Goal: Navigation & Orientation: Find specific page/section

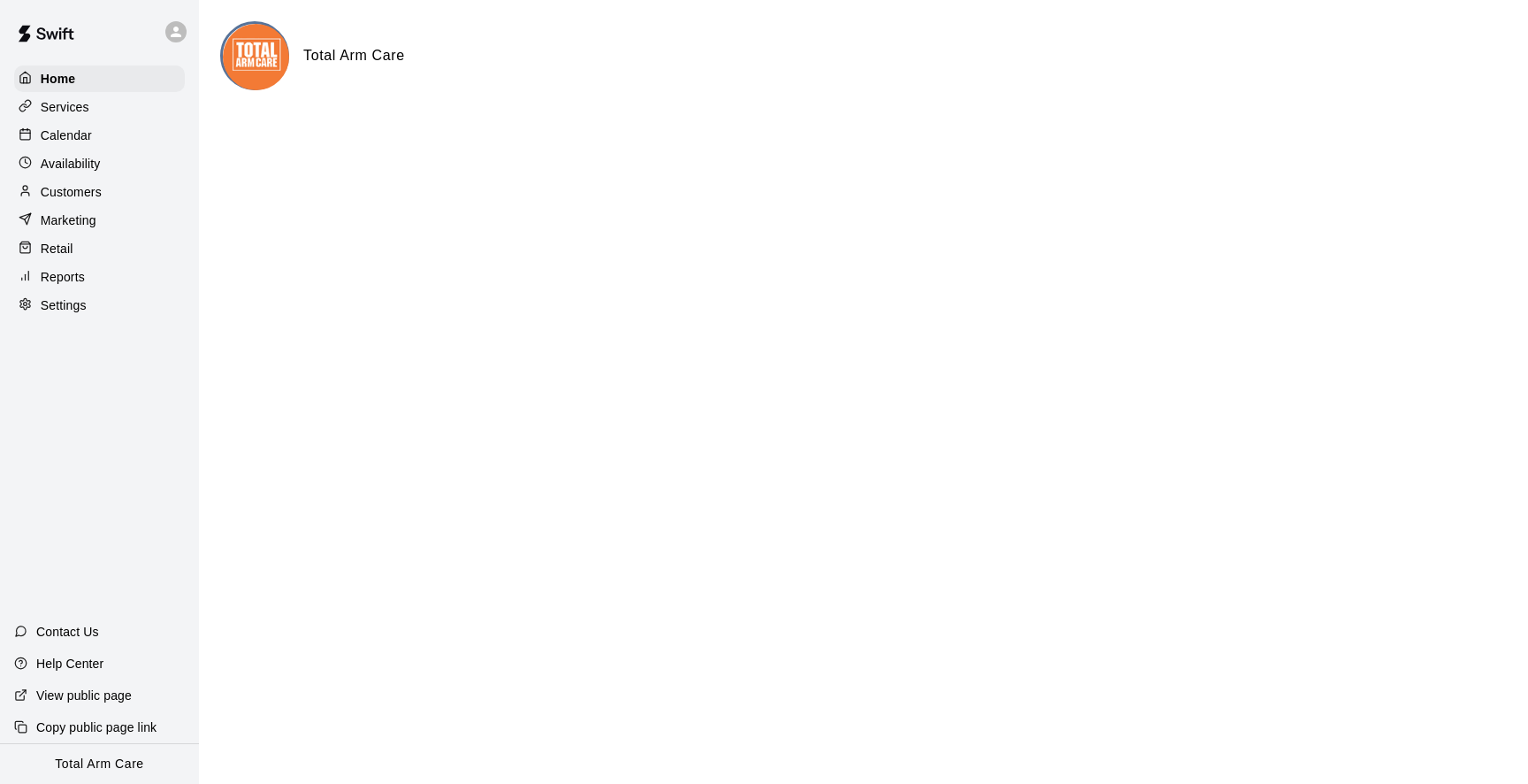
click at [184, 24] on div at bounding box center [175, 32] width 21 height 21
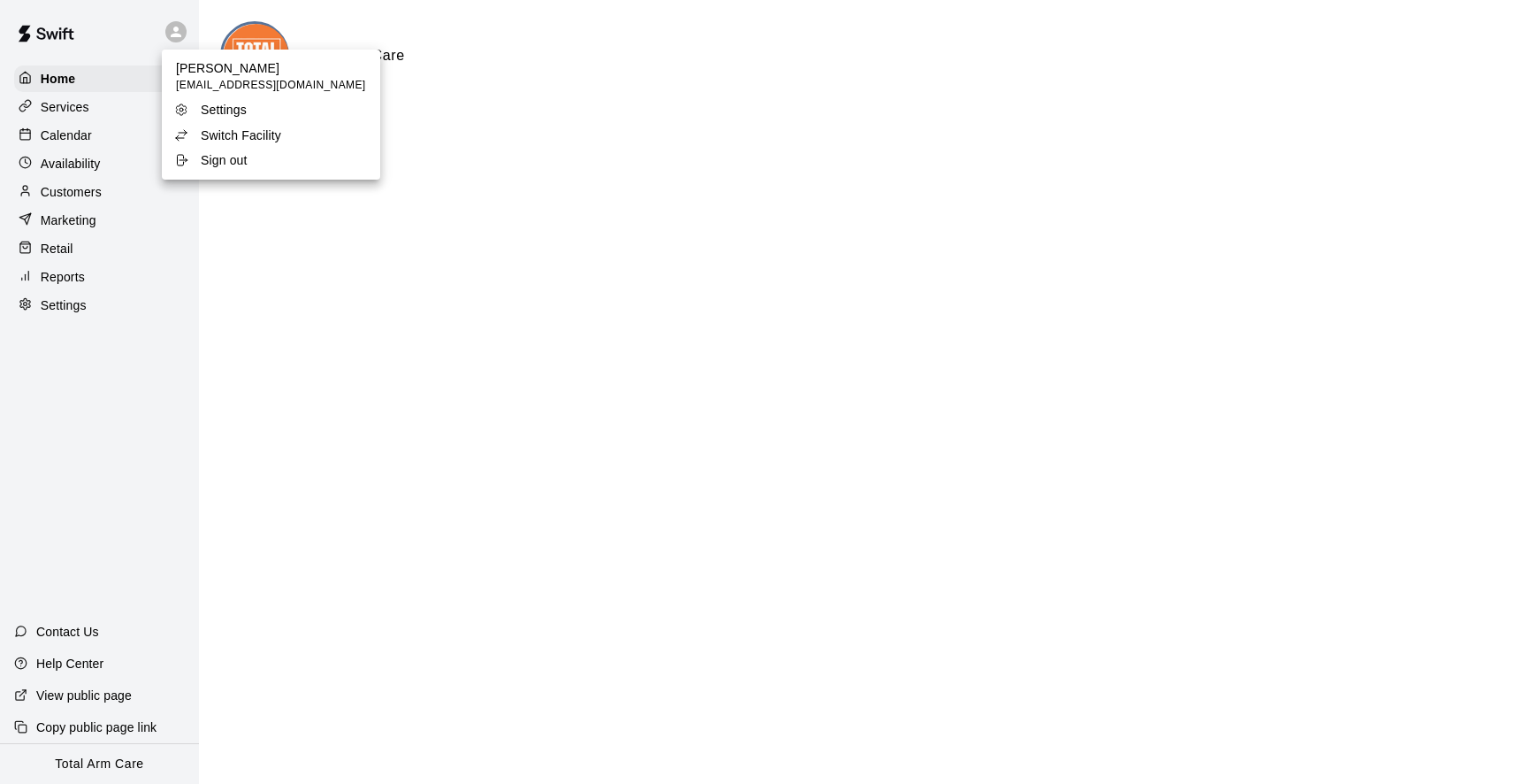
click at [233, 133] on p "Switch Facility" at bounding box center [241, 135] width 80 height 18
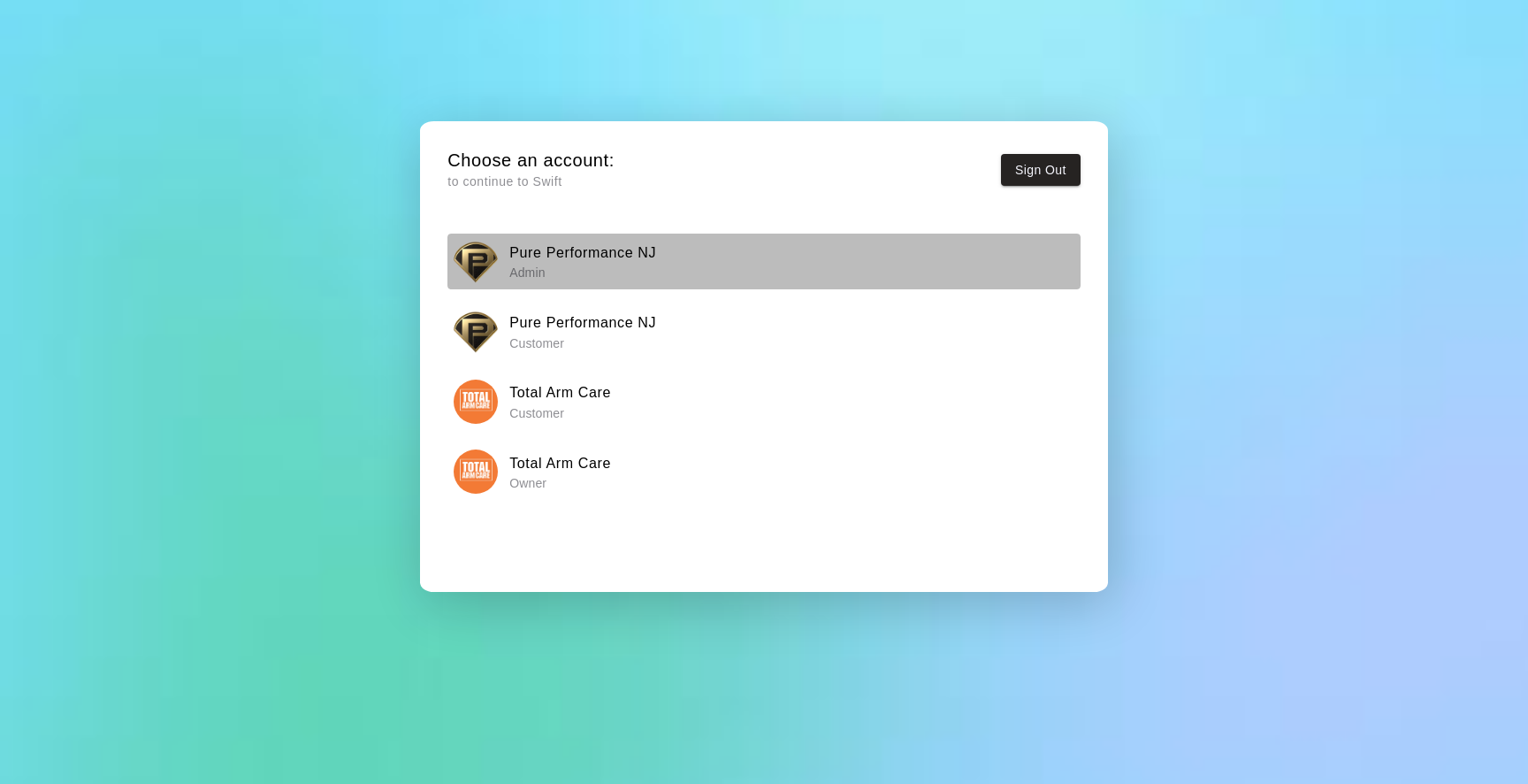
click at [505, 287] on button "Pure Performance NJ Admin" at bounding box center [764, 261] width 633 height 56
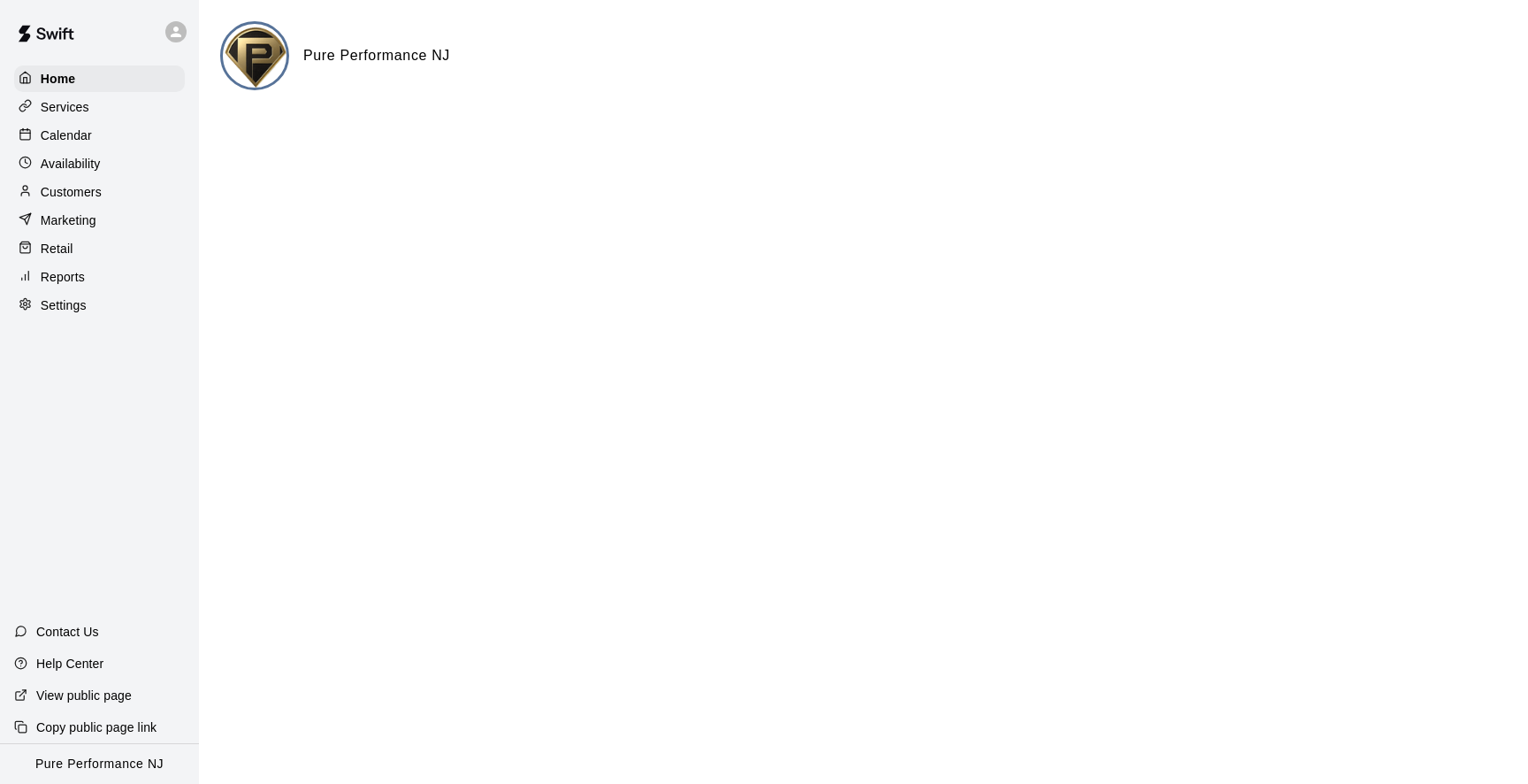
click at [63, 103] on p "Services" at bounding box center [65, 106] width 49 height 18
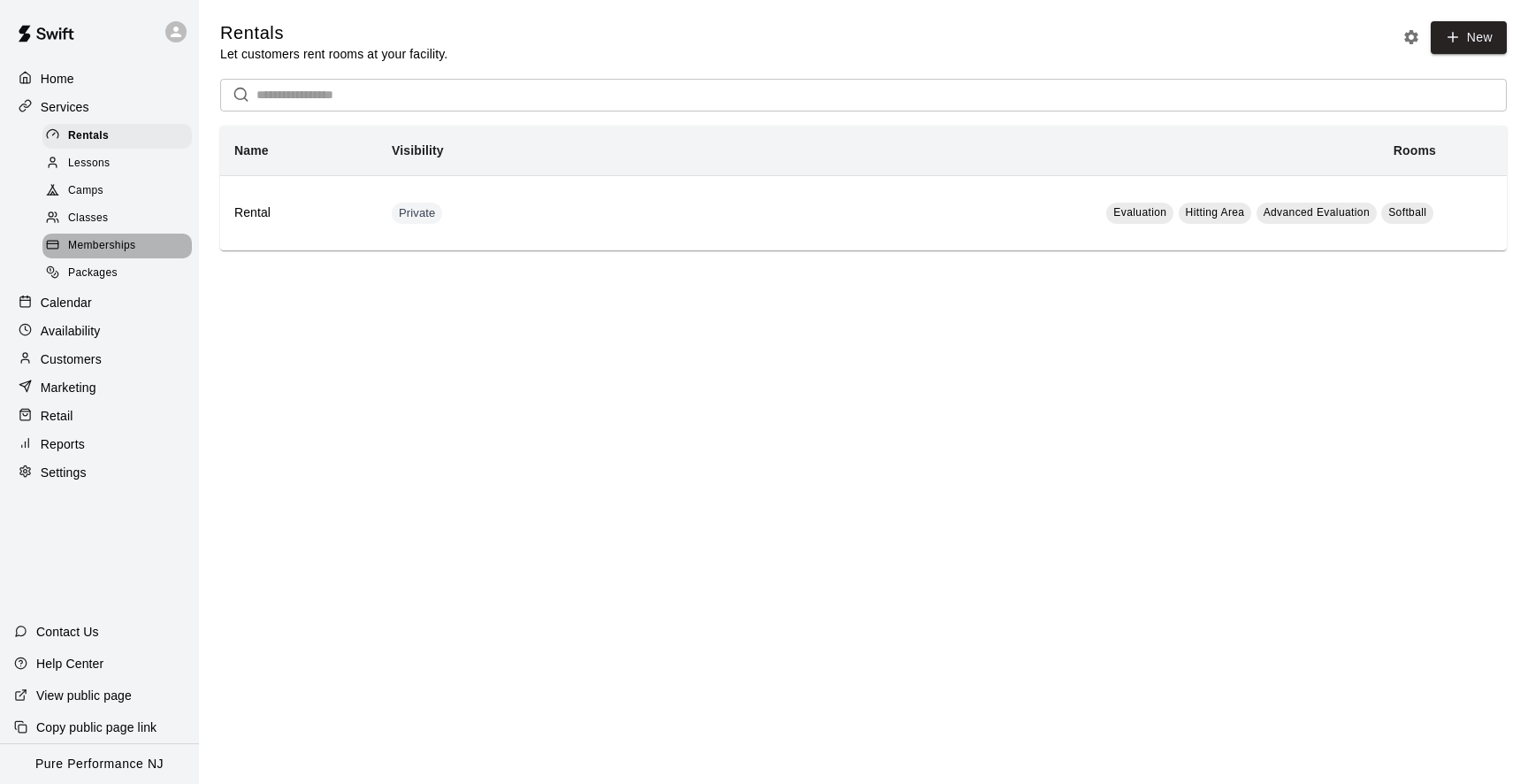
click at [87, 234] on div "Memberships" at bounding box center [117, 245] width 149 height 25
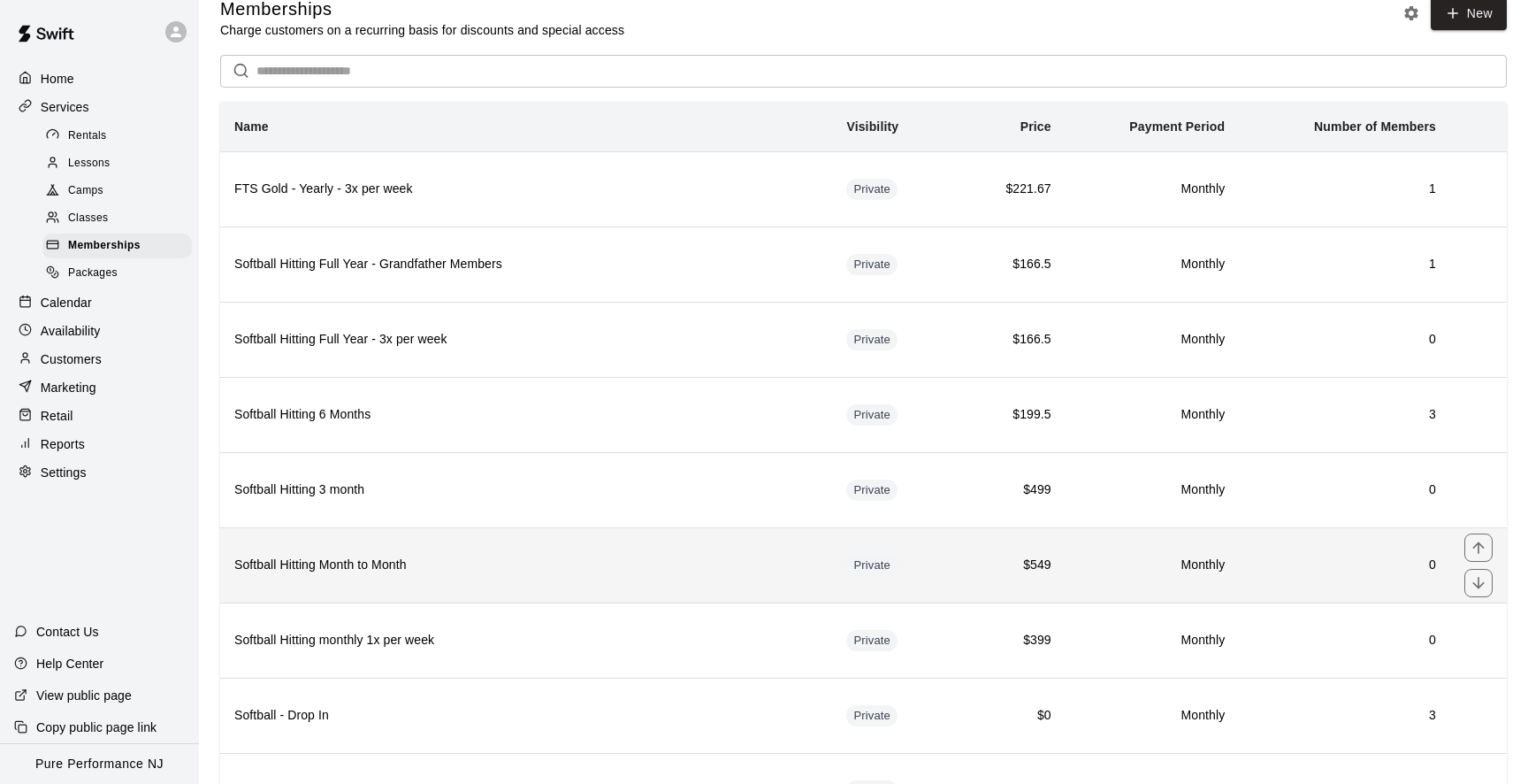
scroll to position [15, 0]
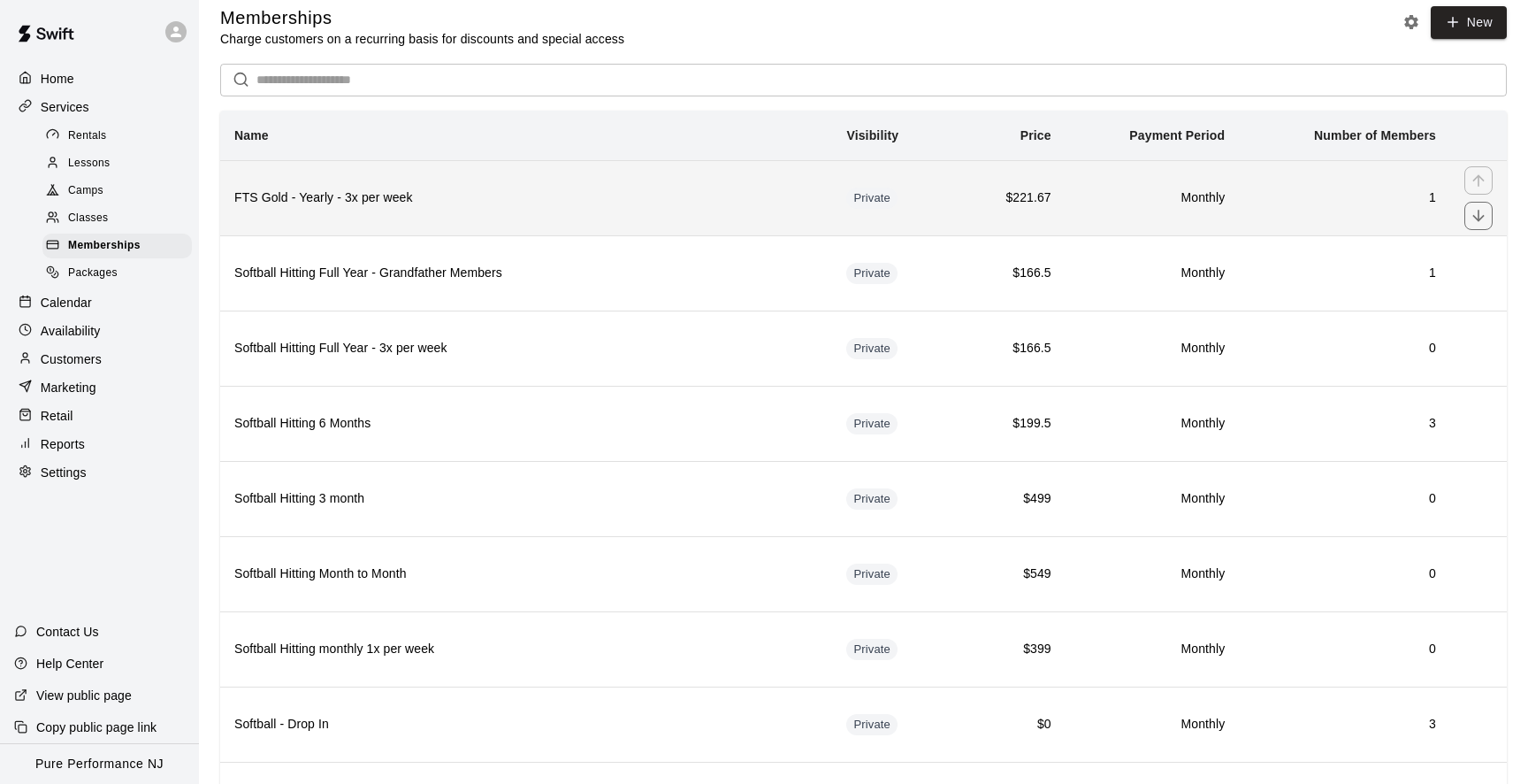
click at [409, 205] on h6 "FTS Gold - Yearly - 3x per week" at bounding box center [526, 198] width 583 height 20
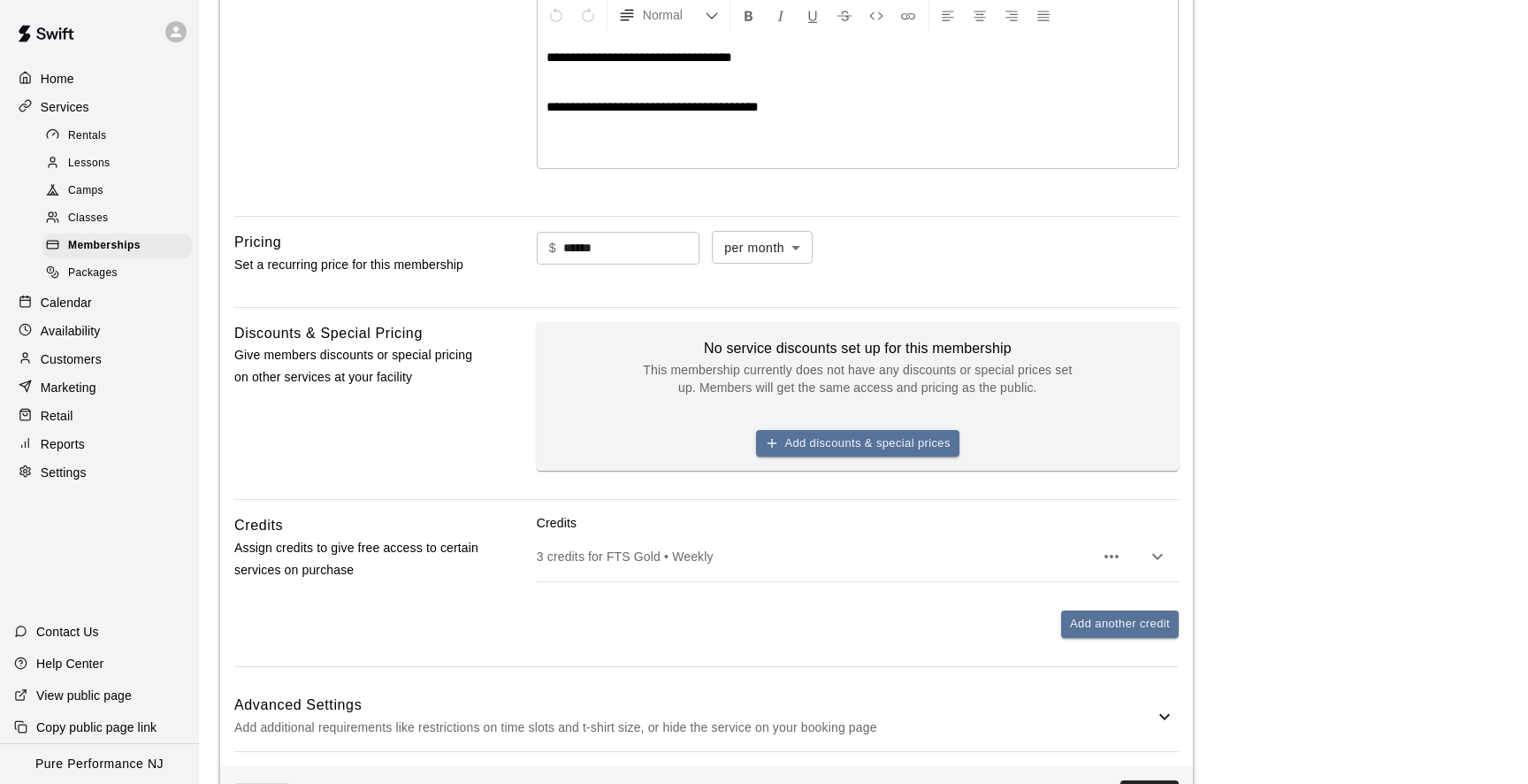
scroll to position [394, 0]
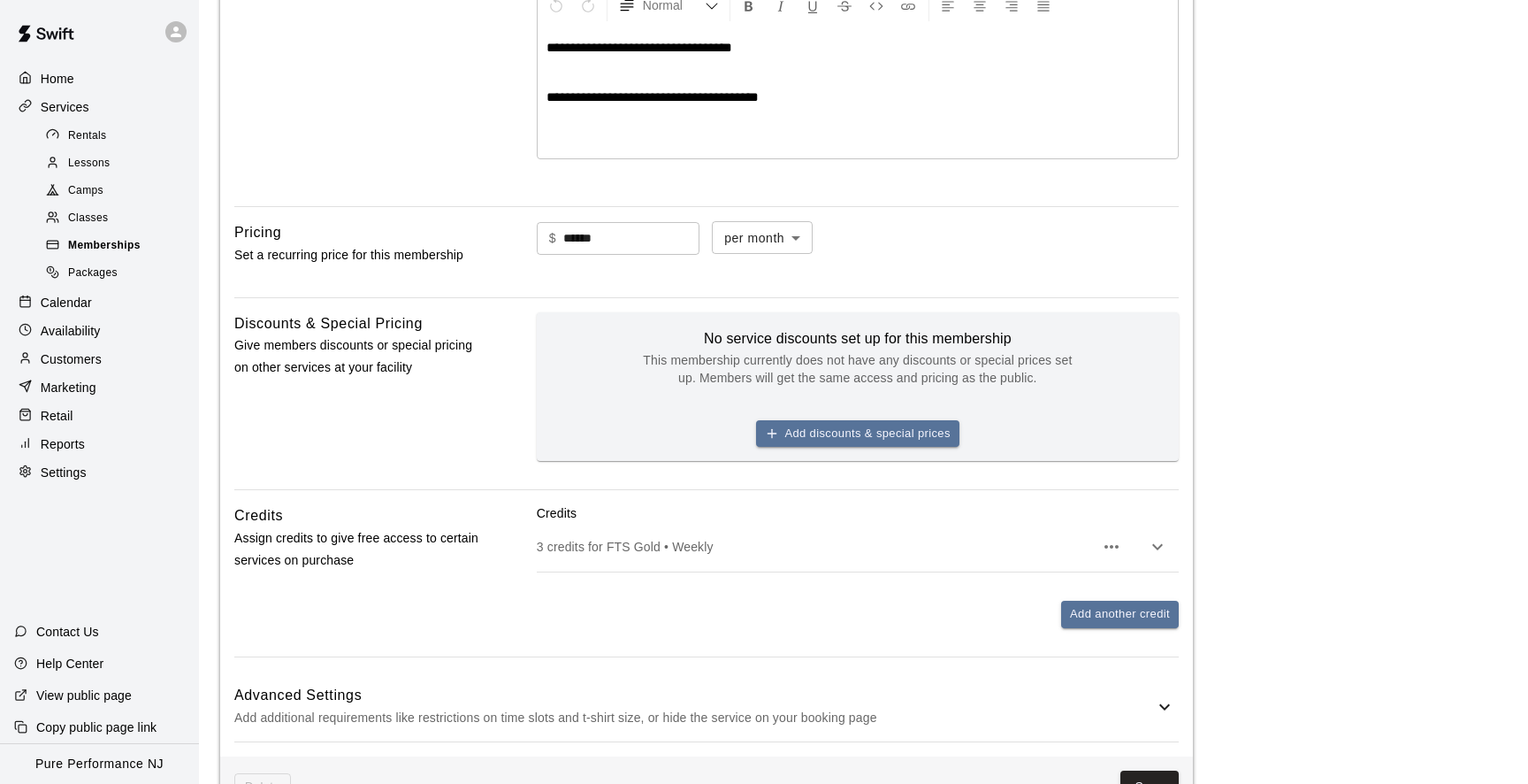
click at [91, 242] on span "Memberships" at bounding box center [105, 245] width 73 height 18
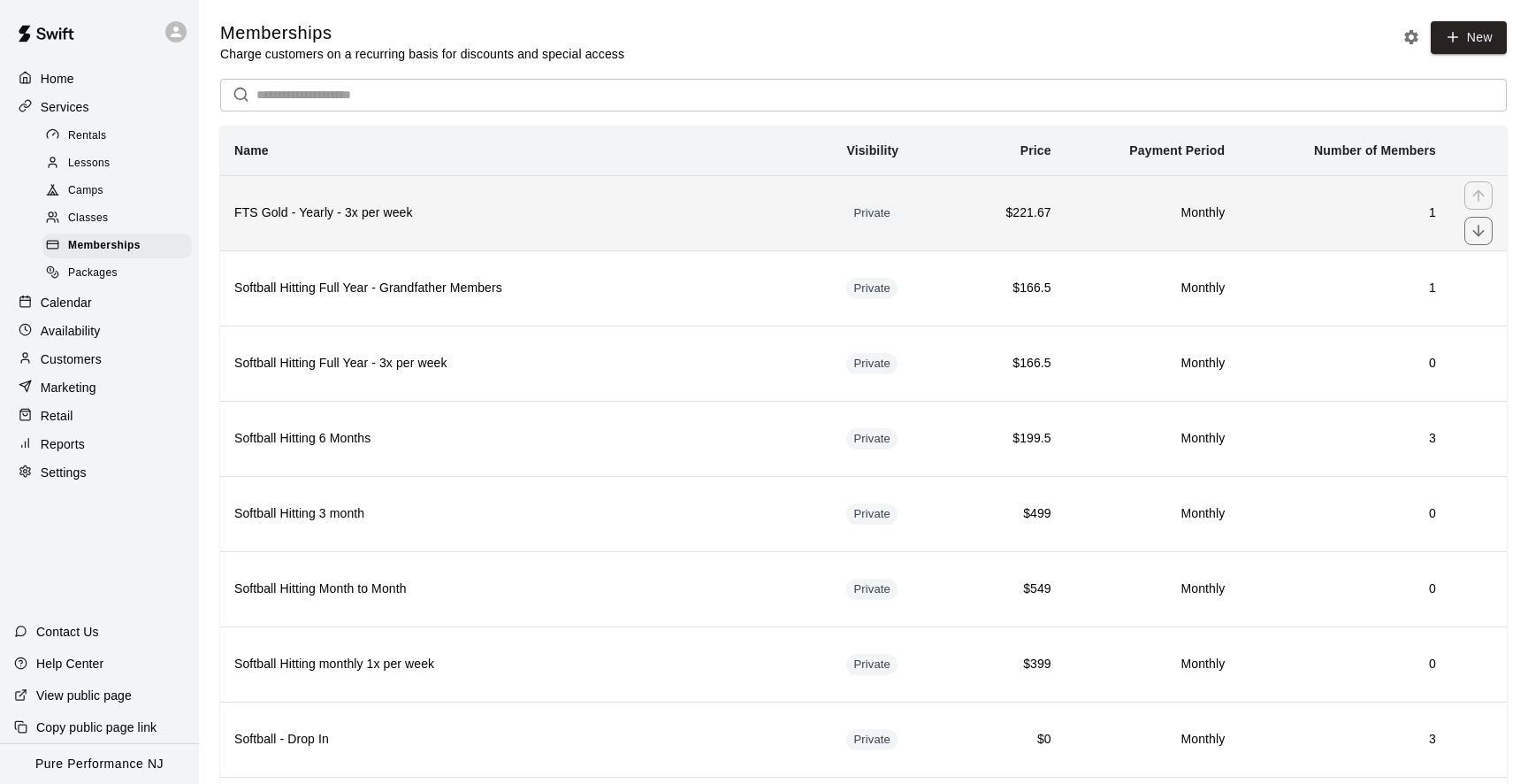
click at [343, 229] on th "FTS Gold - Yearly - 3x per week" at bounding box center [526, 213] width 612 height 76
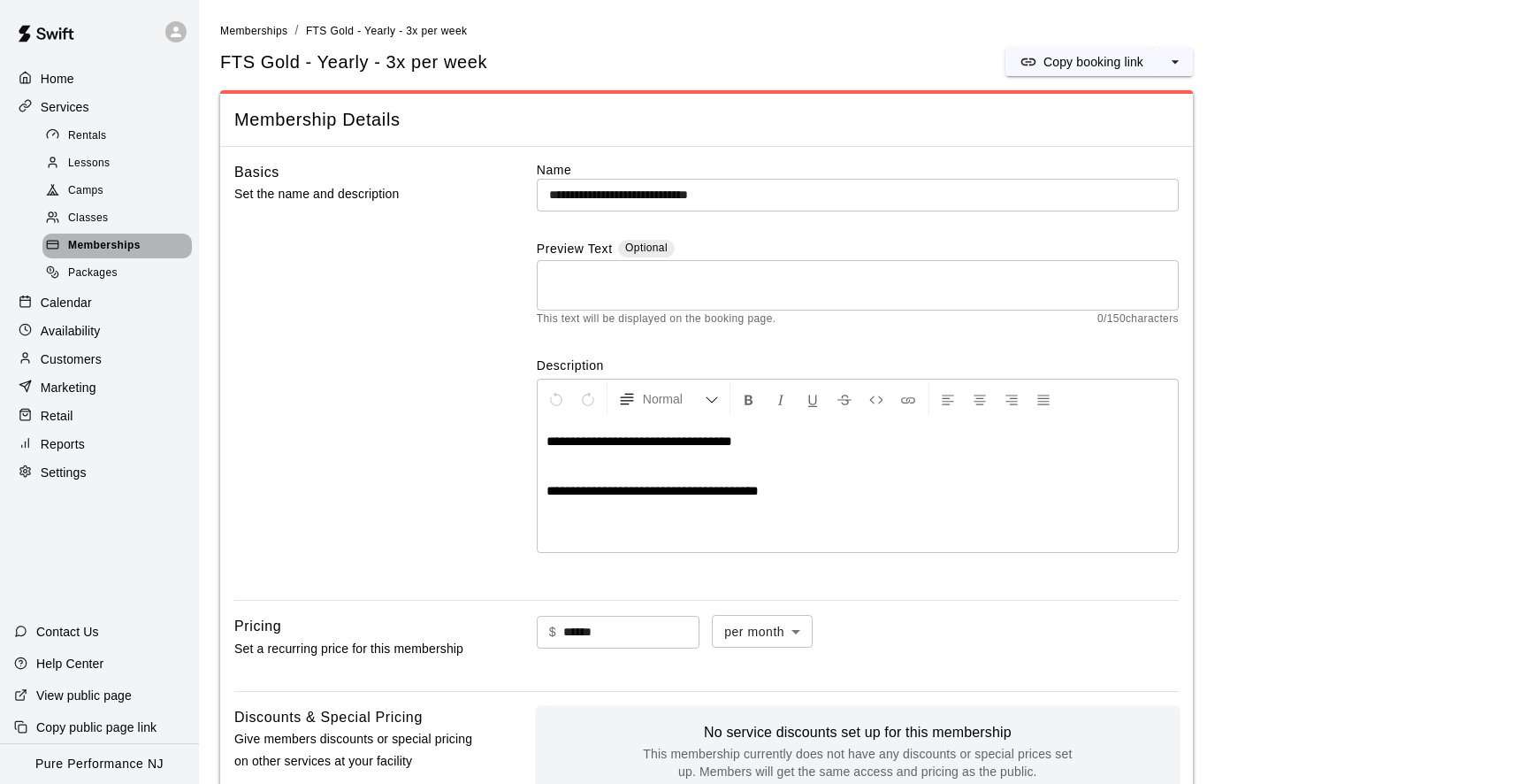
click at [124, 245] on span "Memberships" at bounding box center [105, 245] width 73 height 18
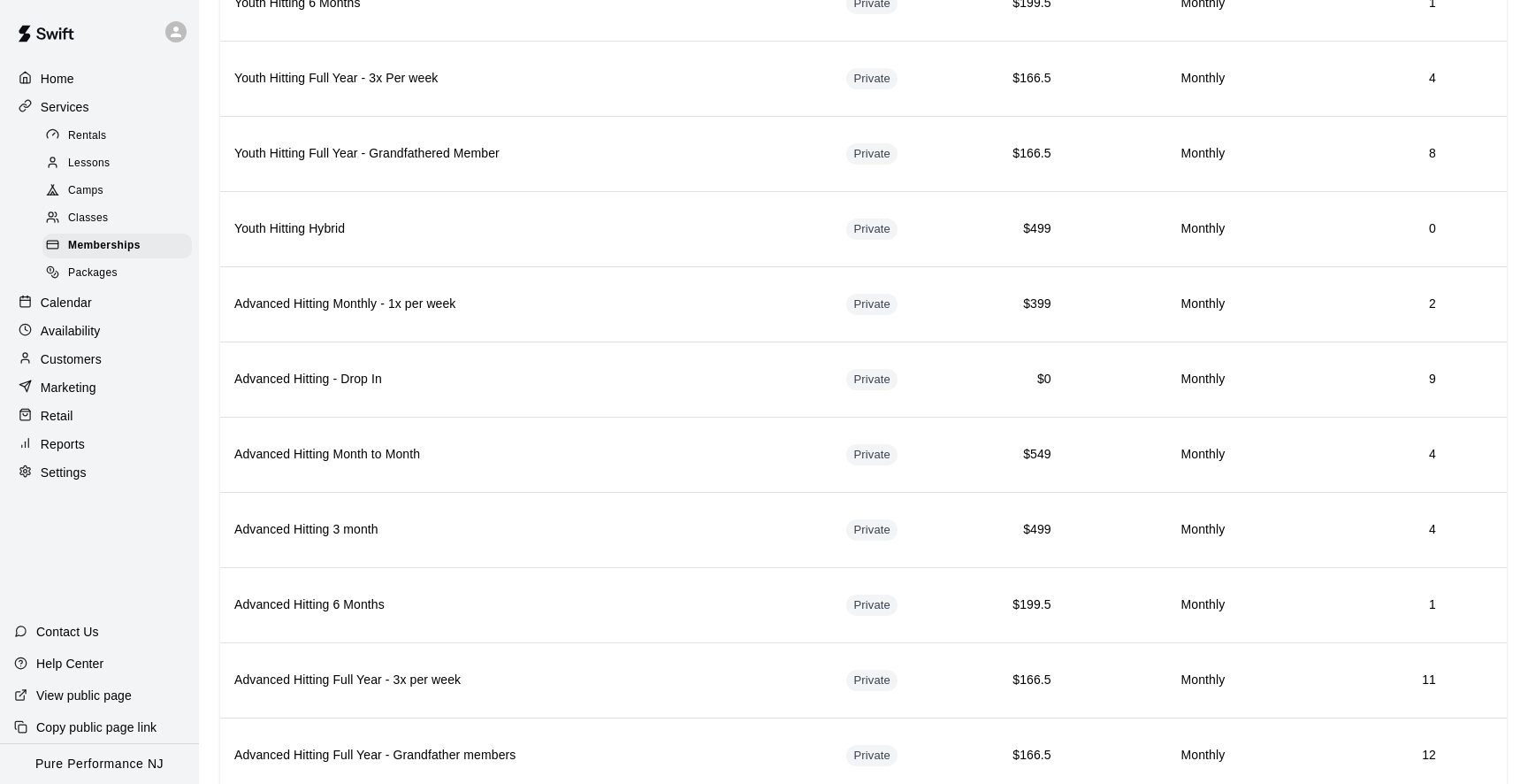
scroll to position [1847, 0]
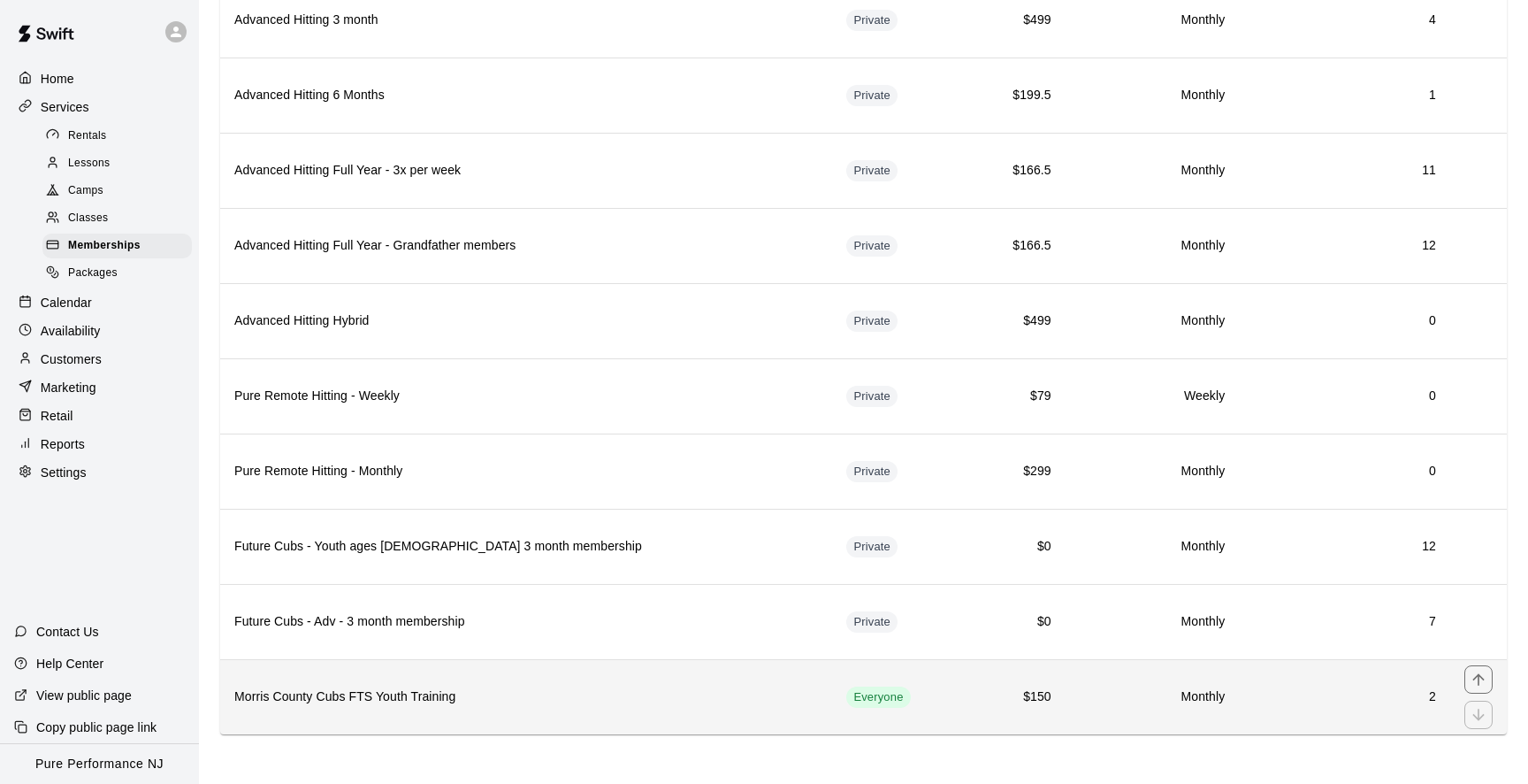
click at [442, 717] on th "Morris County Cubs FTS Youth Training" at bounding box center [526, 696] width 612 height 76
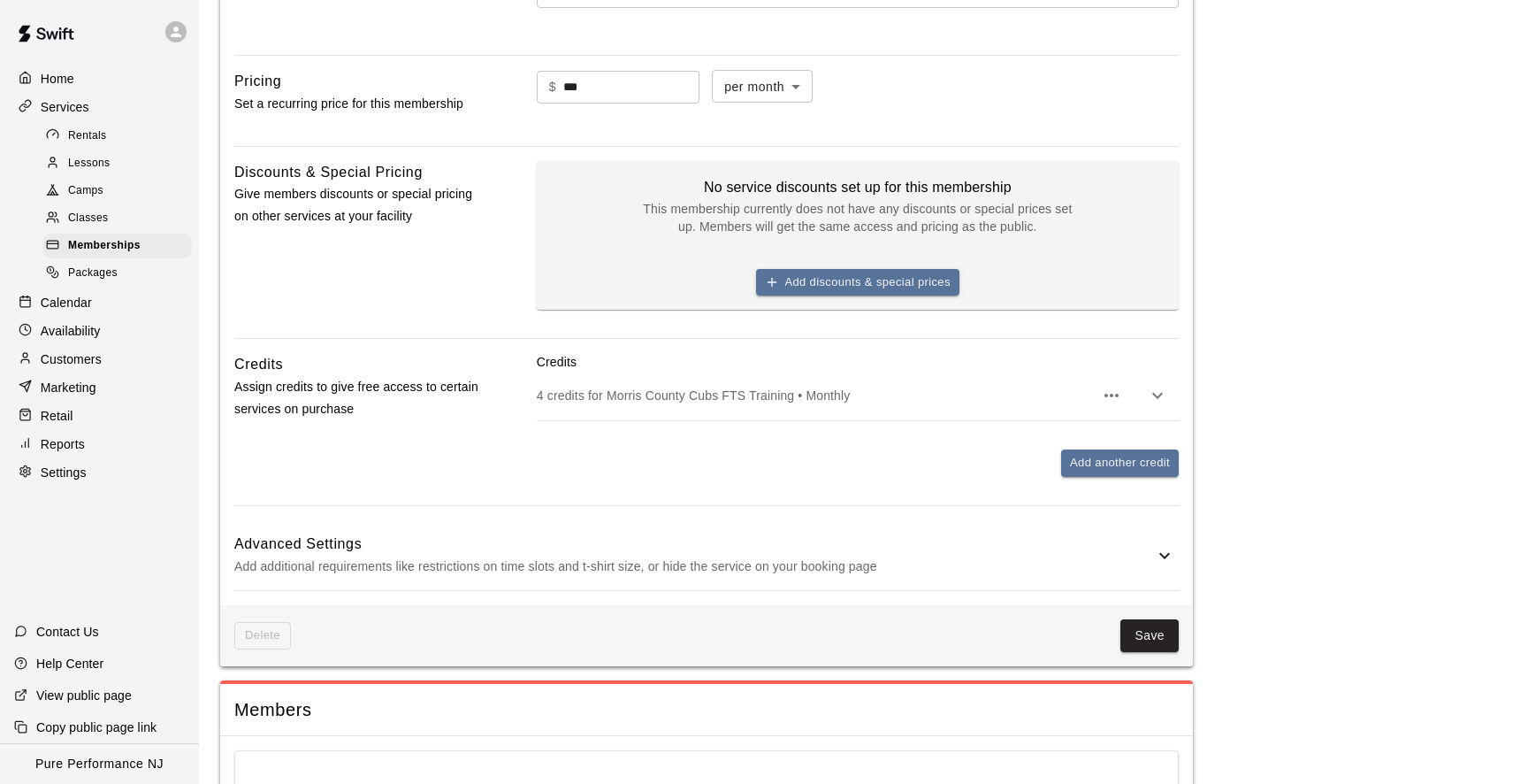
scroll to position [815, 0]
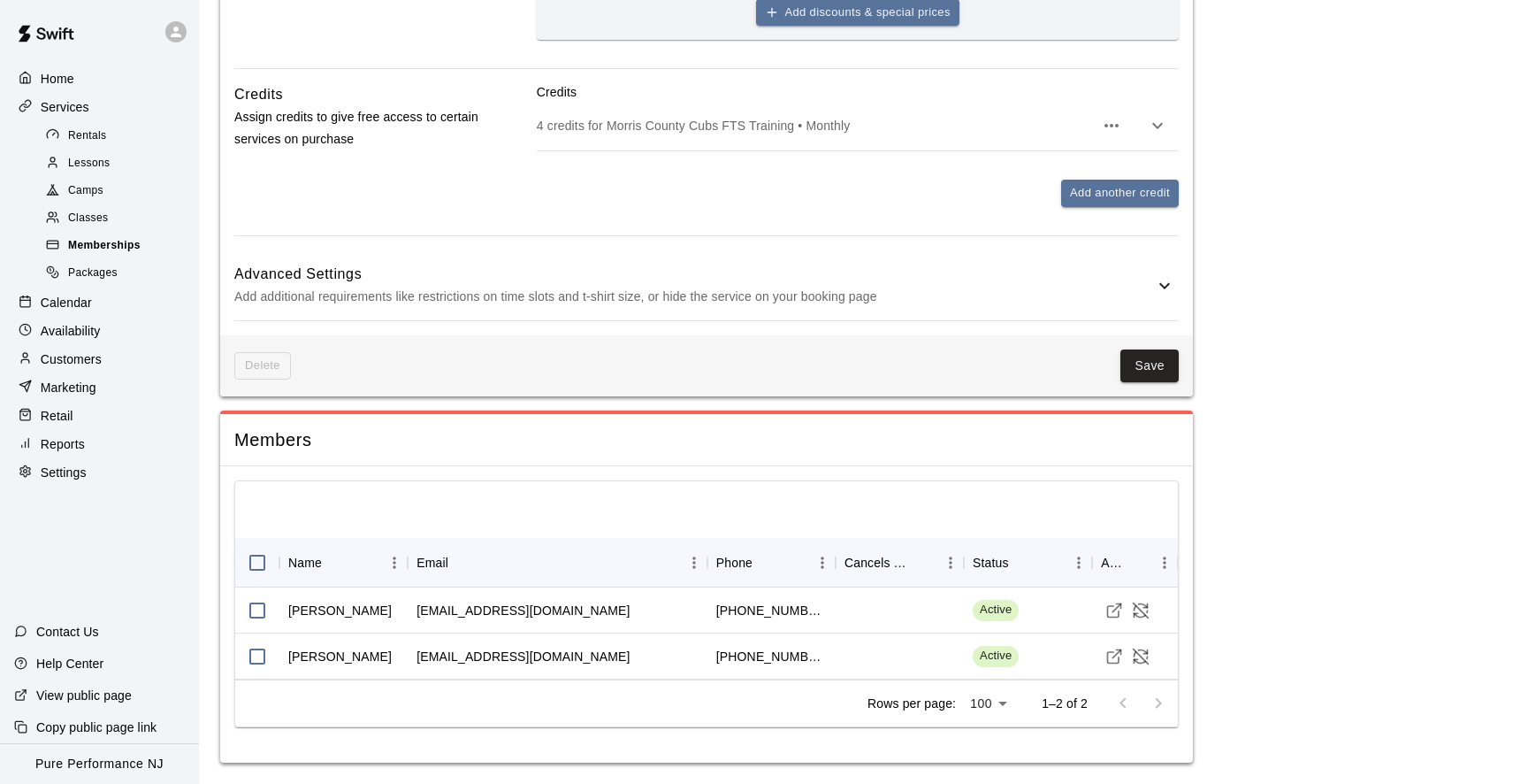
click at [127, 237] on span "Memberships" at bounding box center [105, 245] width 73 height 18
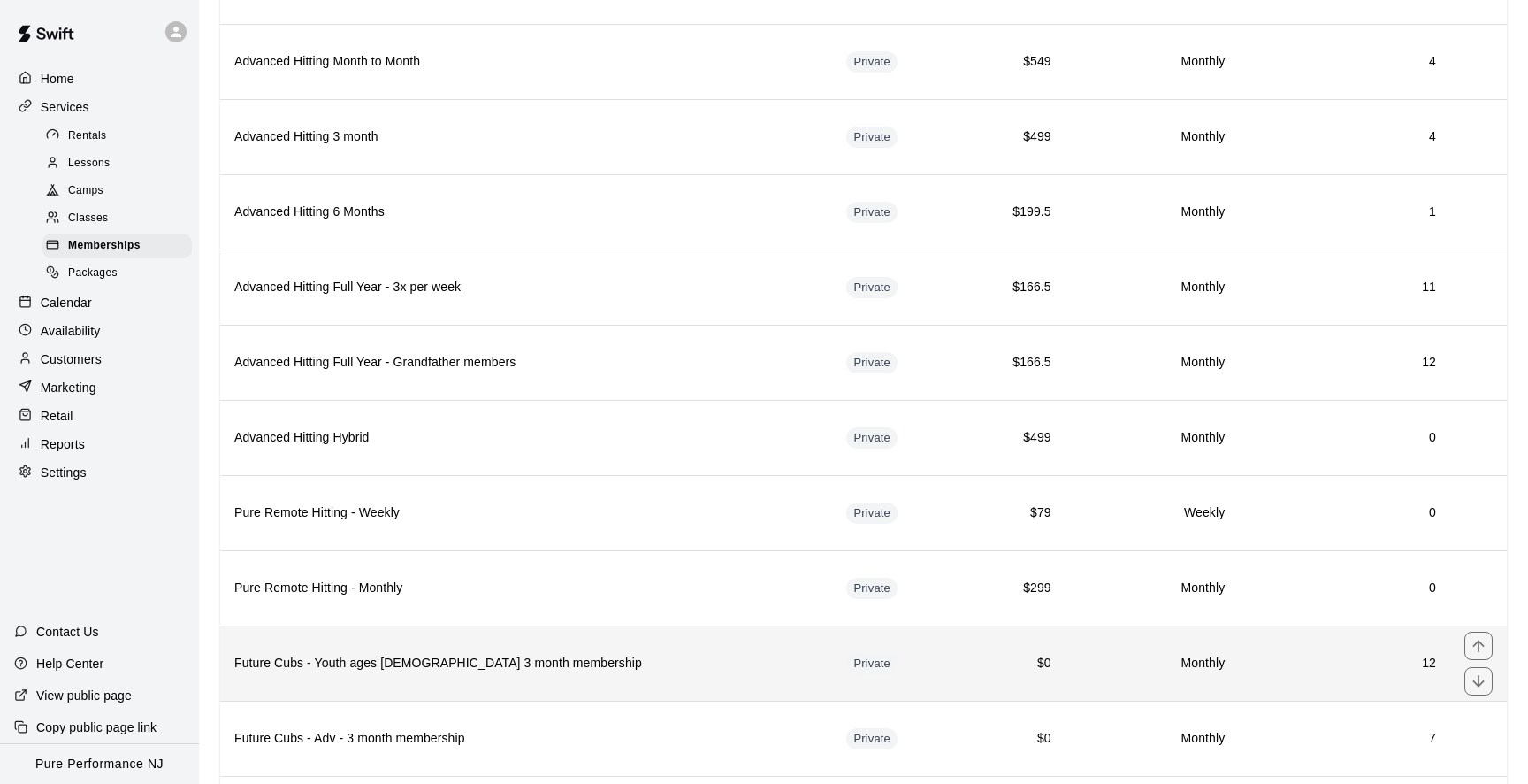
scroll to position [1692, 0]
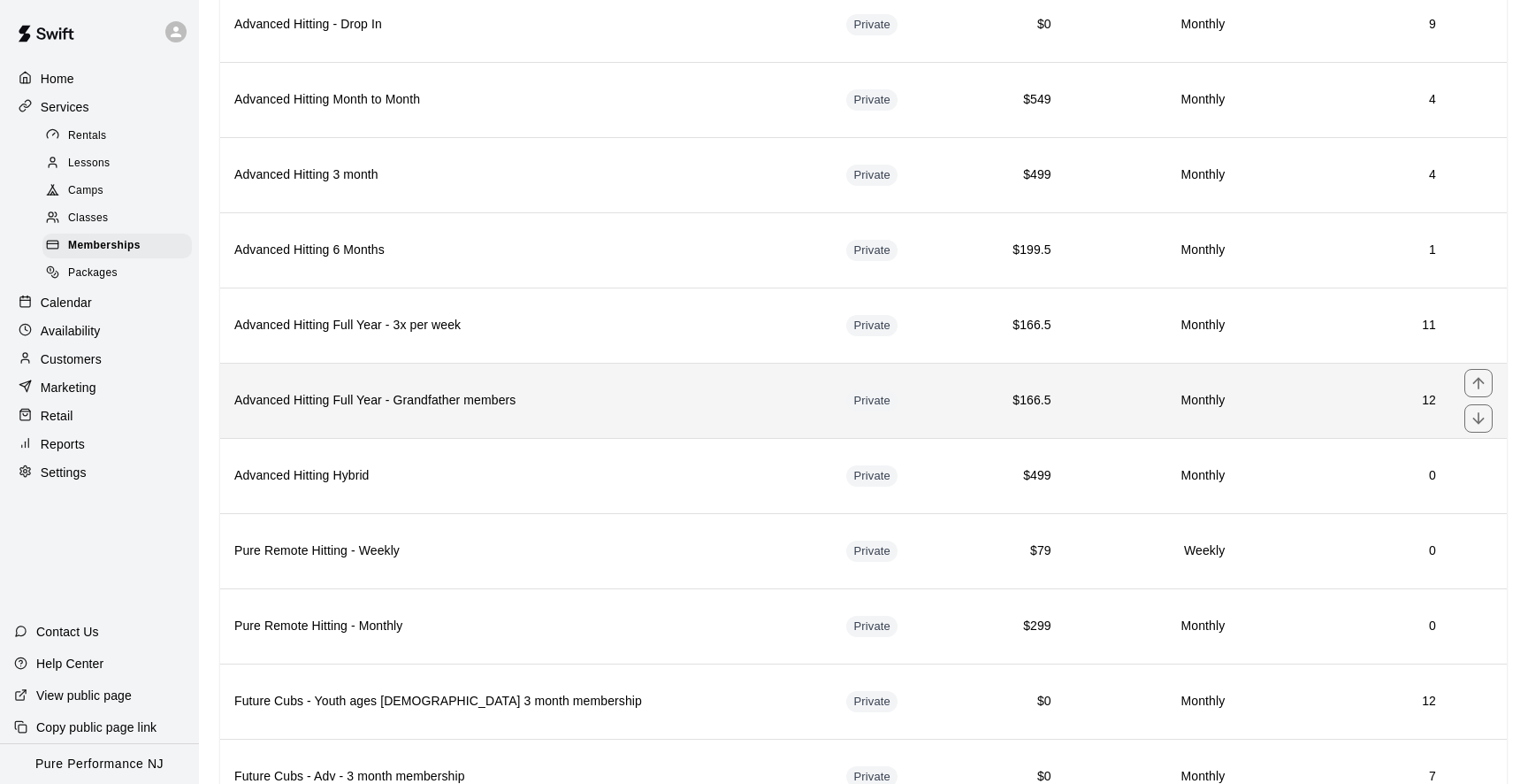
click at [398, 412] on th "Advanced Hitting Full Year - Grandfather members" at bounding box center [526, 399] width 612 height 76
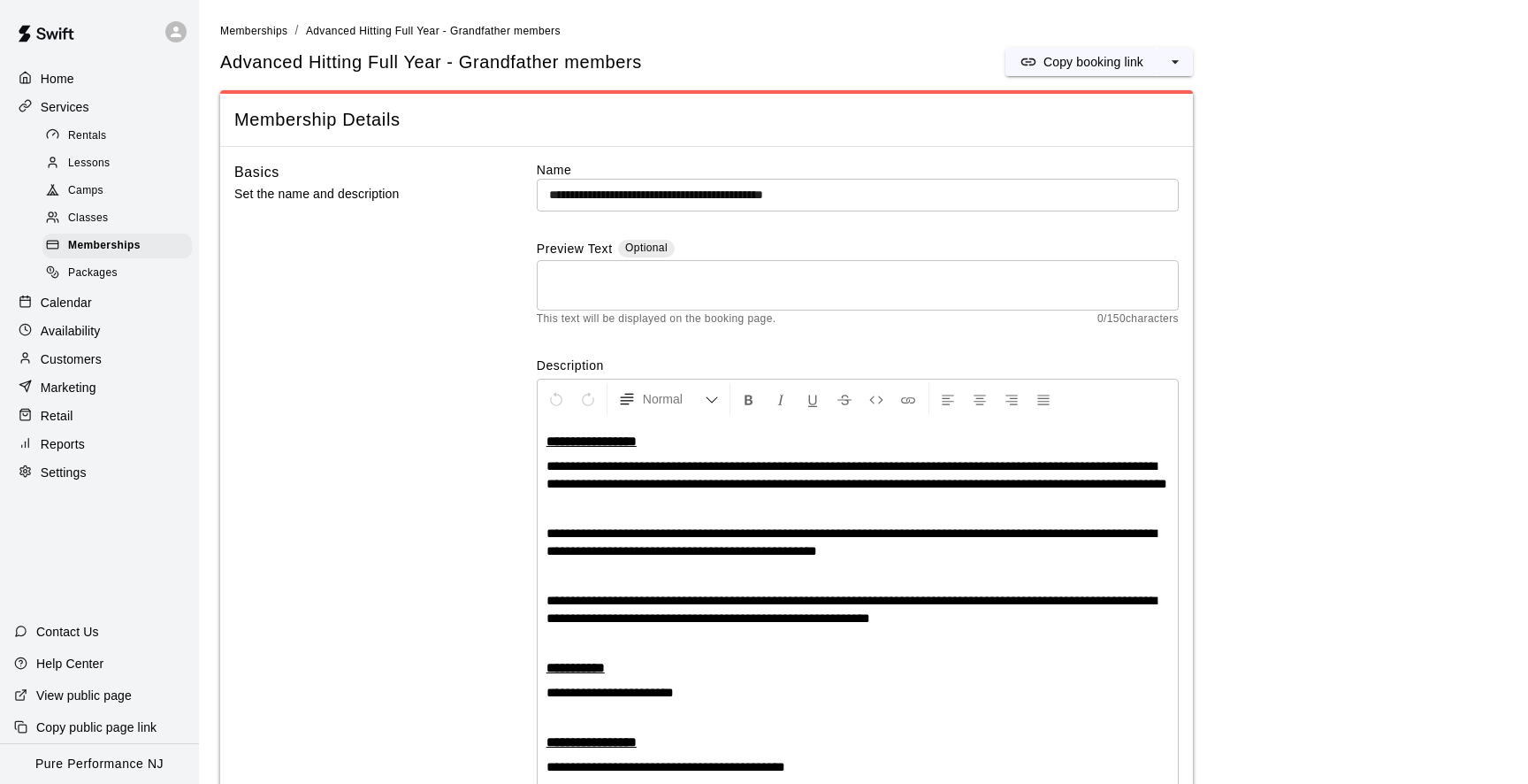
scroll to position [206, 0]
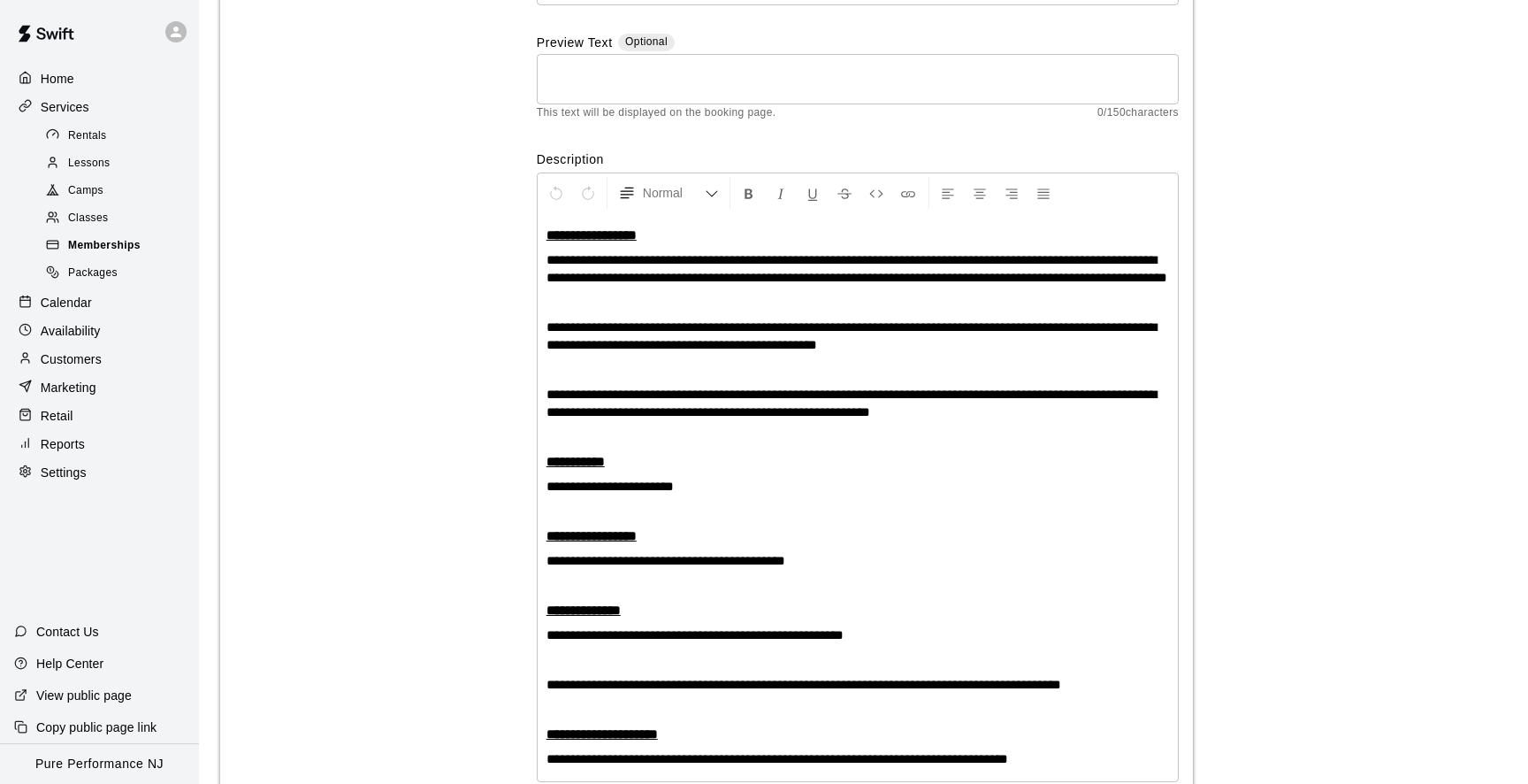
click at [105, 247] on span "Memberships" at bounding box center [105, 245] width 73 height 18
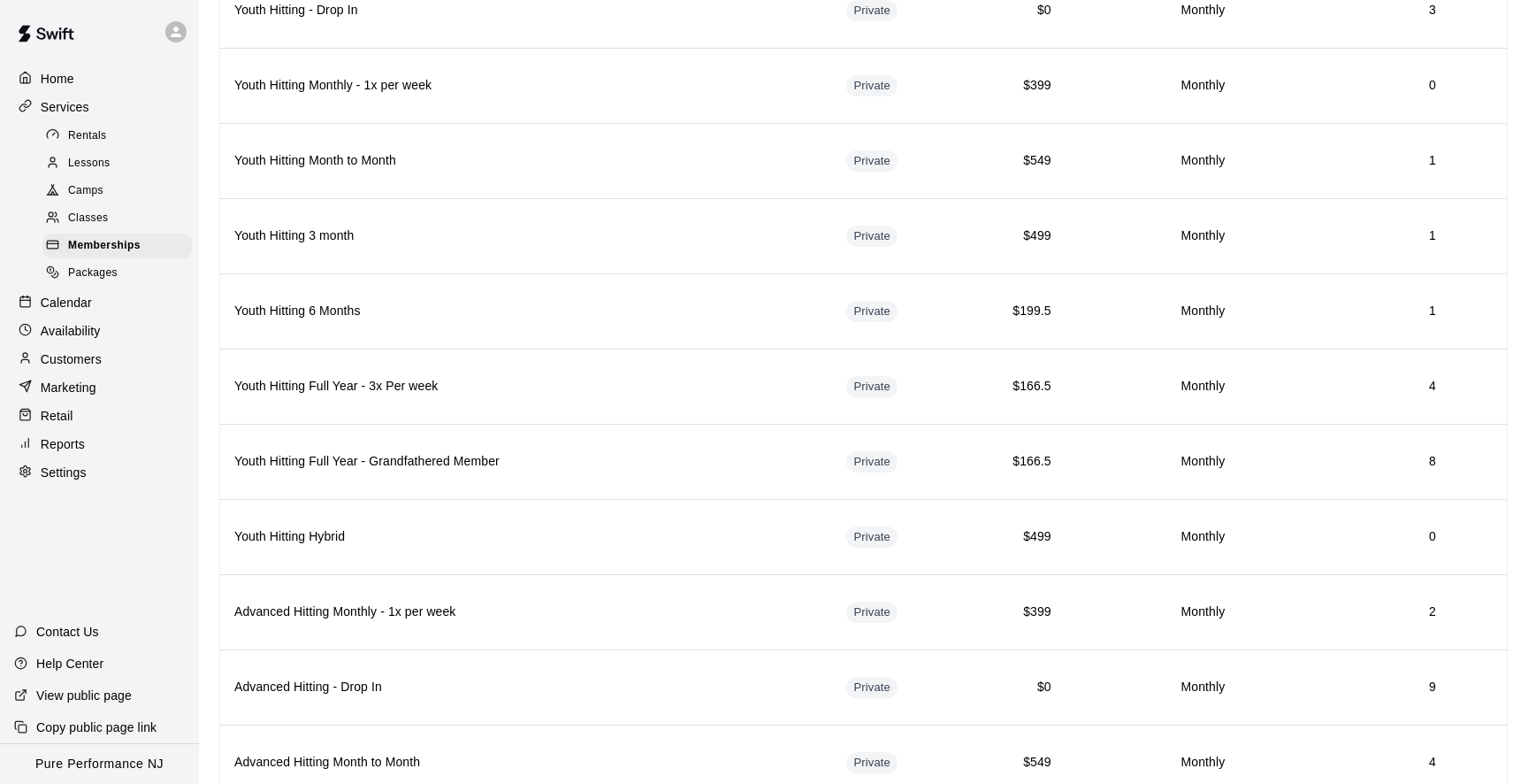
scroll to position [1847, 0]
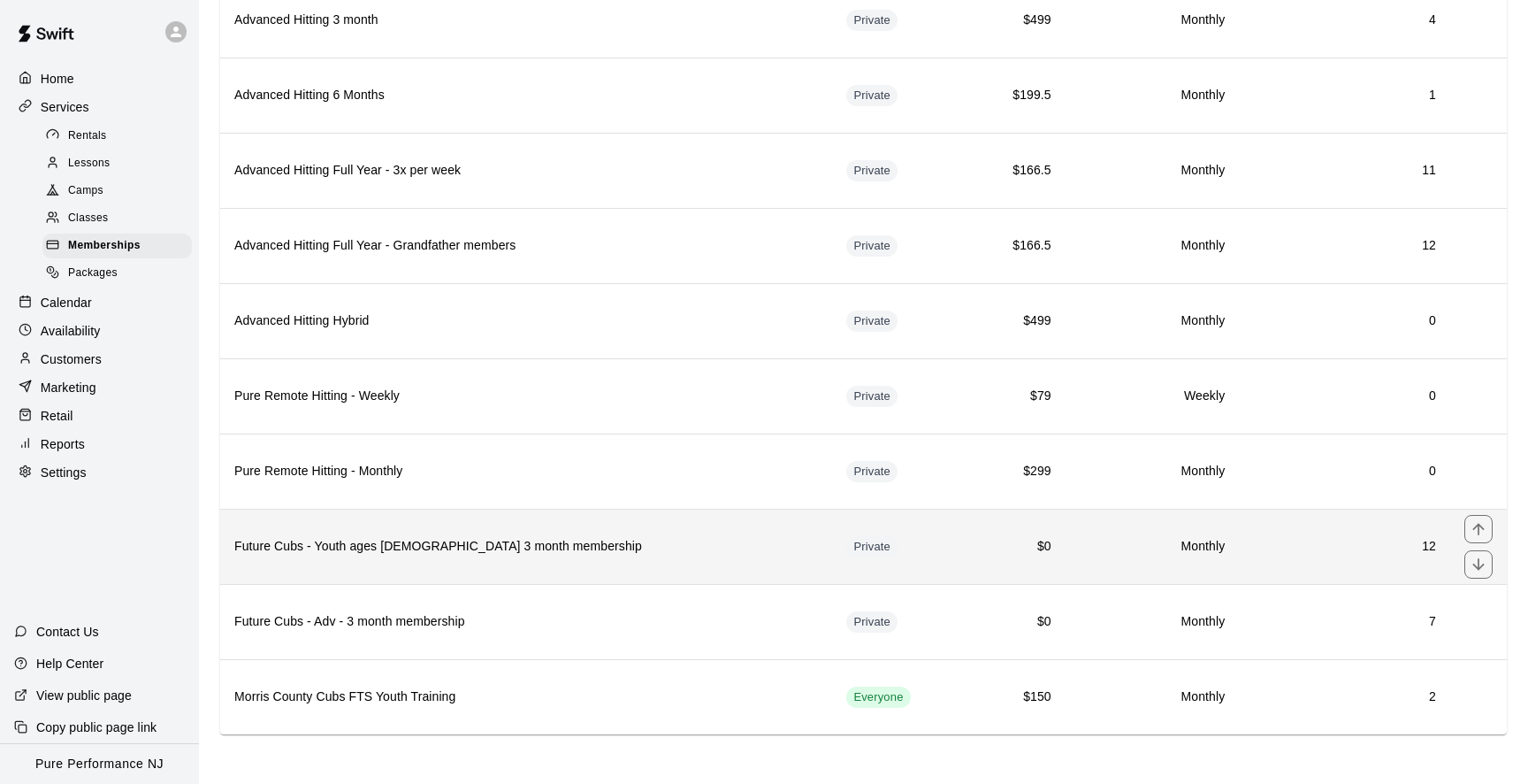
click at [425, 570] on th "Future Cubs - Youth ages 9-12 3 month membership" at bounding box center [526, 546] width 612 height 76
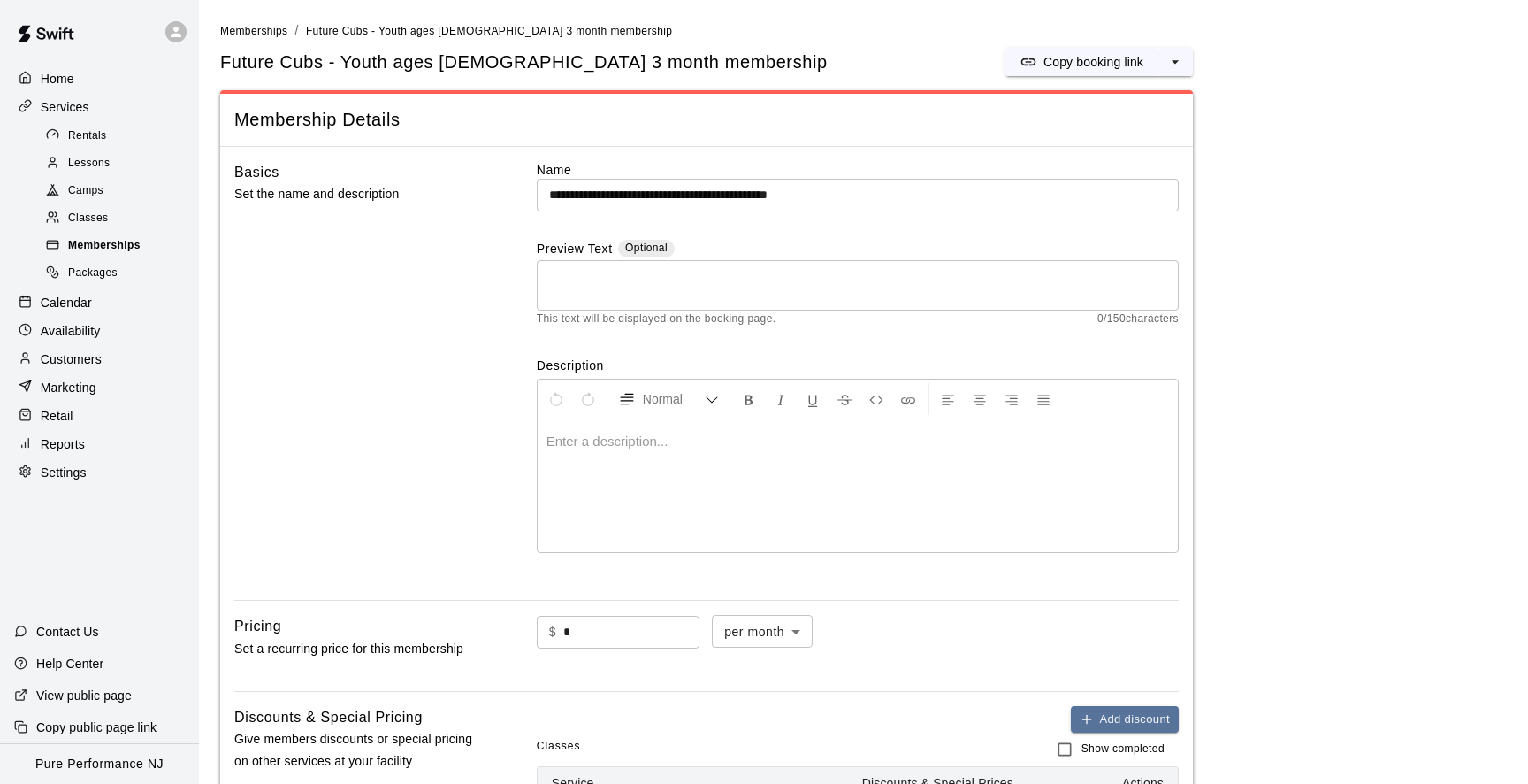
click at [104, 233] on div "Memberships" at bounding box center [117, 245] width 149 height 25
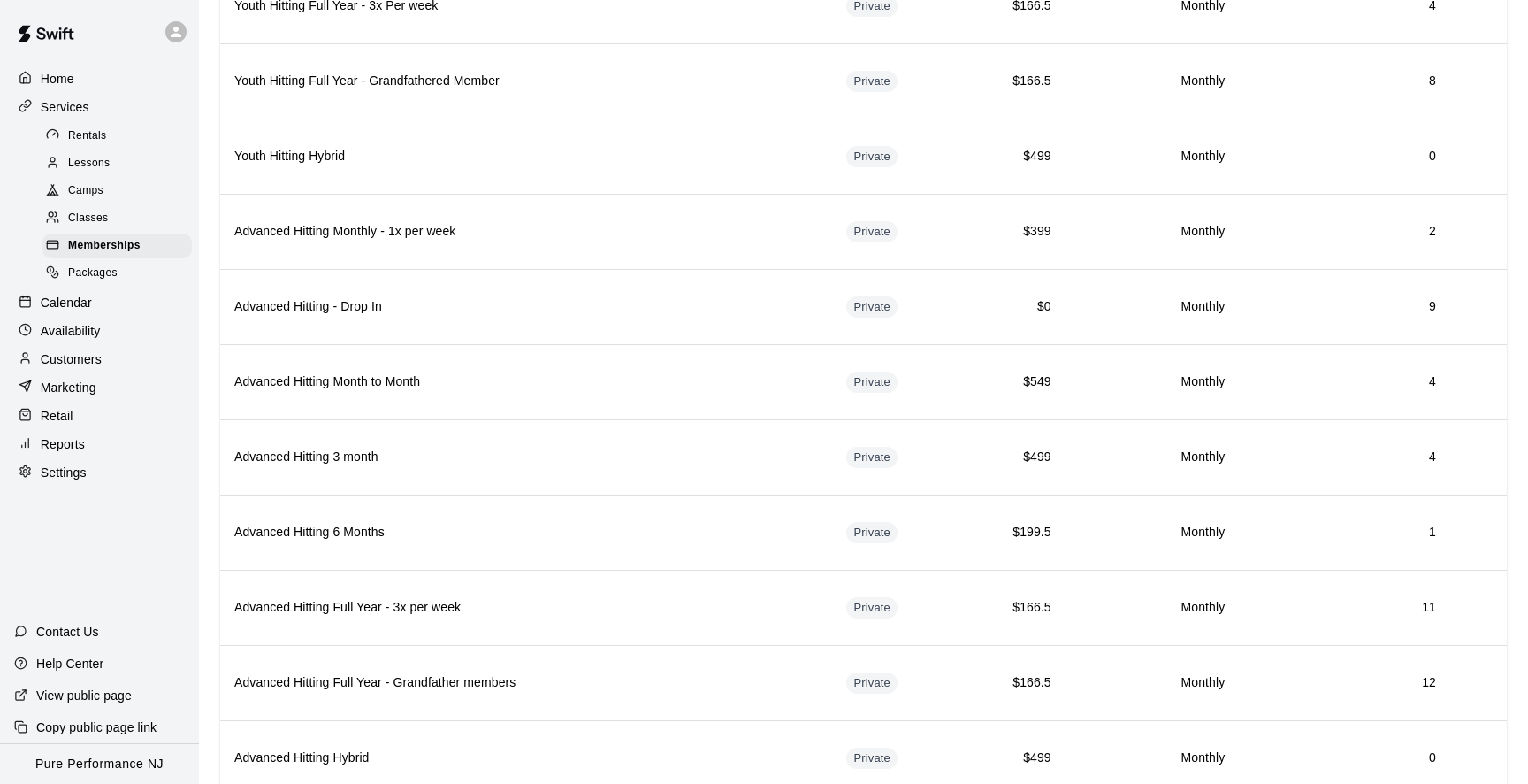
scroll to position [1847, 0]
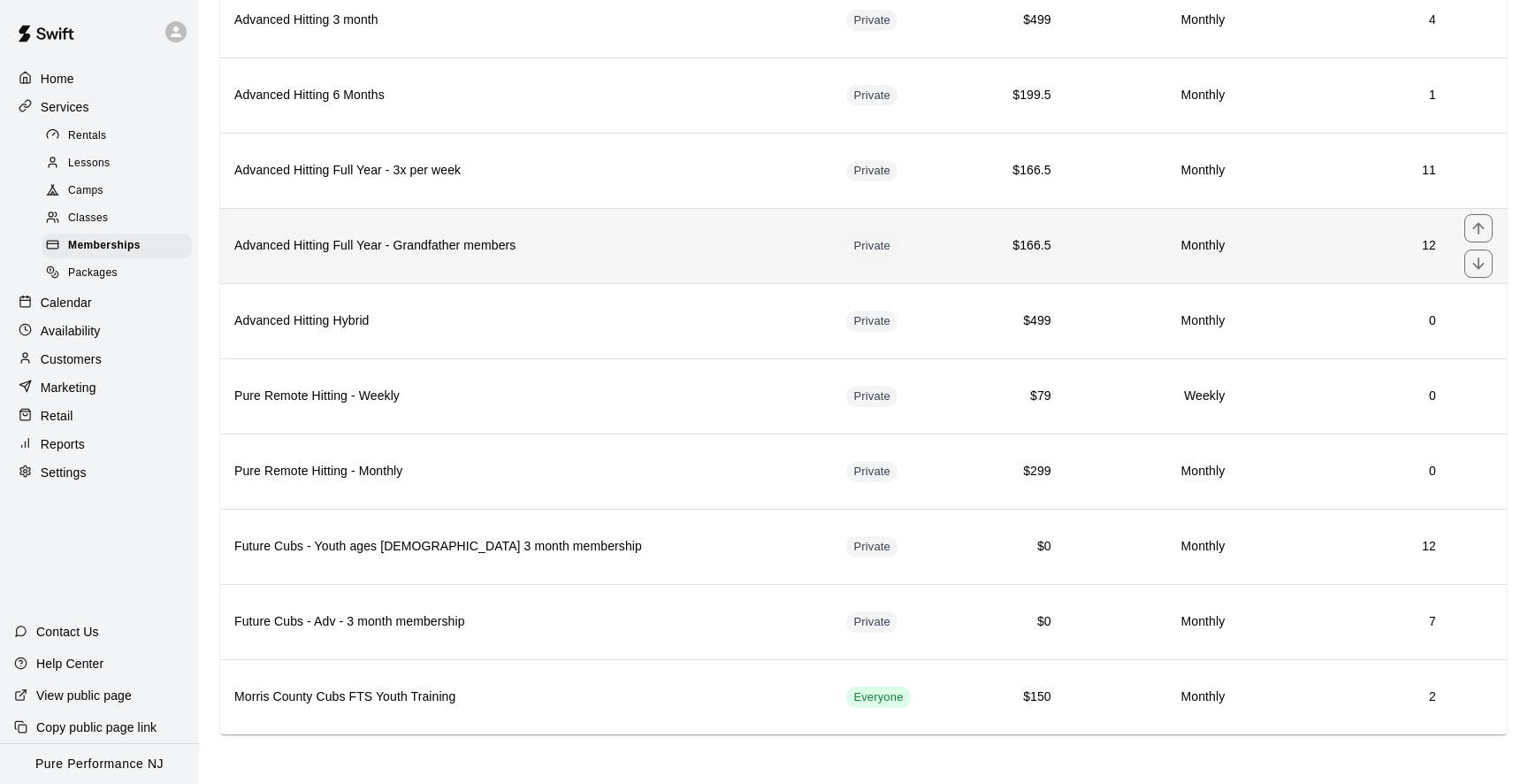
click at [397, 228] on th "Advanced Hitting Full Year - Grandfather members" at bounding box center [526, 245] width 612 height 76
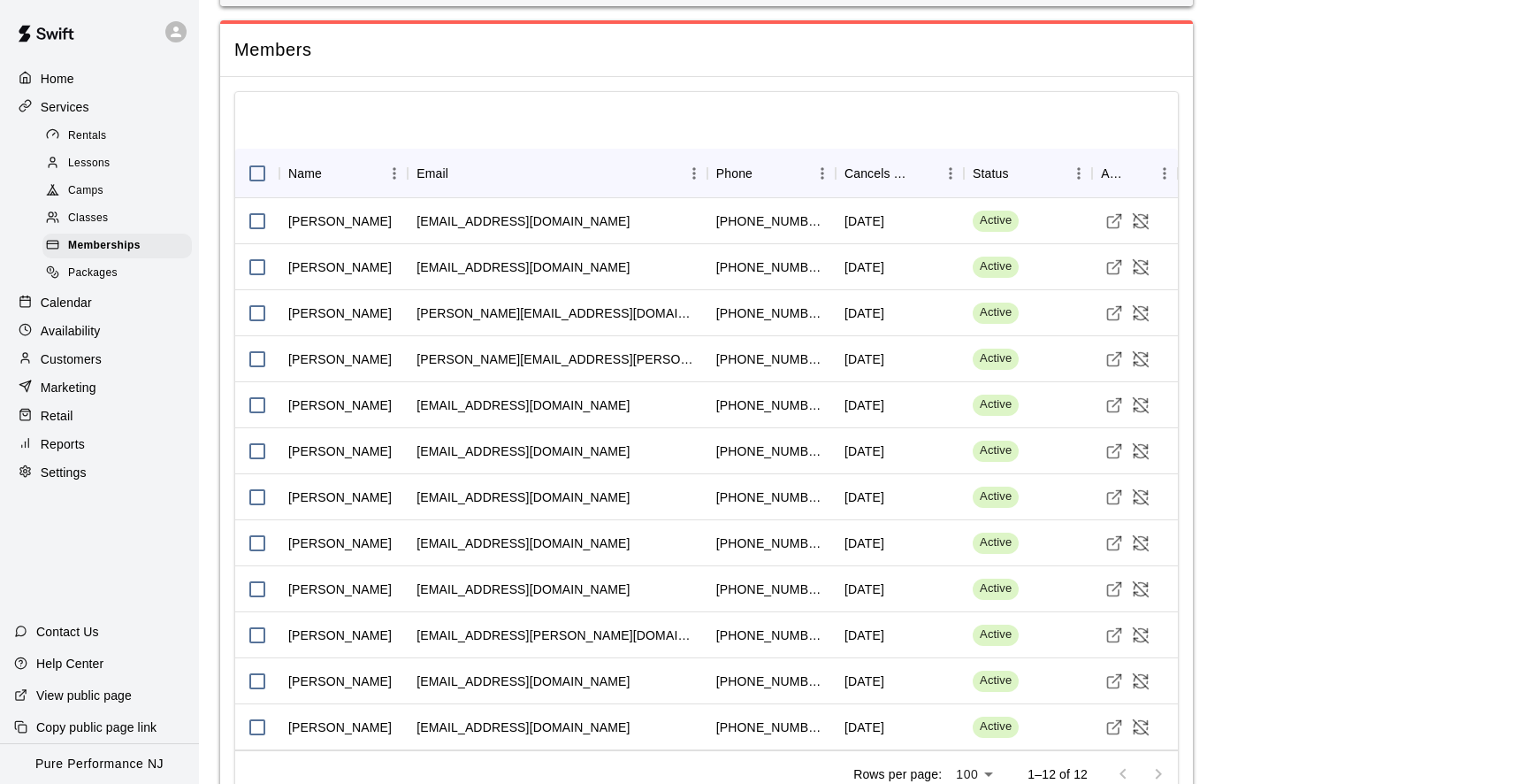
scroll to position [1863, 0]
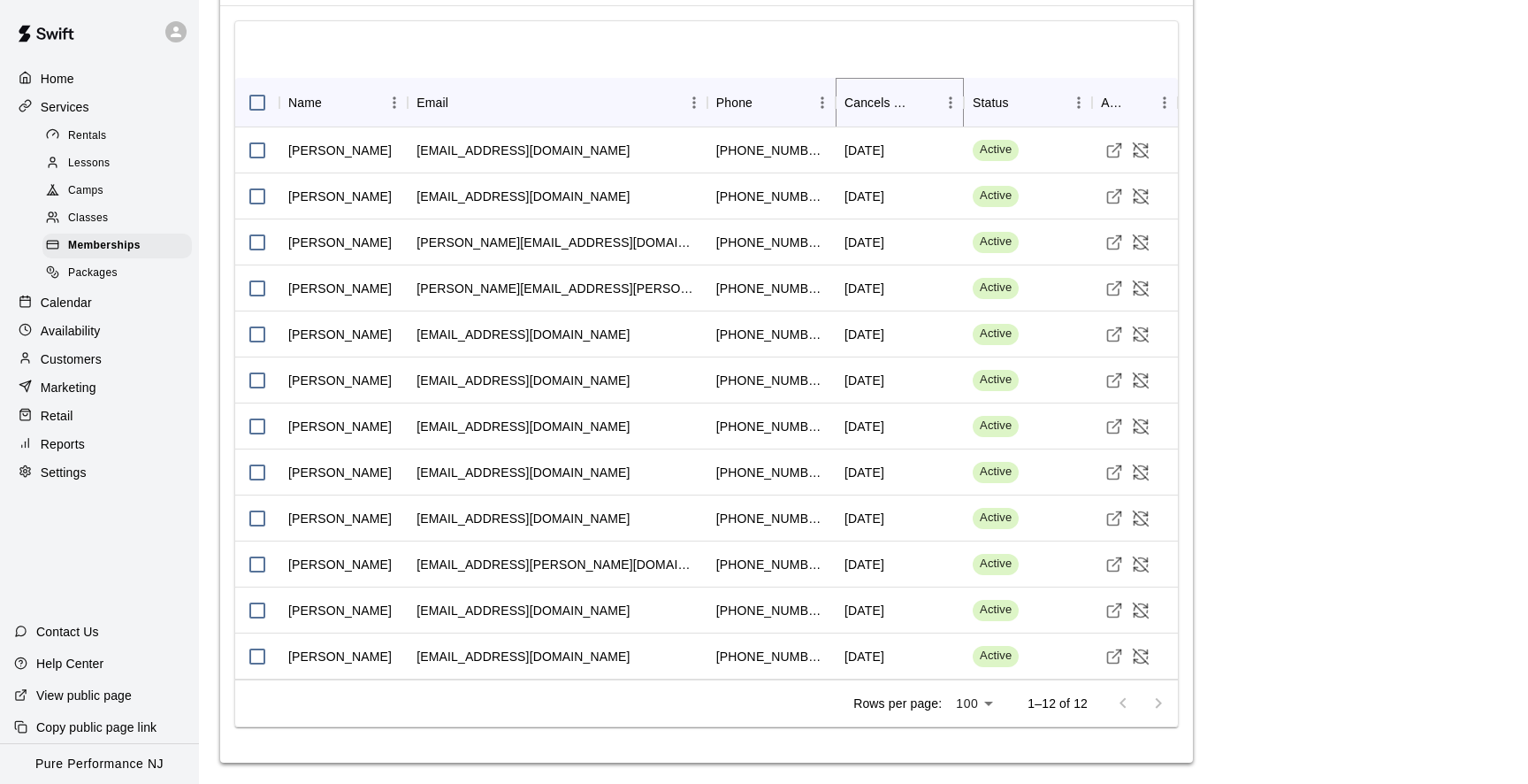
click at [927, 100] on icon "Sort" at bounding box center [924, 102] width 10 height 10
click at [877, 653] on div "November 15 2025" at bounding box center [864, 656] width 40 height 18
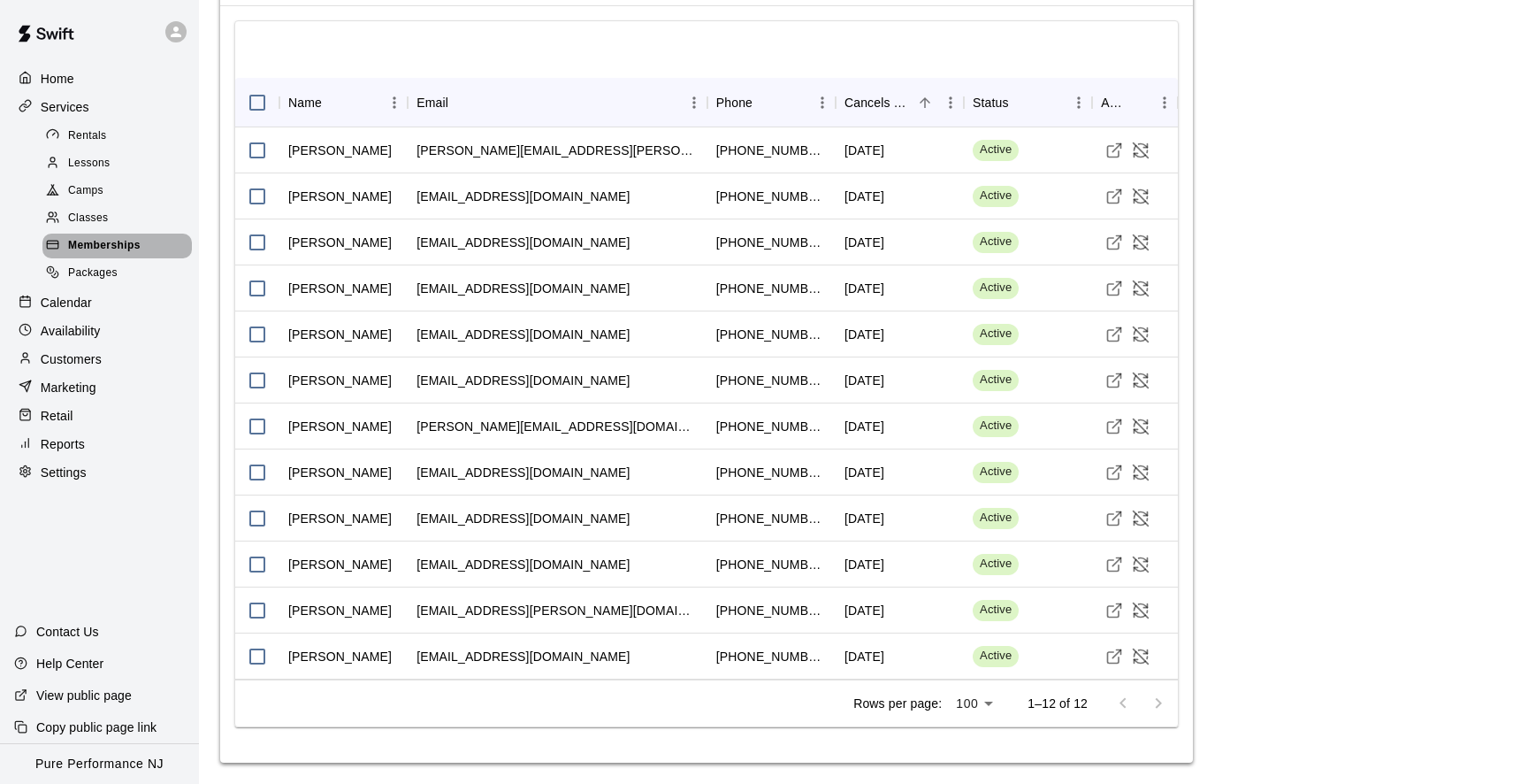
click at [96, 235] on div "Memberships" at bounding box center [117, 245] width 149 height 25
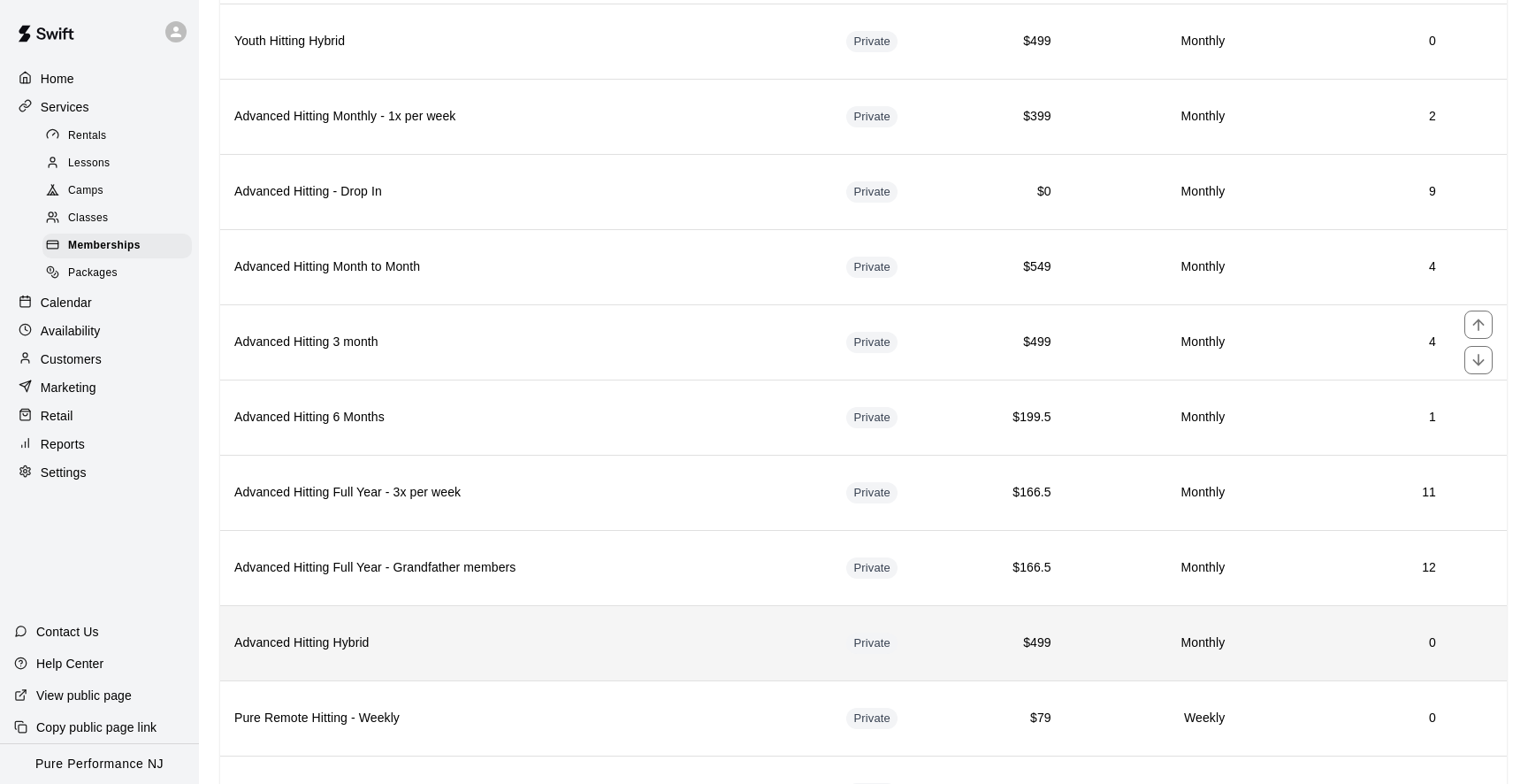
scroll to position [1526, 0]
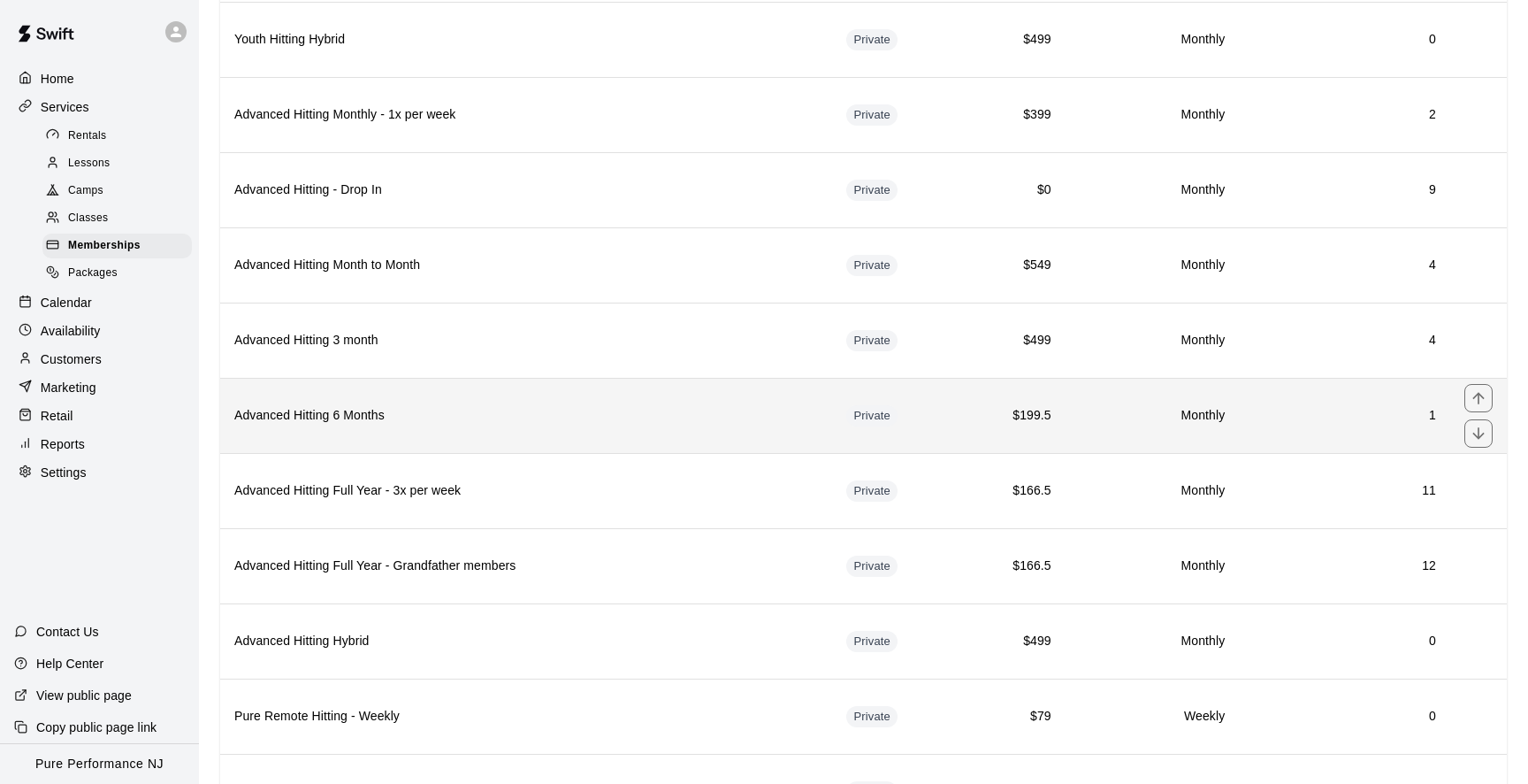
click at [316, 418] on h6 "Advanced Hitting 6 Months" at bounding box center [526, 415] width 583 height 20
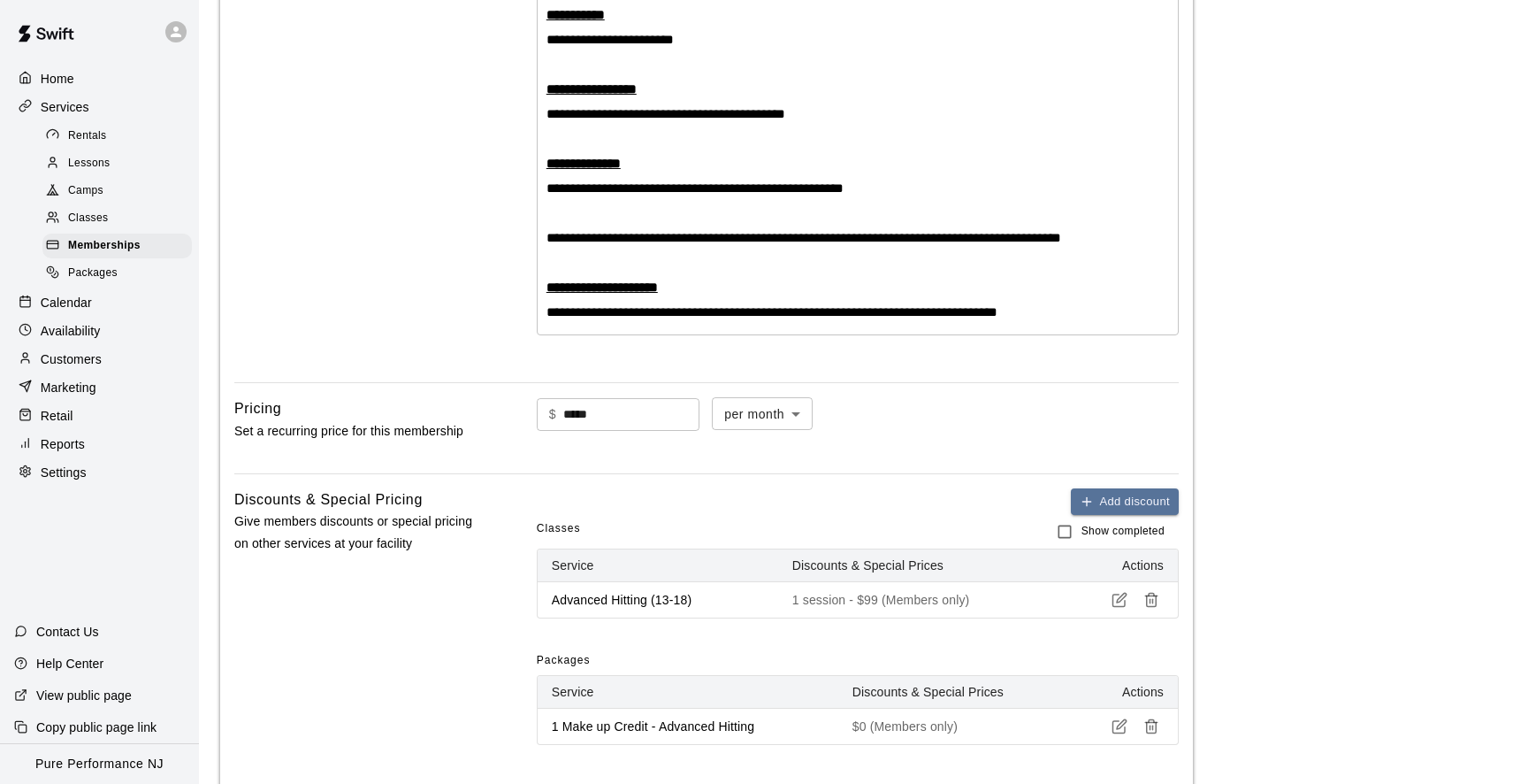
scroll to position [651, 0]
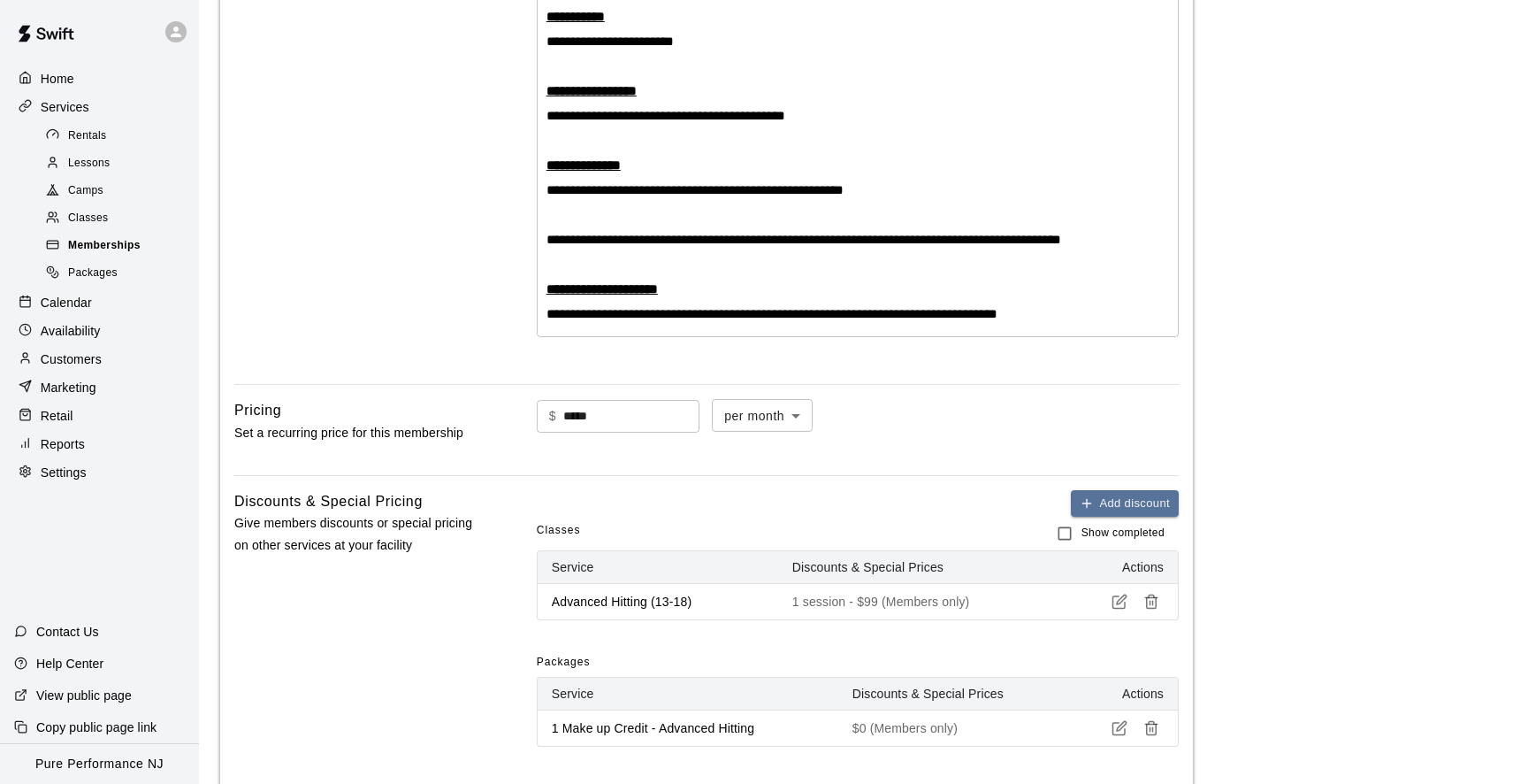
click at [132, 254] on span "Memberships" at bounding box center [105, 245] width 73 height 18
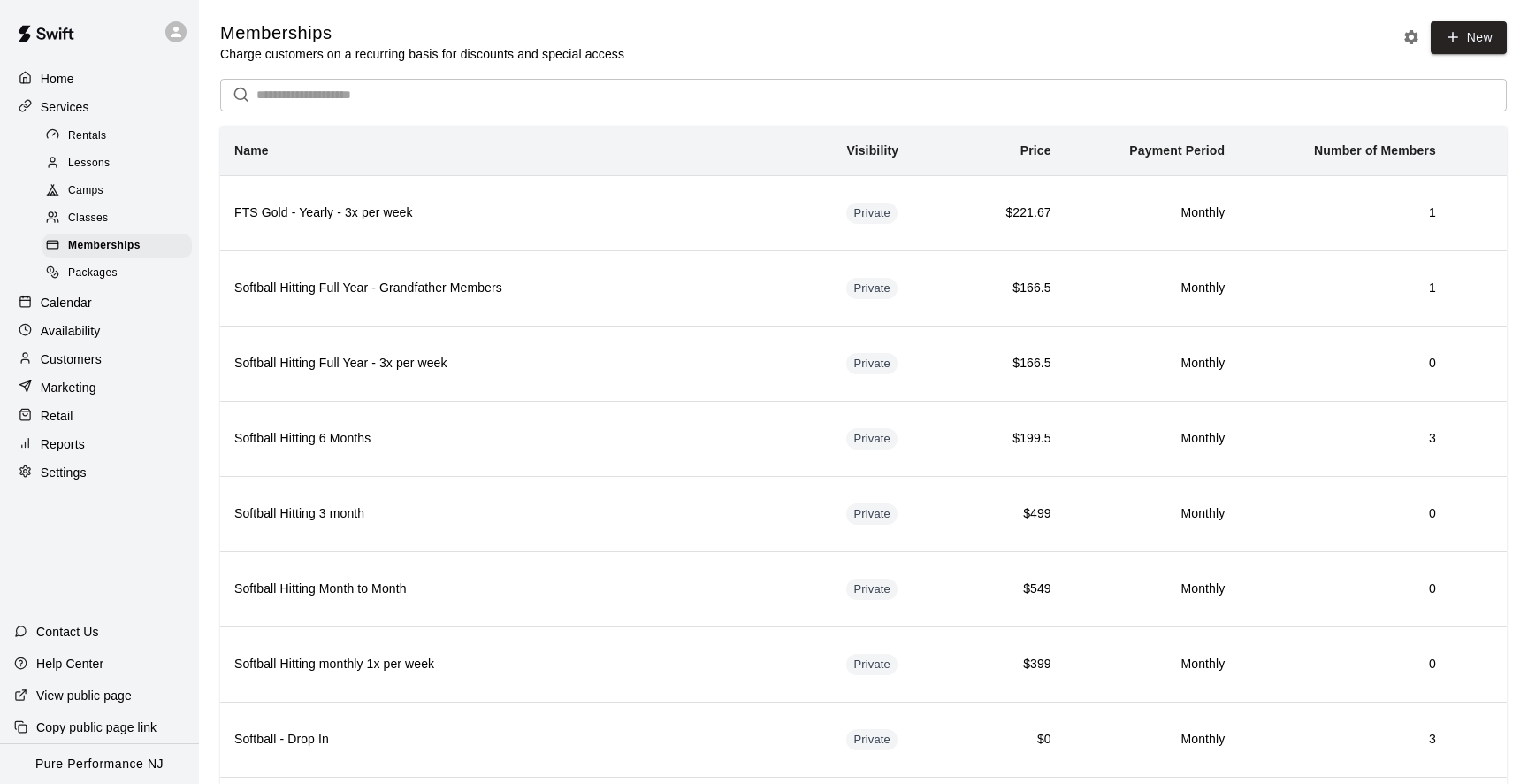
click at [79, 214] on span "Classes" at bounding box center [88, 218] width 40 height 18
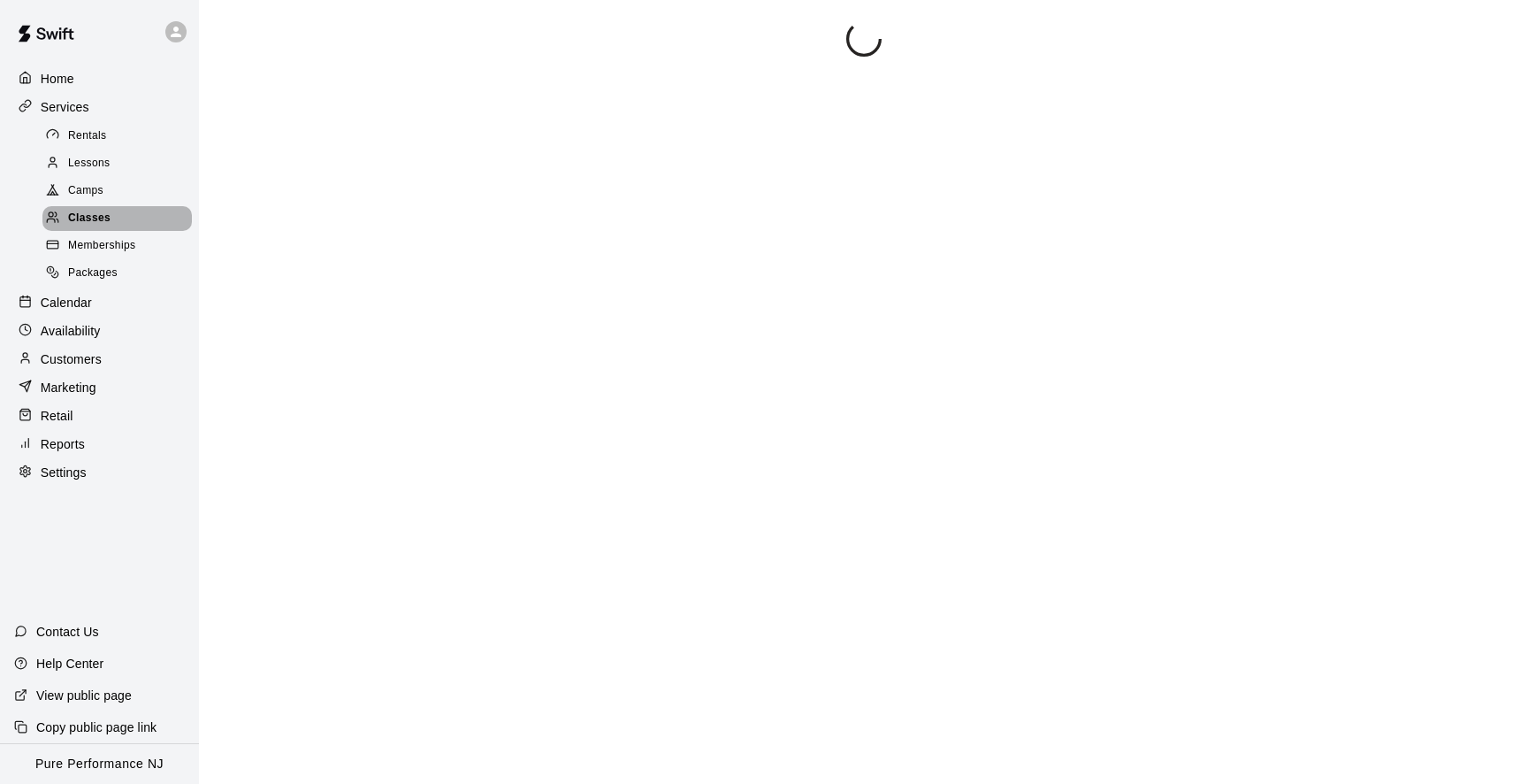
click at [79, 214] on span "Classes" at bounding box center [89, 218] width 42 height 18
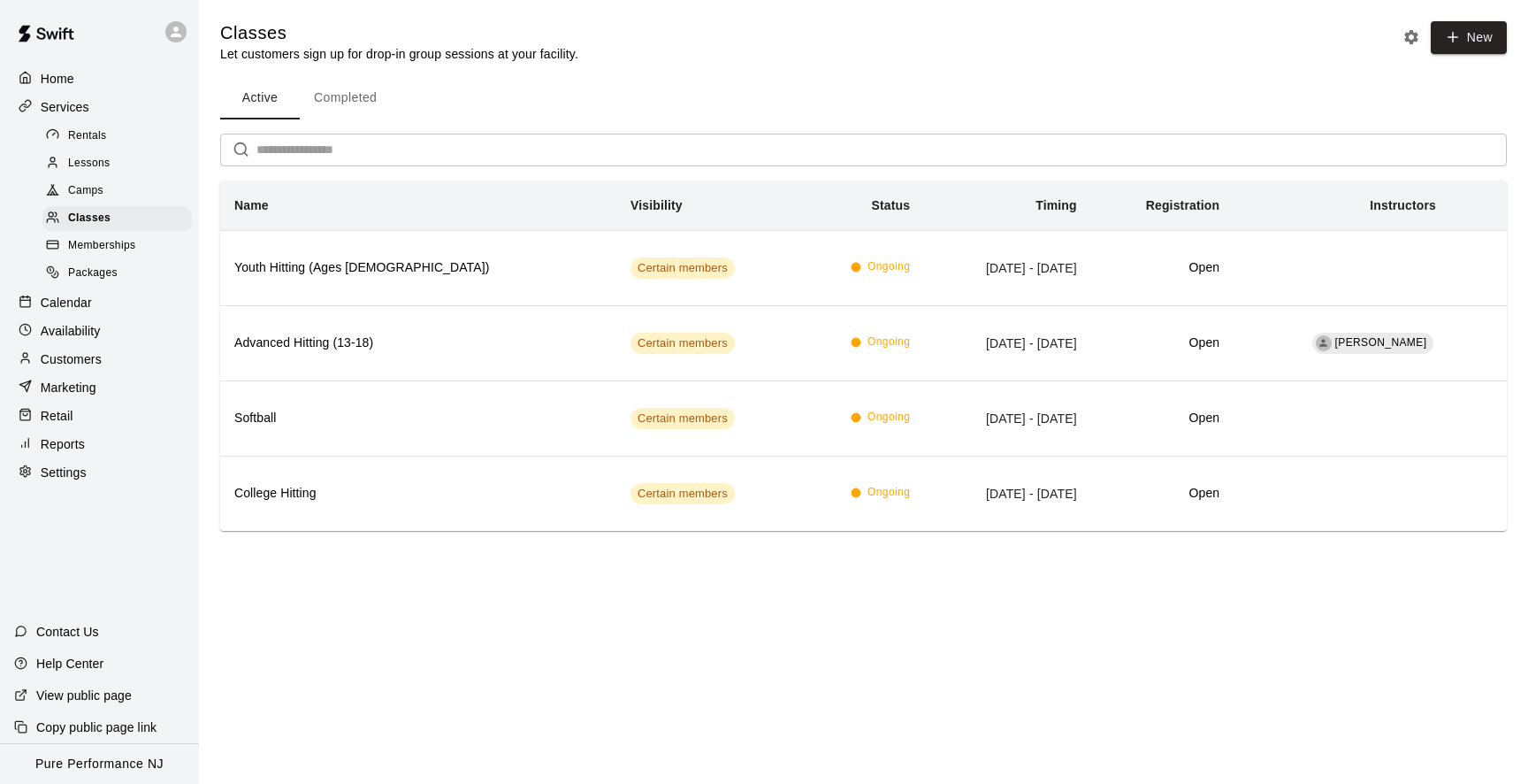
click at [74, 294] on p "Calendar" at bounding box center [66, 302] width 51 height 18
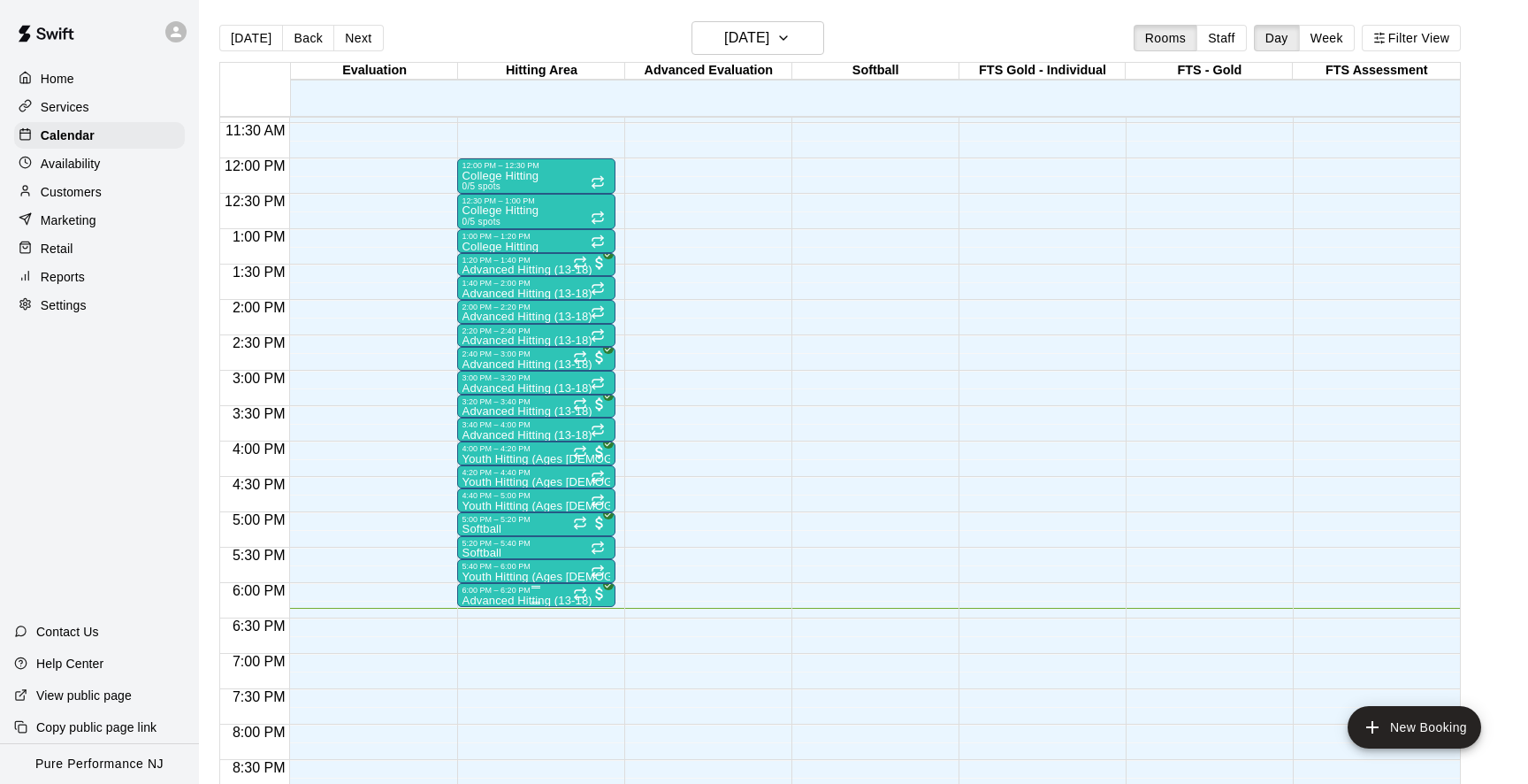
scroll to position [818, 0]
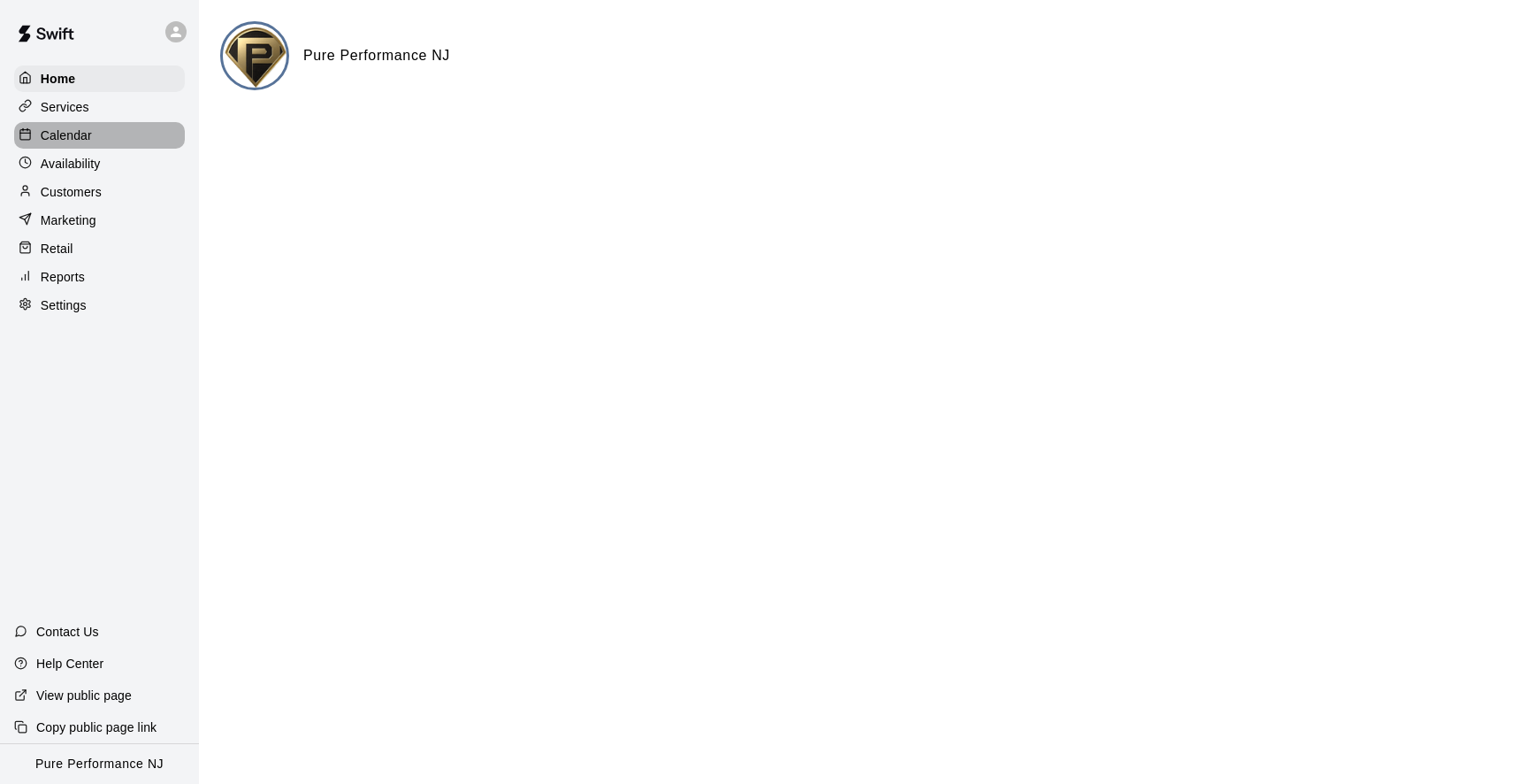
click at [143, 138] on div "Calendar" at bounding box center [99, 135] width 171 height 26
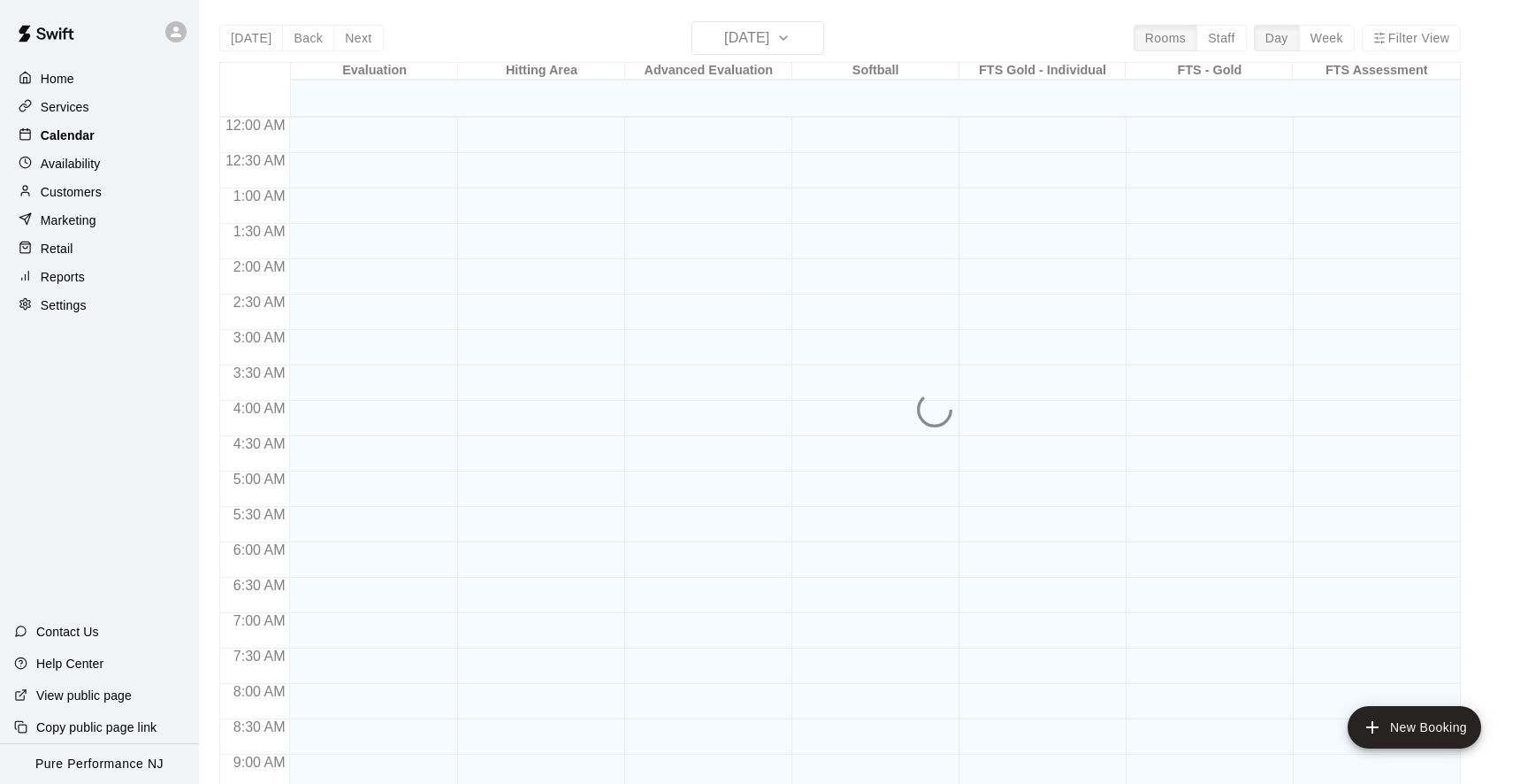
scroll to position [959, 0]
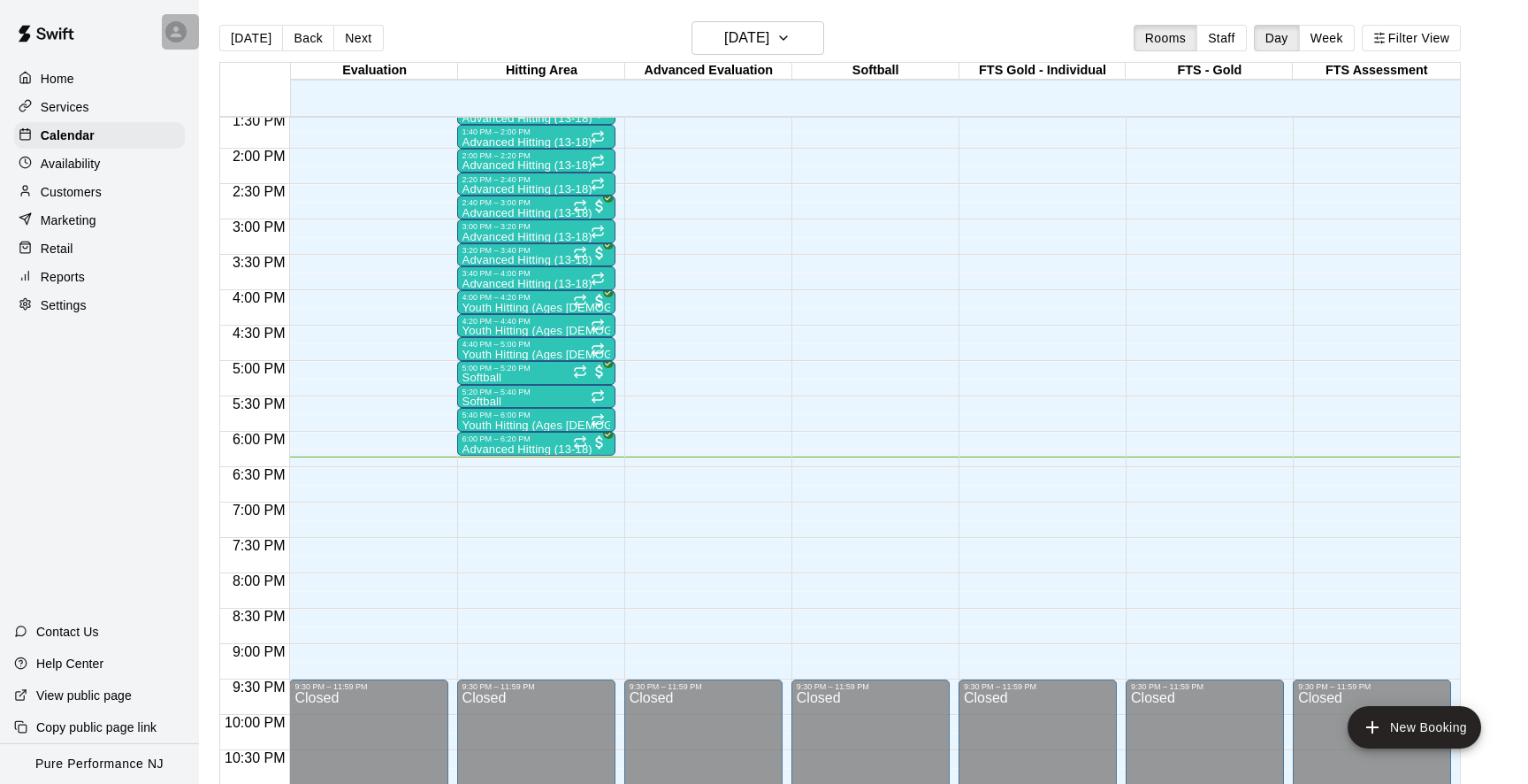
click at [172, 30] on icon at bounding box center [175, 32] width 16 height 16
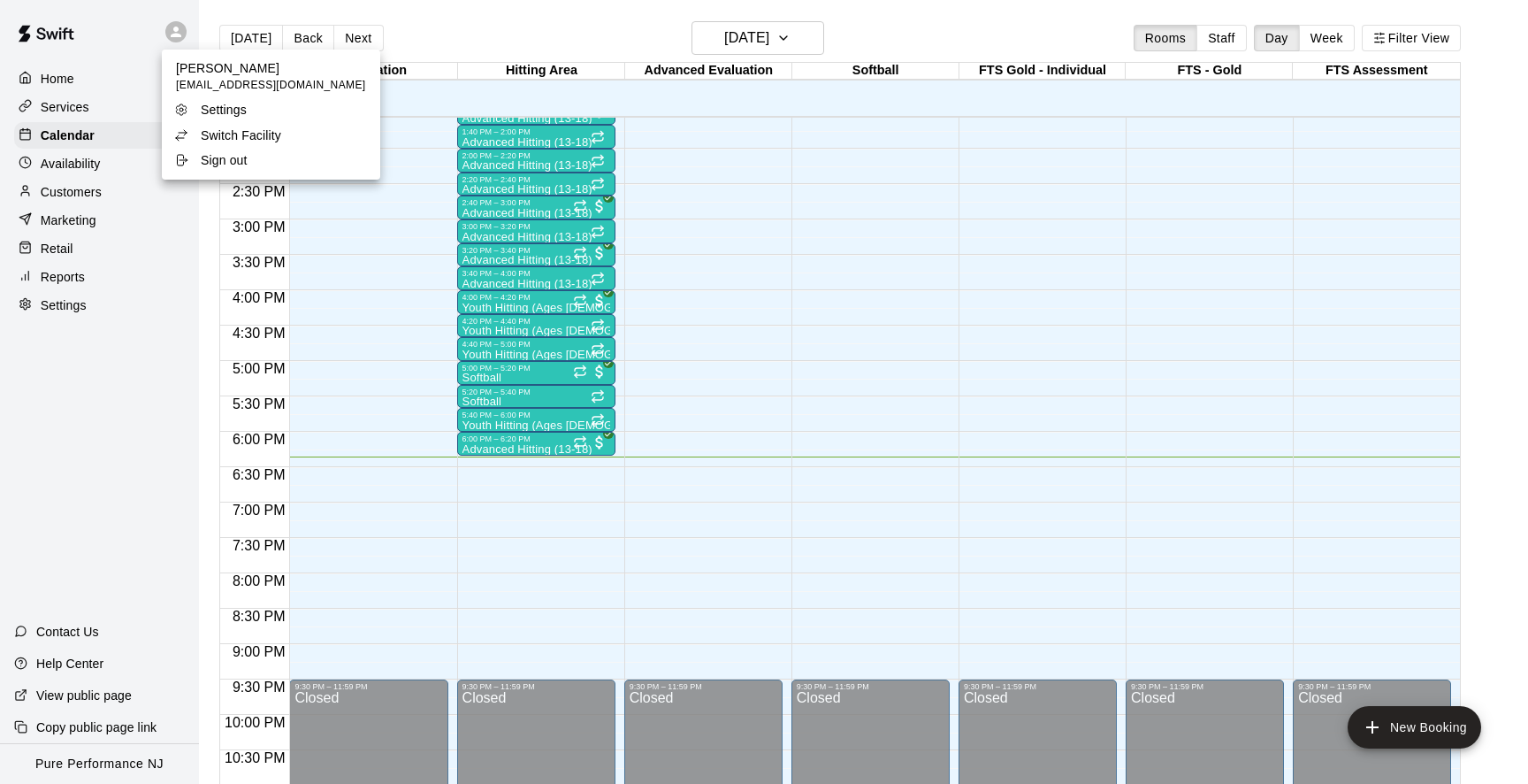
click at [232, 133] on p "Switch Facility" at bounding box center [241, 135] width 80 height 18
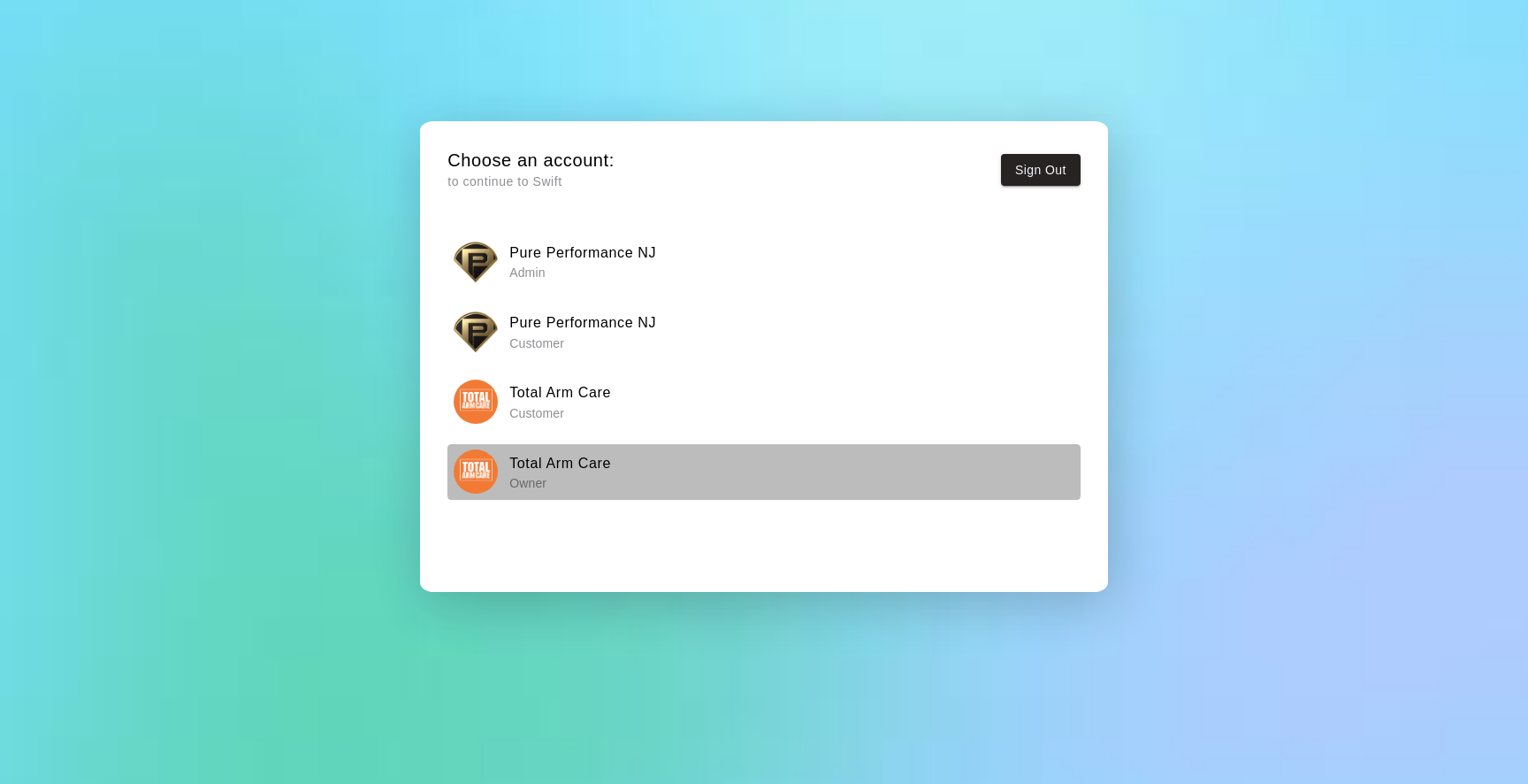
click at [460, 474] on img "button" at bounding box center [475, 470] width 44 height 44
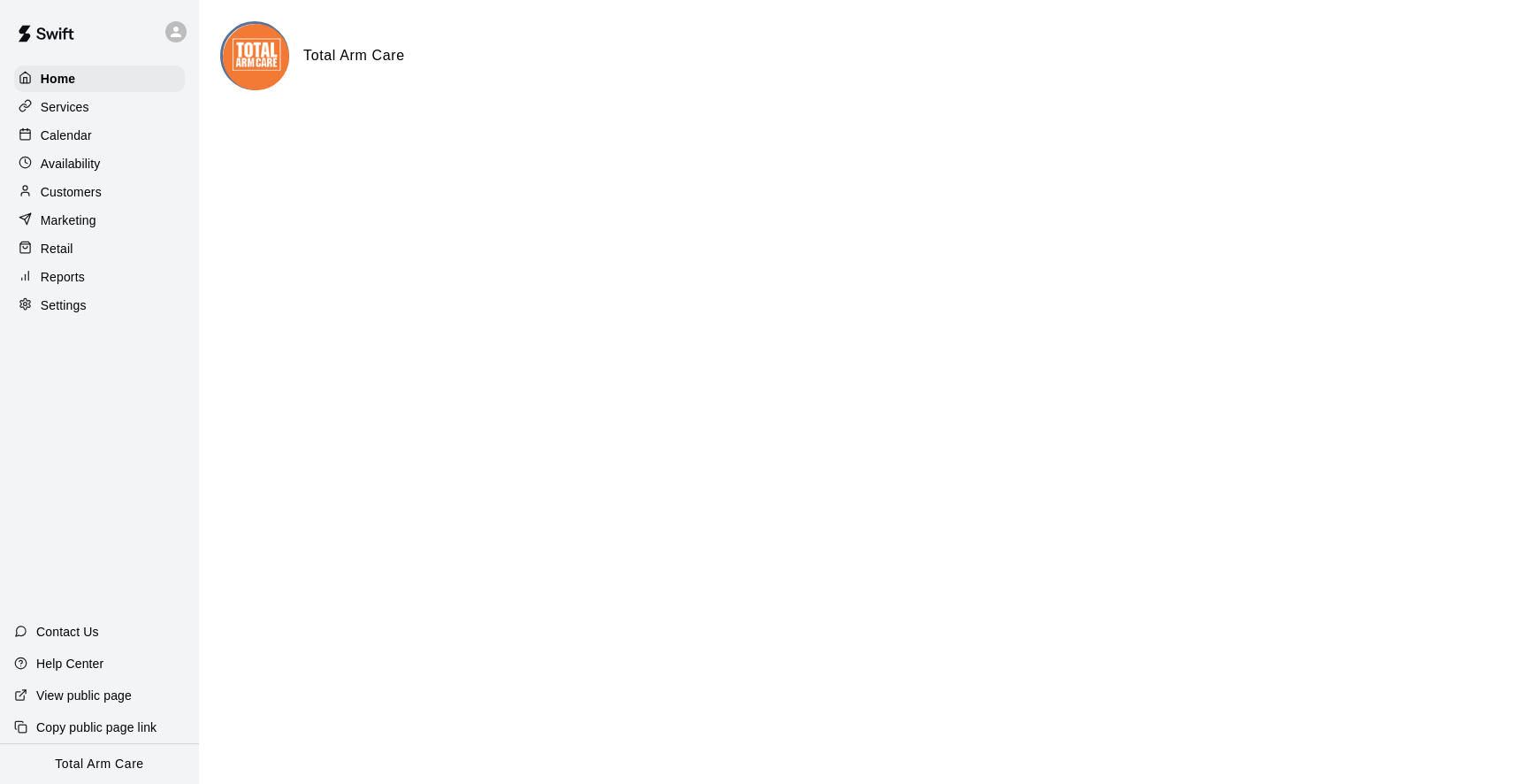
click at [62, 144] on p "Calendar" at bounding box center [66, 135] width 51 height 18
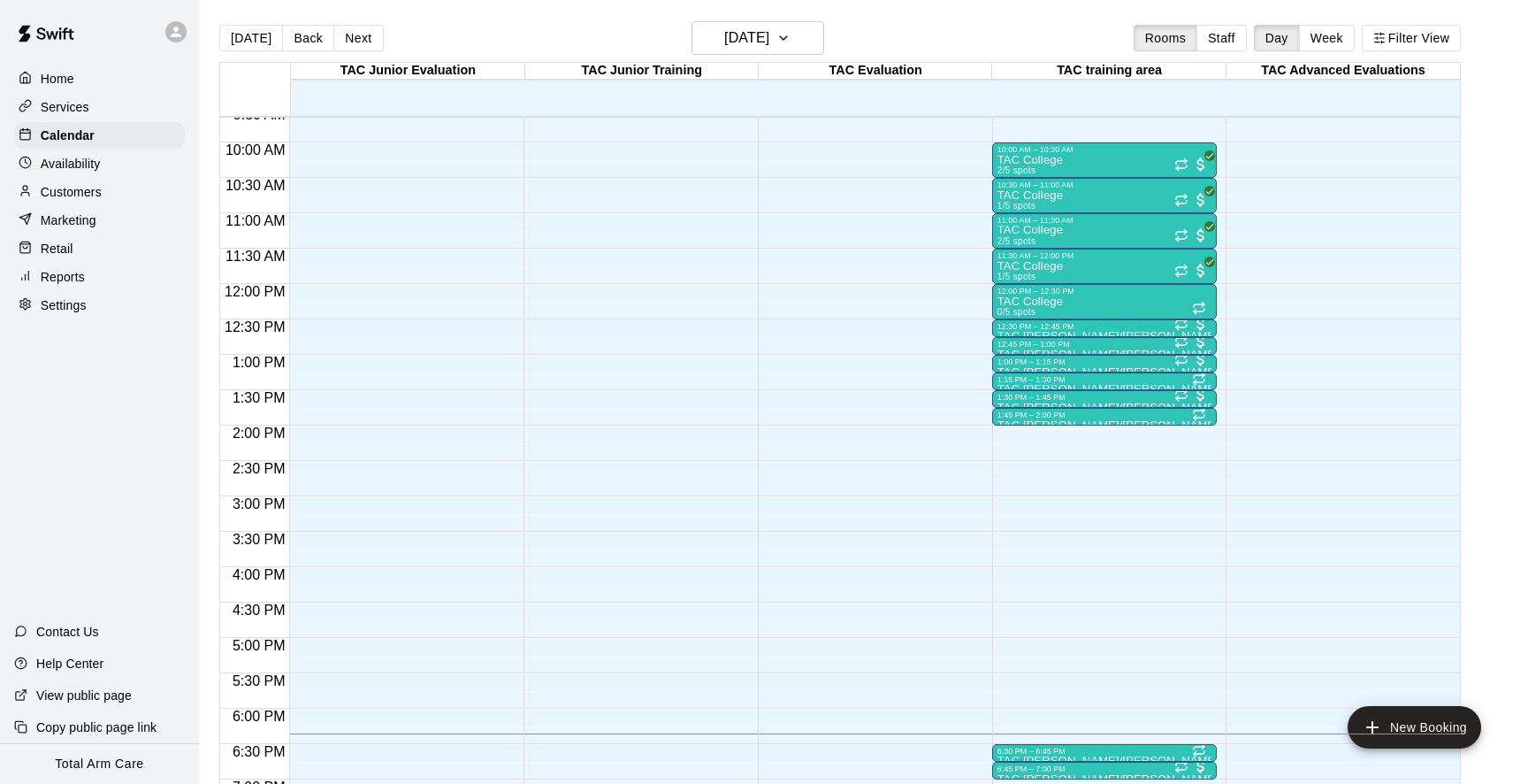
scroll to position [682, 0]
click at [356, 42] on button "Next" at bounding box center [357, 38] width 49 height 26
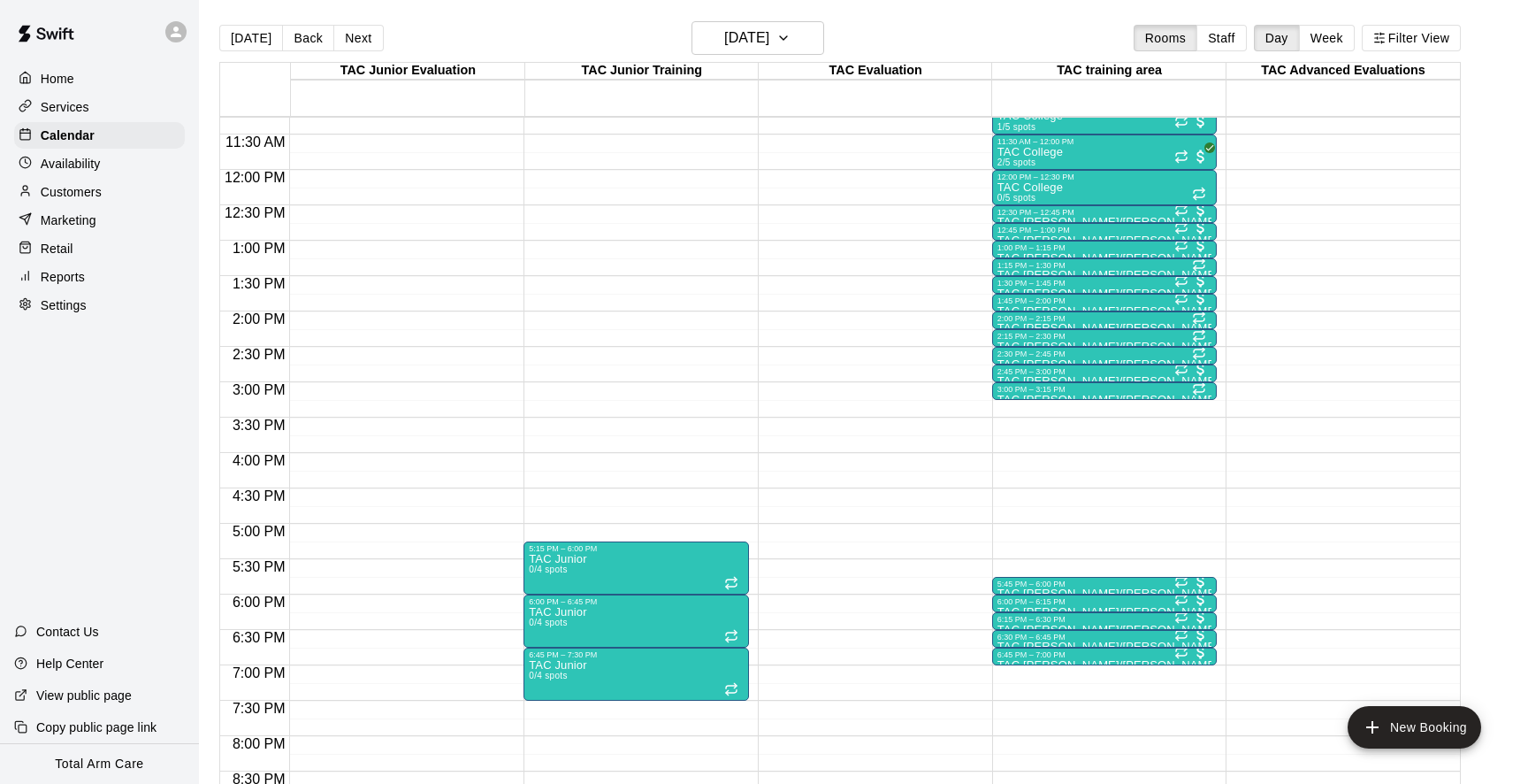
scroll to position [803, 0]
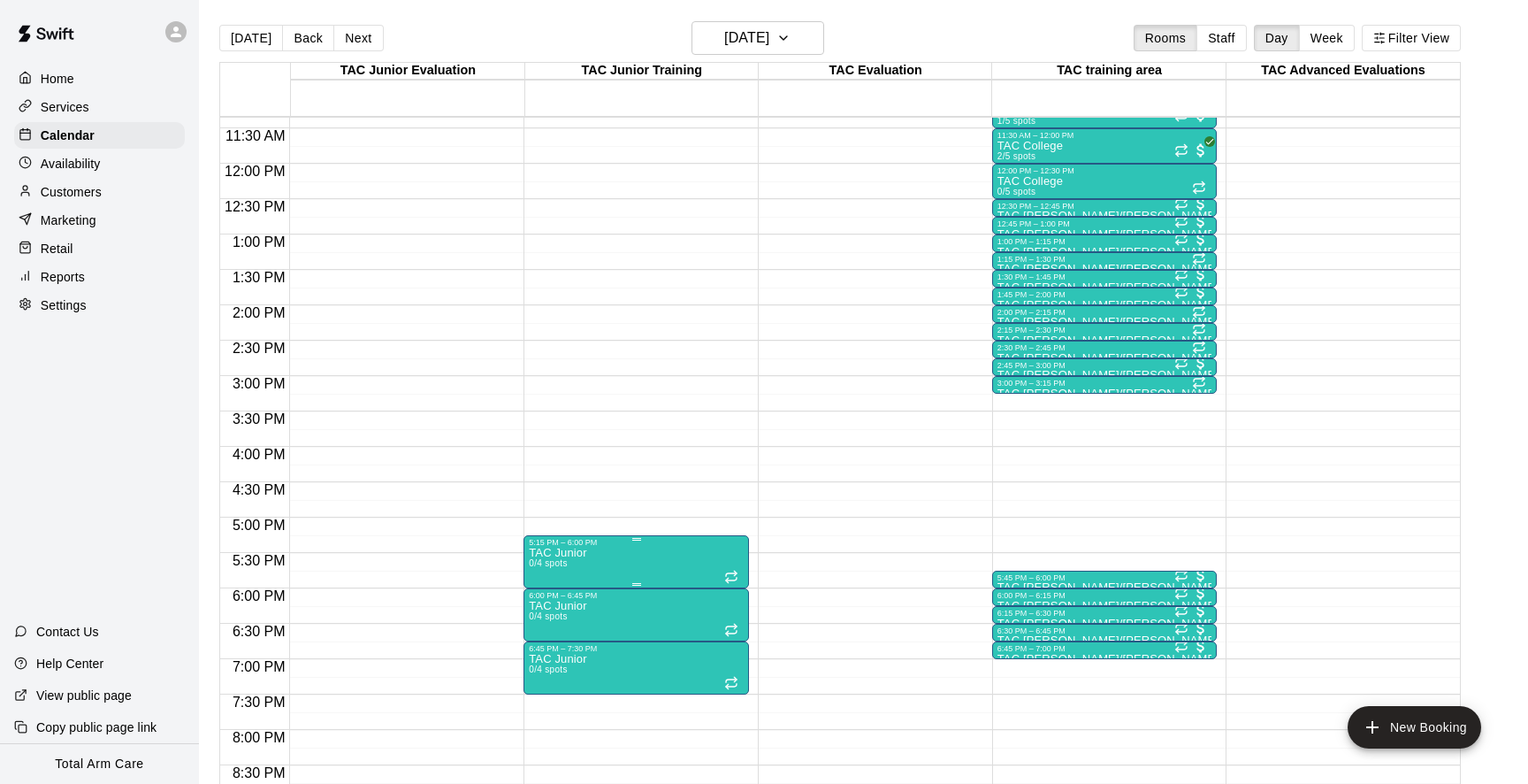
click at [551, 657] on icon "delete" at bounding box center [547, 650] width 12 height 16
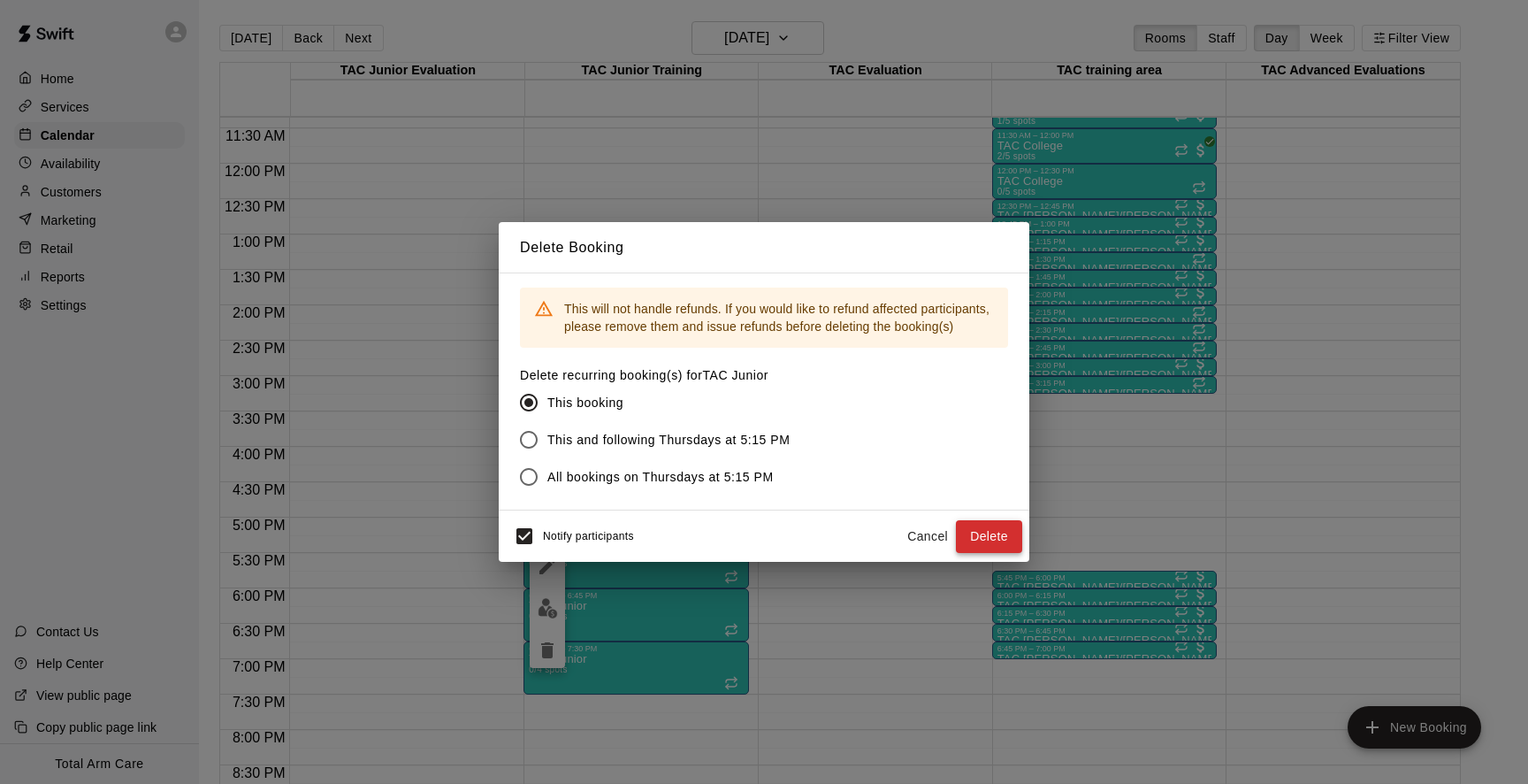
click at [986, 528] on button "Delete" at bounding box center [988, 536] width 66 height 33
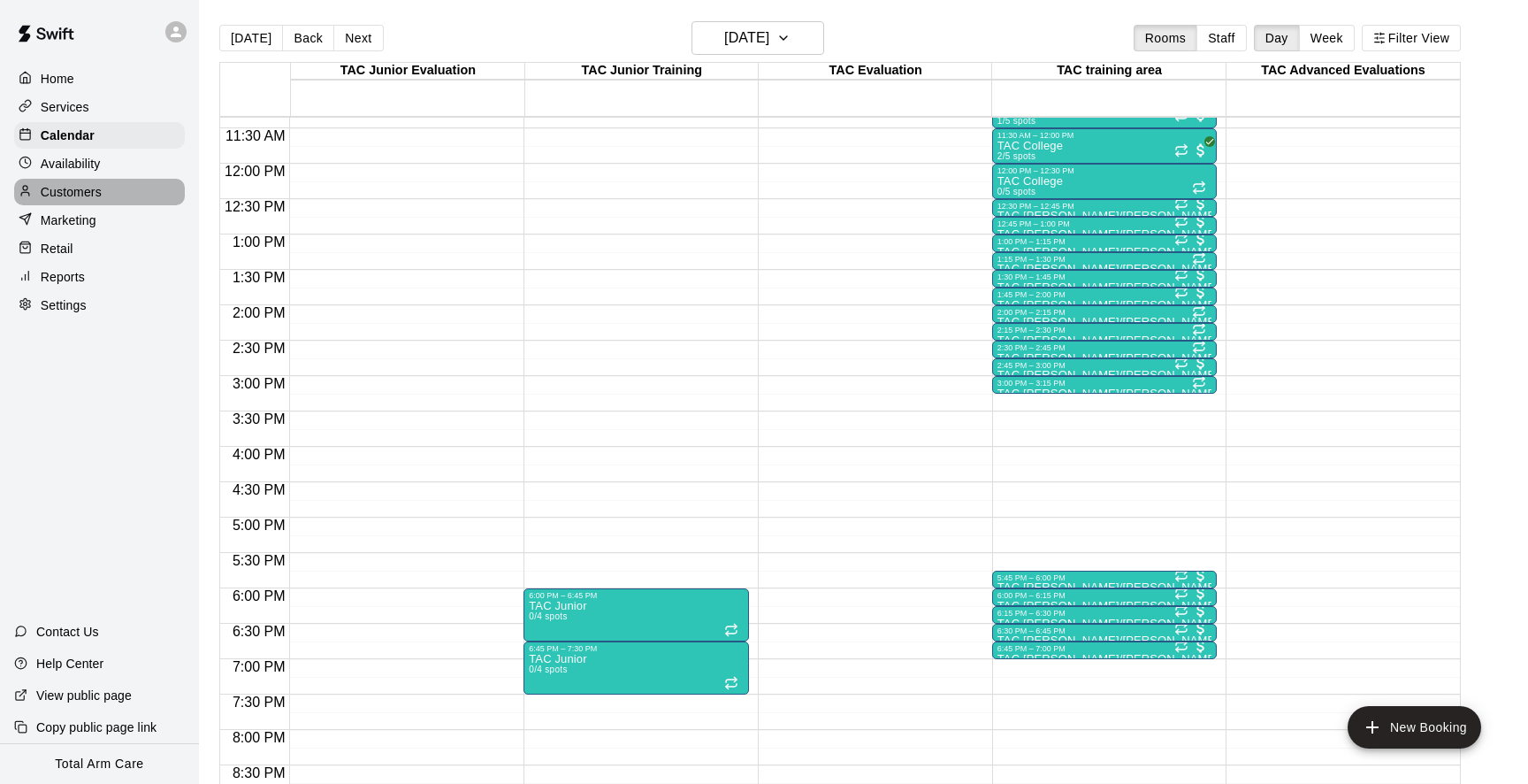
click at [105, 189] on div "Customers" at bounding box center [99, 191] width 171 height 26
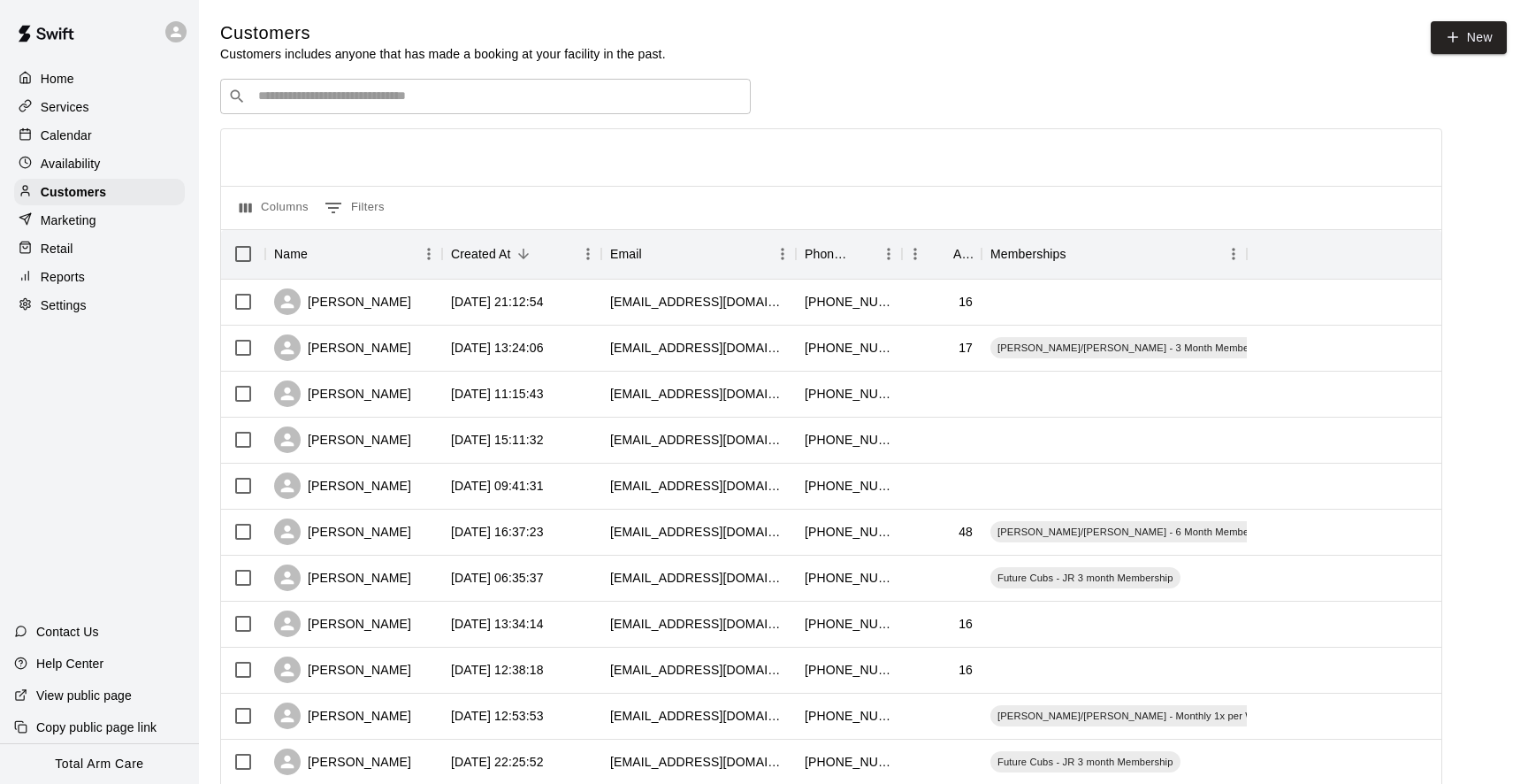
click at [473, 80] on div "​ ​" at bounding box center [485, 96] width 531 height 35
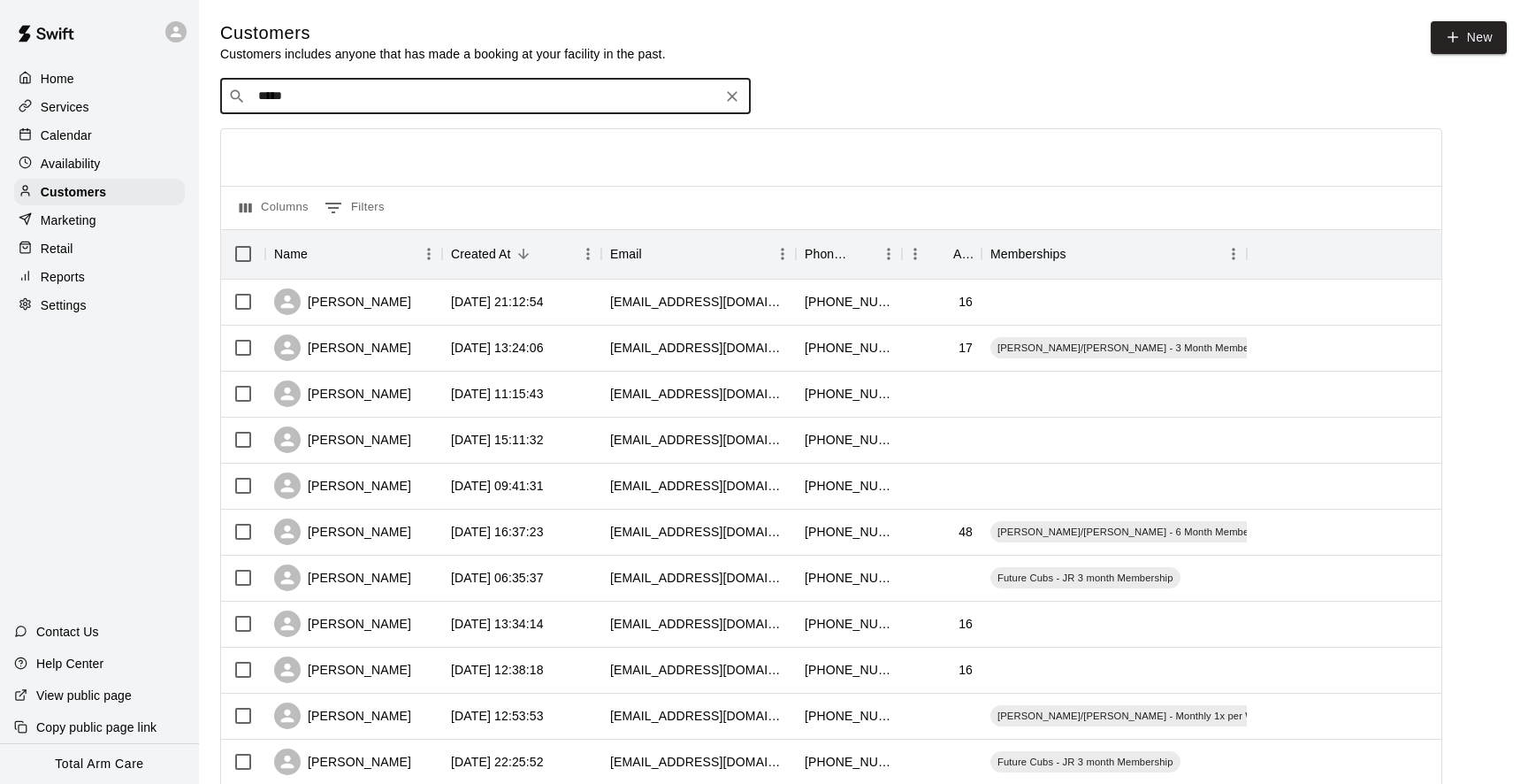
type input "******"
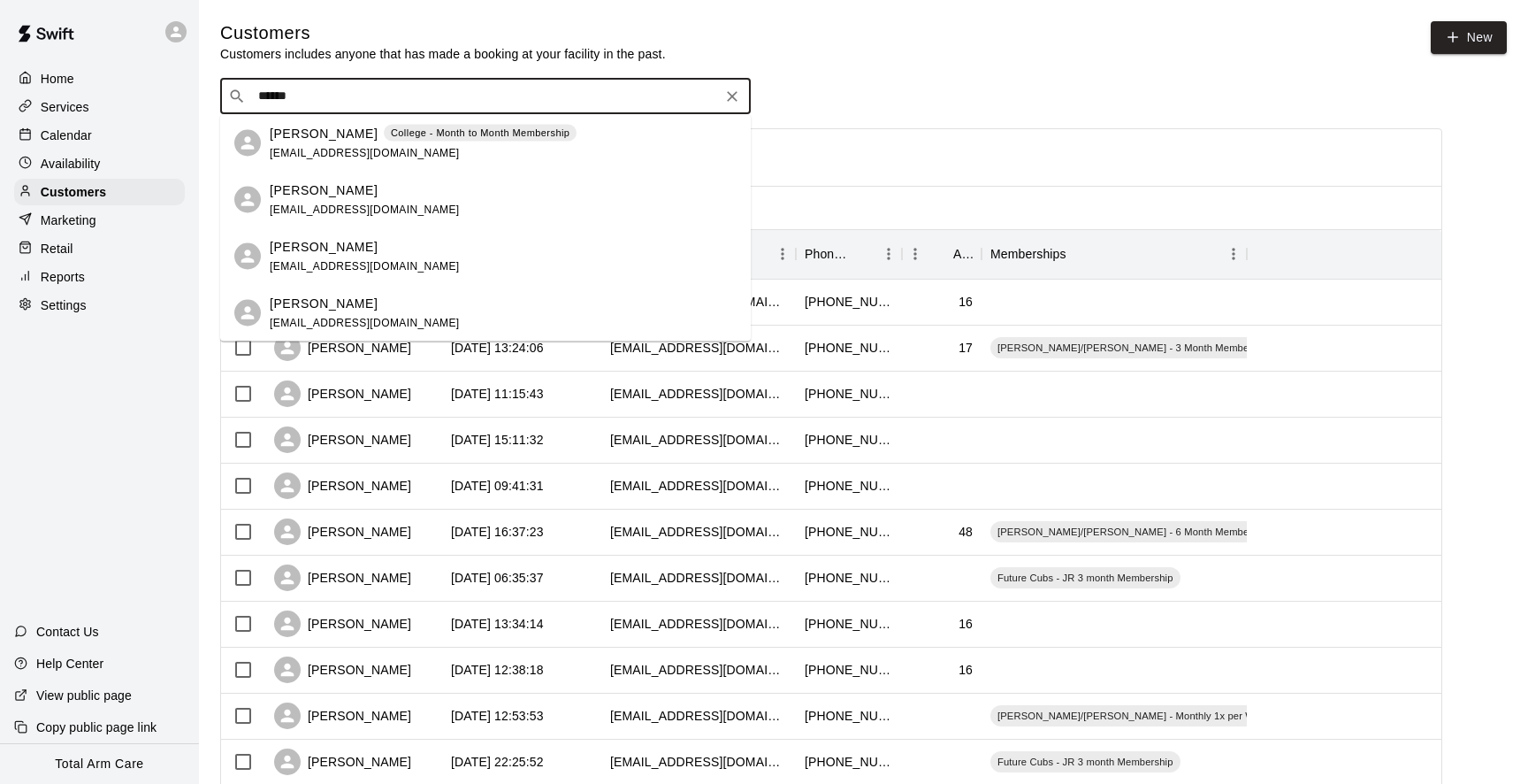
click at [295, 140] on p "[PERSON_NAME]" at bounding box center [324, 133] width 108 height 19
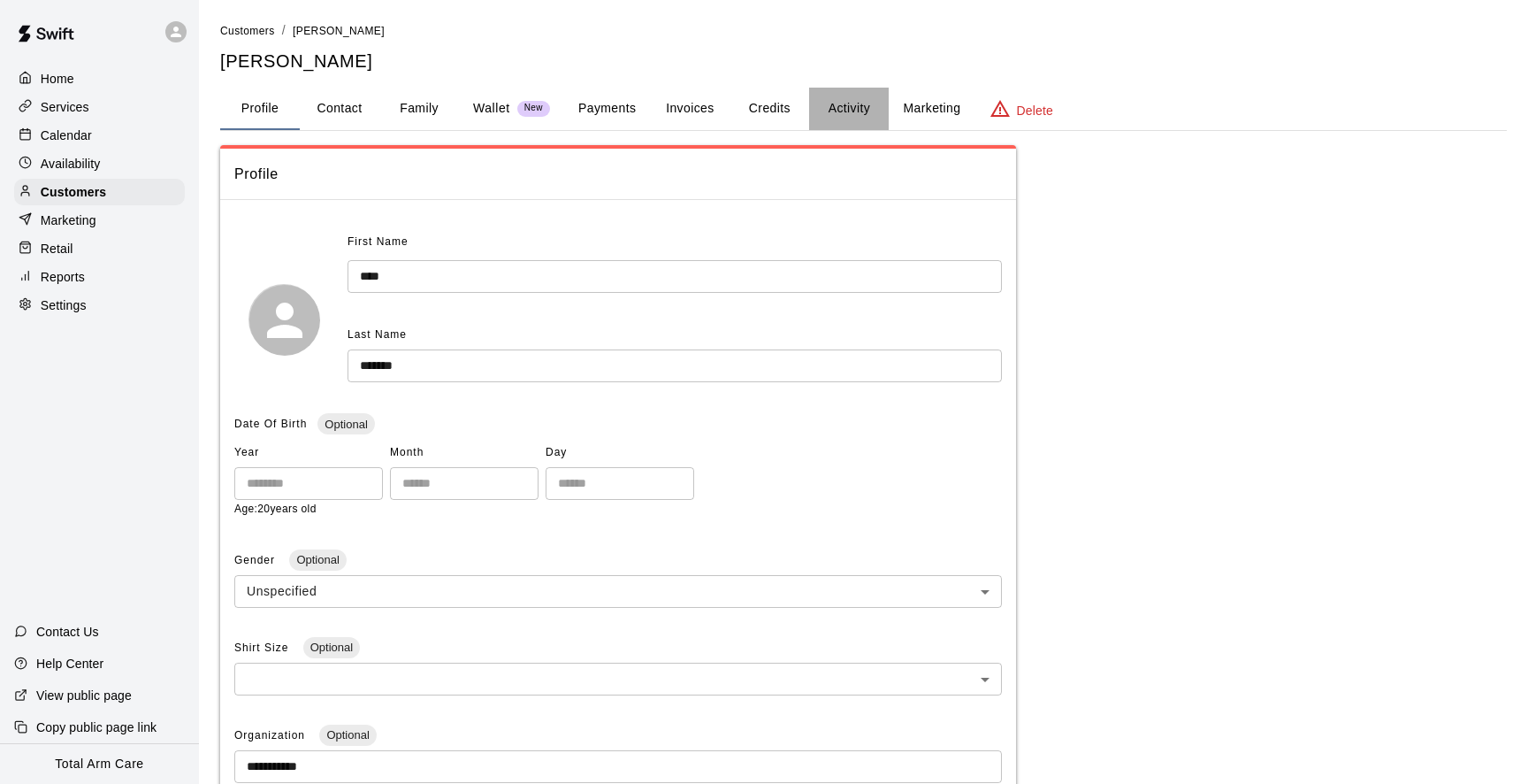
click at [876, 101] on button "Activity" at bounding box center [848, 108] width 79 height 42
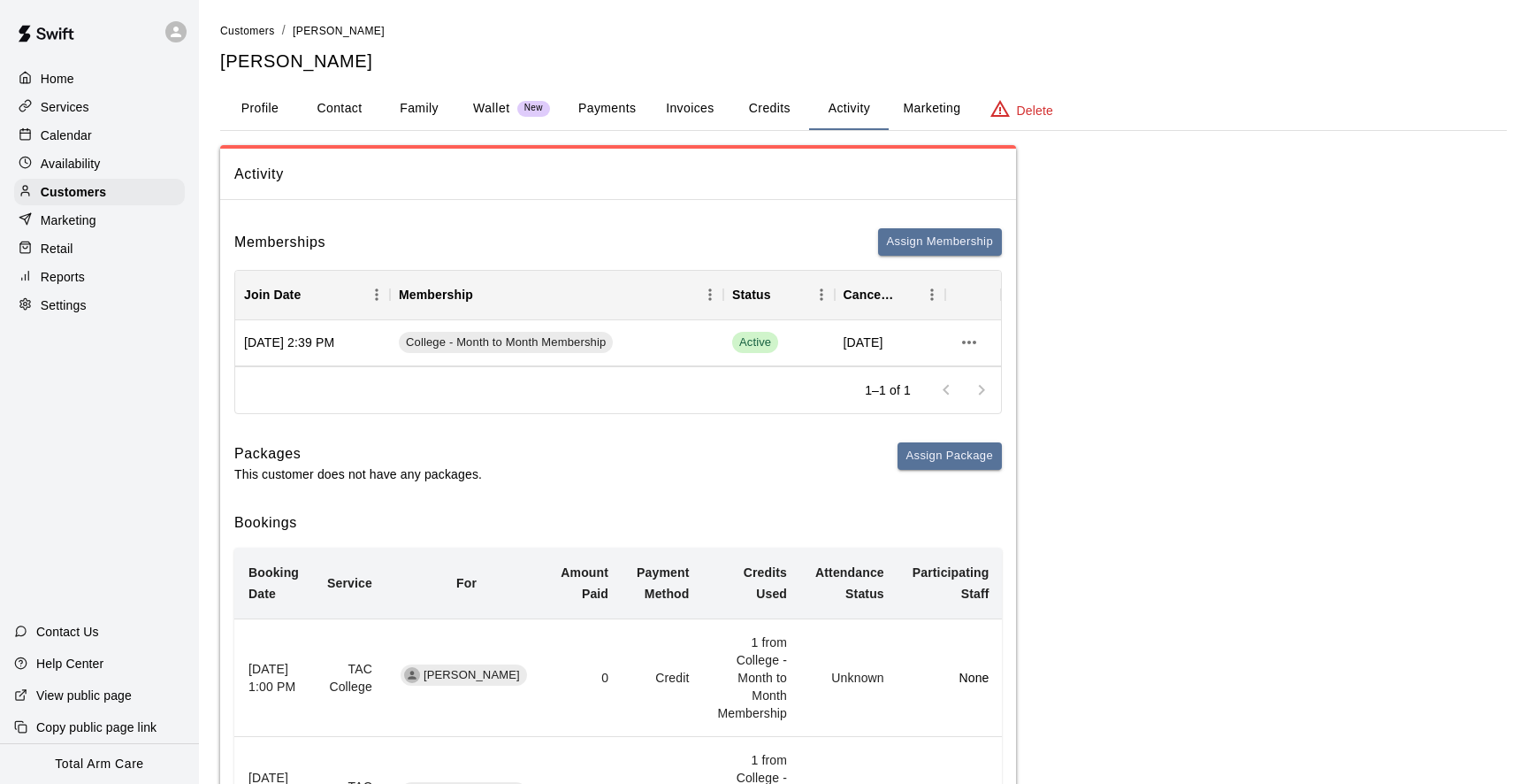
click at [826, 101] on button "Activity" at bounding box center [848, 108] width 79 height 42
click at [700, 91] on button "Invoices" at bounding box center [689, 108] width 79 height 42
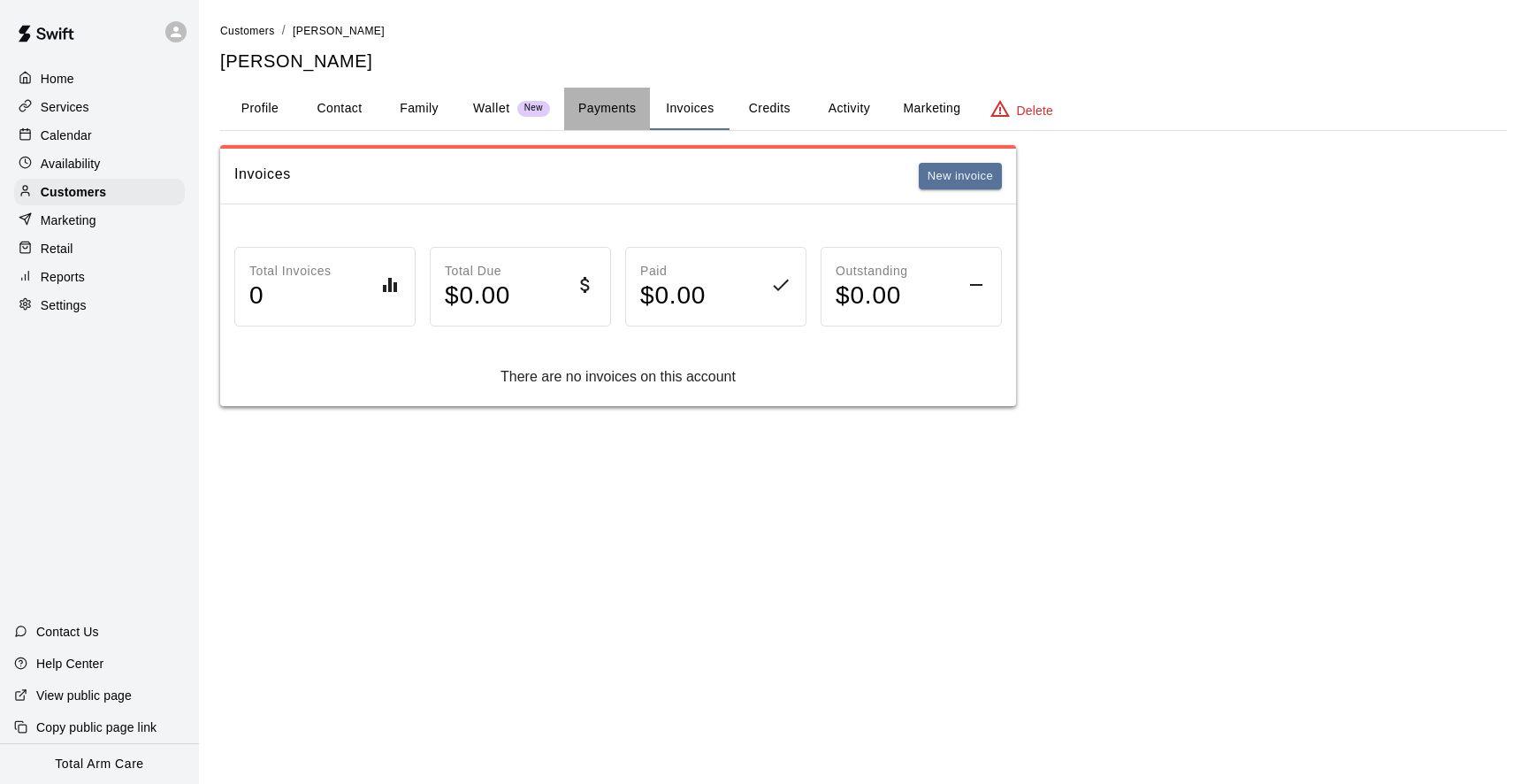
click at [632, 102] on button "Payments" at bounding box center [608, 108] width 86 height 42
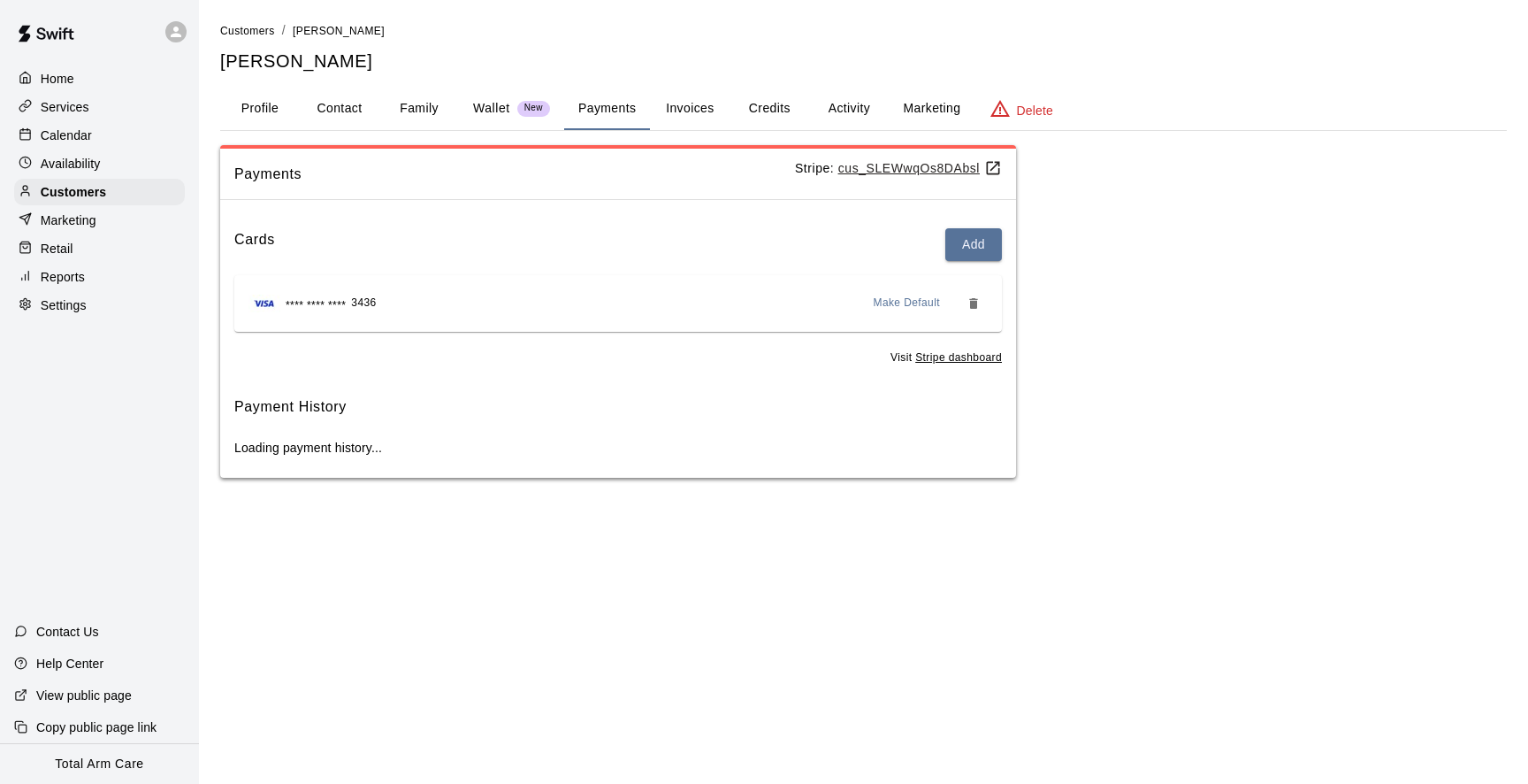
click at [877, 171] on u "cus_SLEWwqOs8DAbsl" at bounding box center [919, 167] width 163 height 14
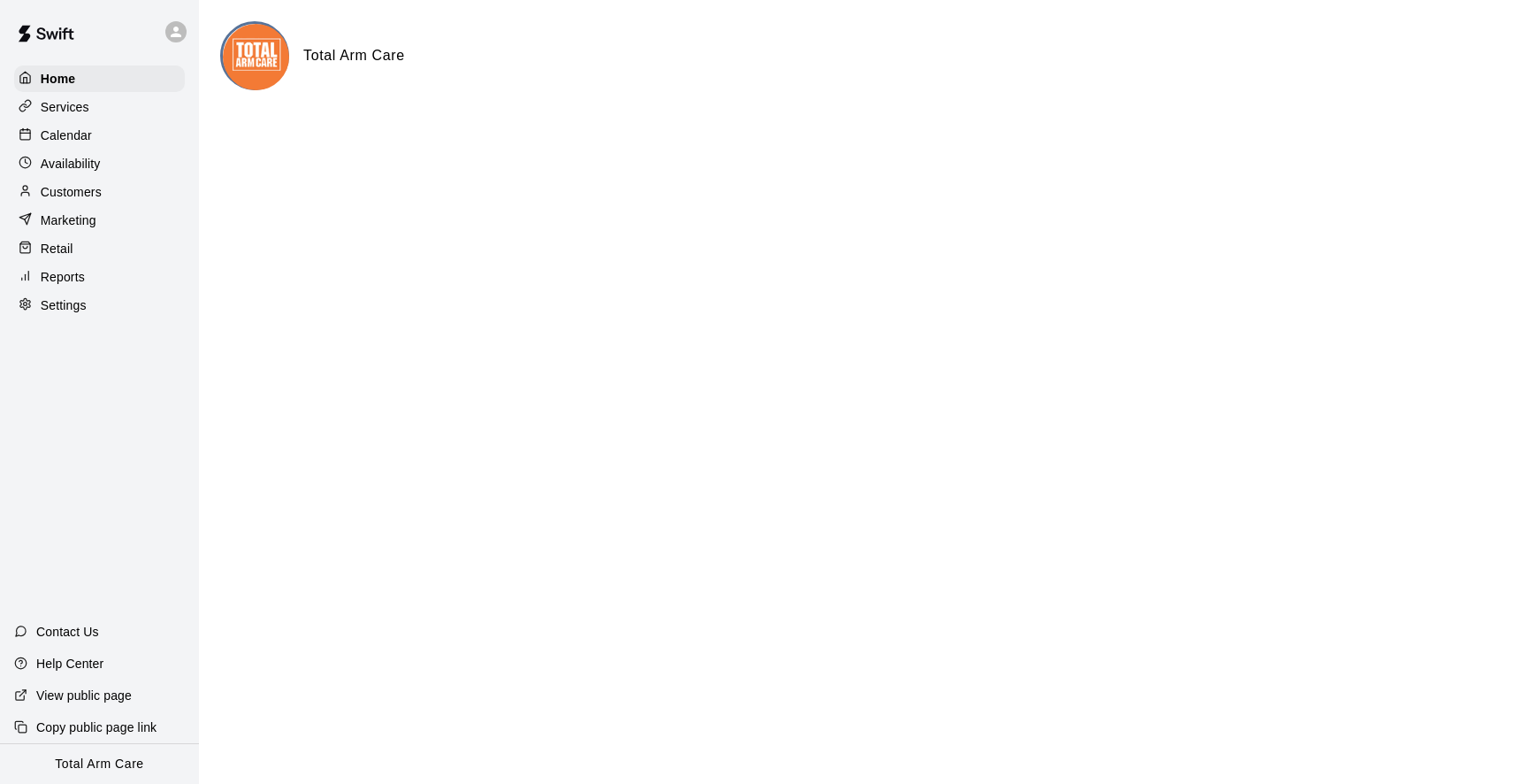
click at [91, 200] on p "Customers" at bounding box center [71, 191] width 61 height 18
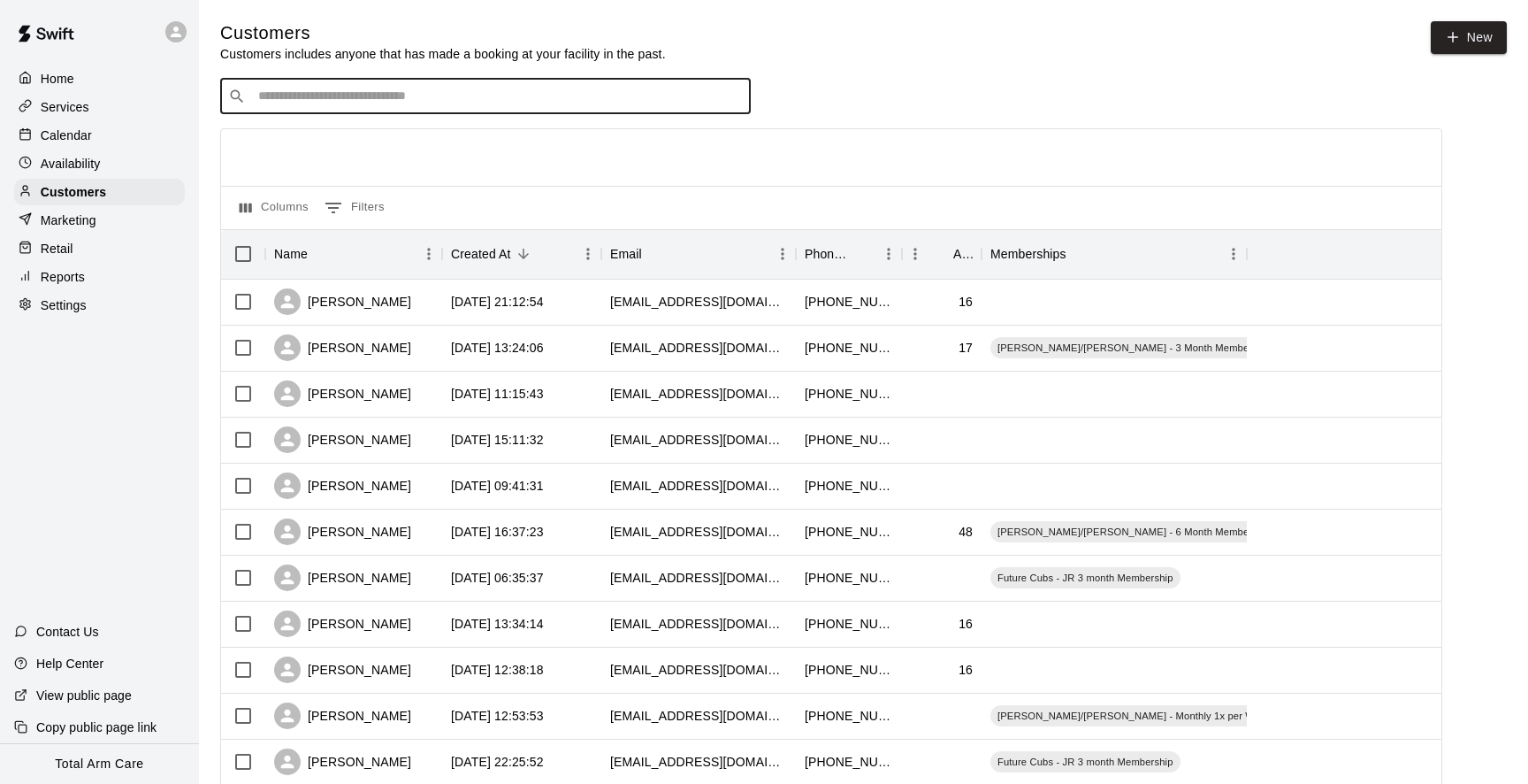
click at [336, 98] on input "Search customers by name or email" at bounding box center [498, 96] width 490 height 18
type input "****"
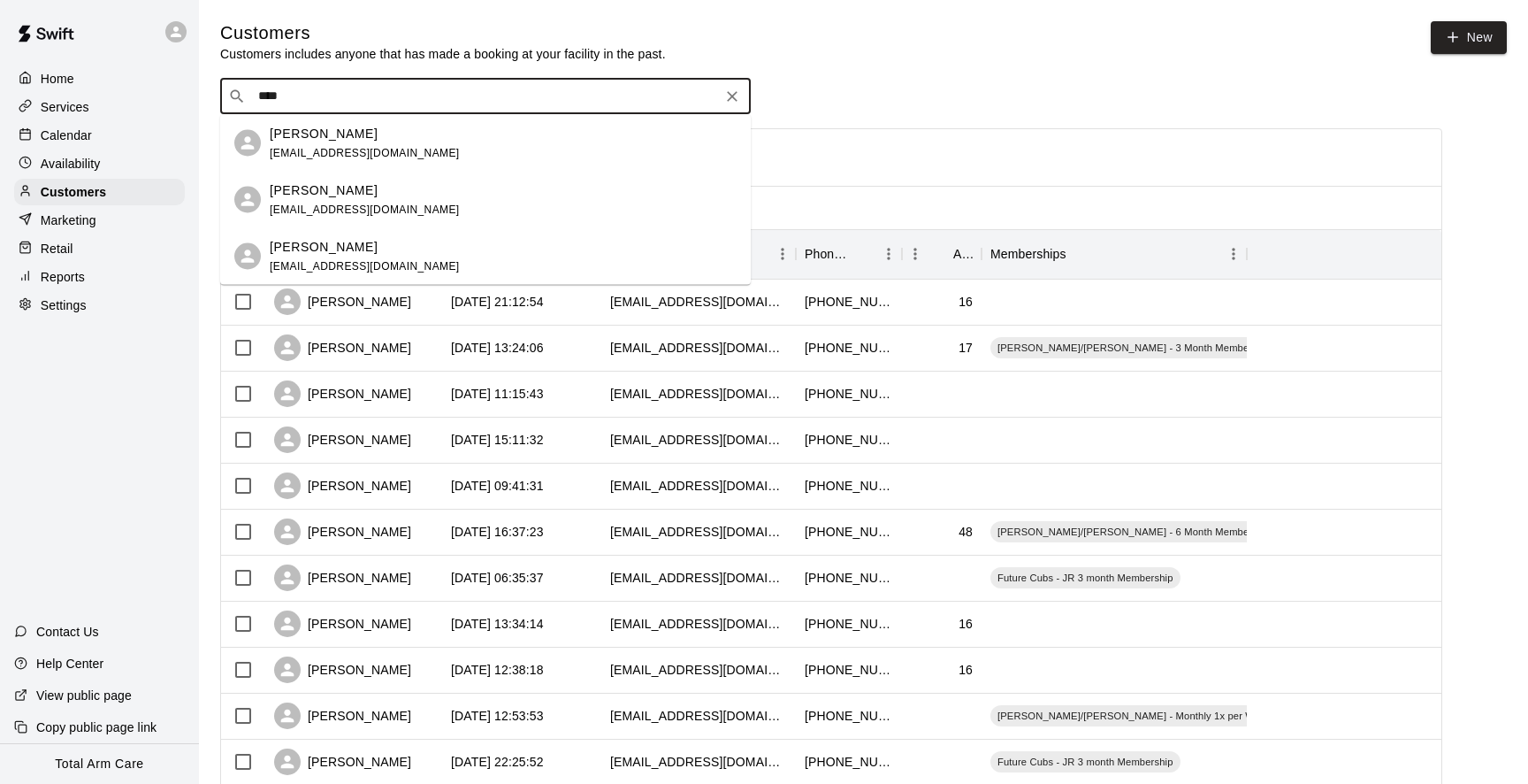
click at [329, 238] on p "[PERSON_NAME]" at bounding box center [324, 246] width 108 height 19
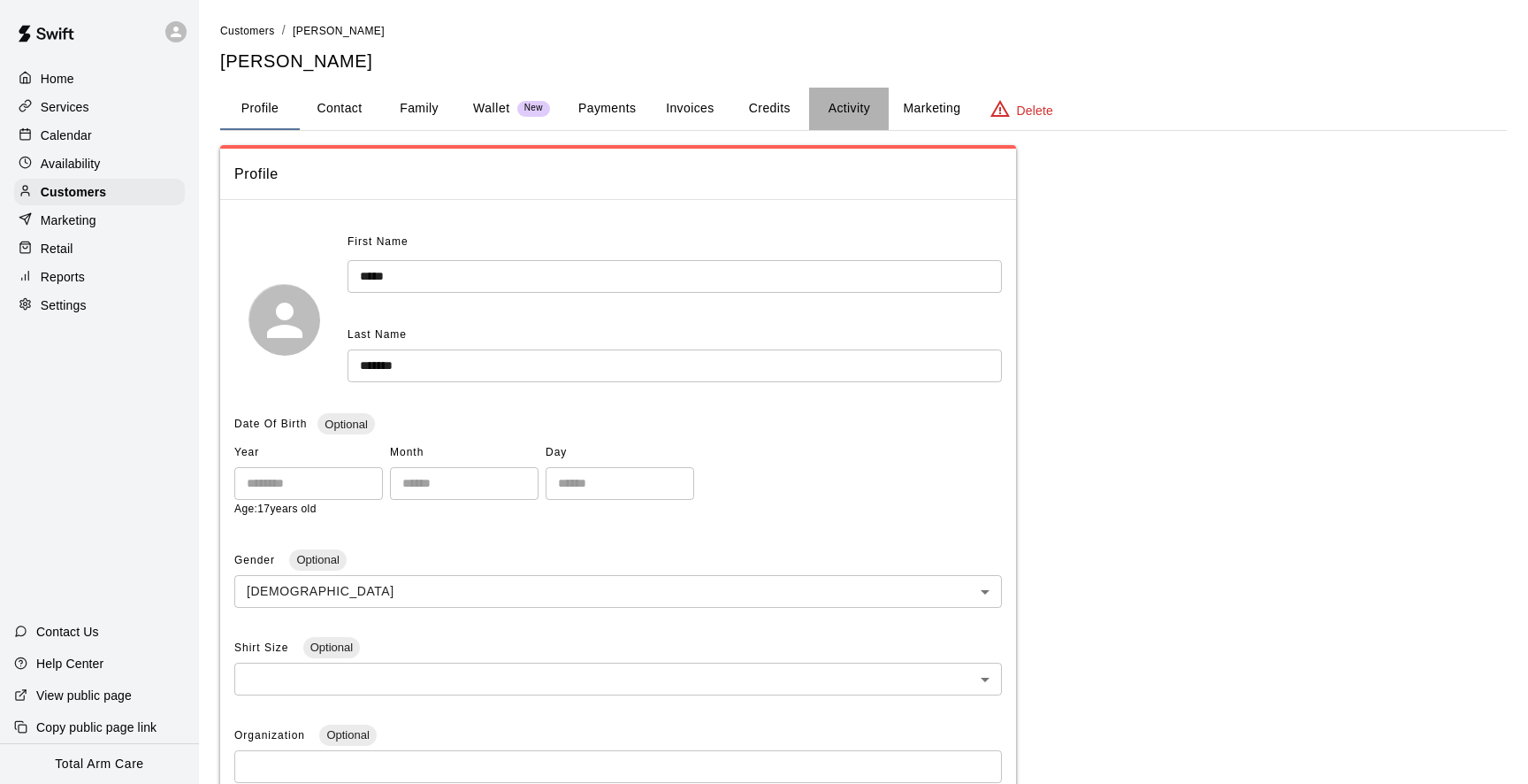
click at [865, 97] on button "Activity" at bounding box center [848, 108] width 79 height 42
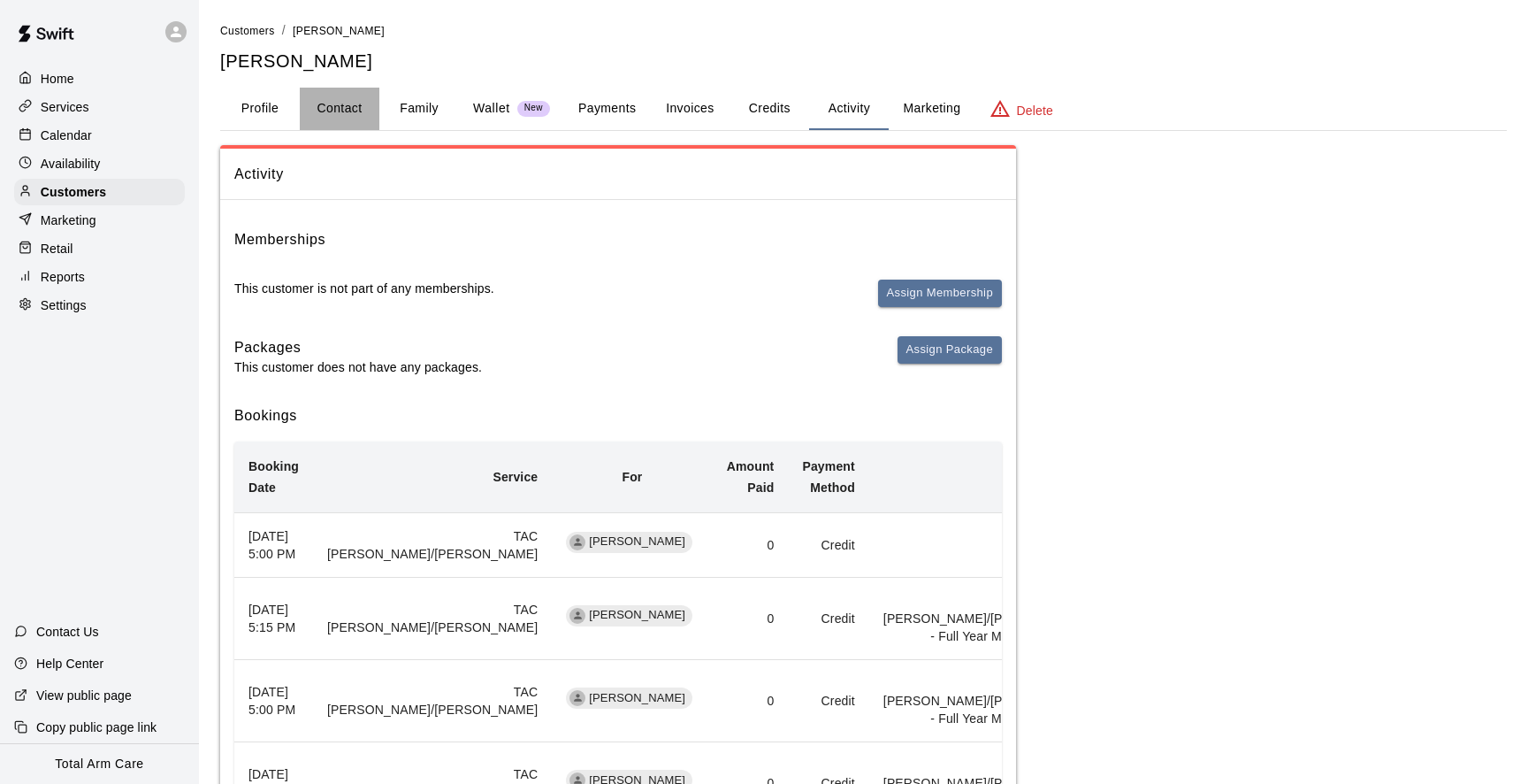
click at [330, 92] on button "Contact" at bounding box center [339, 108] width 79 height 42
select select "**"
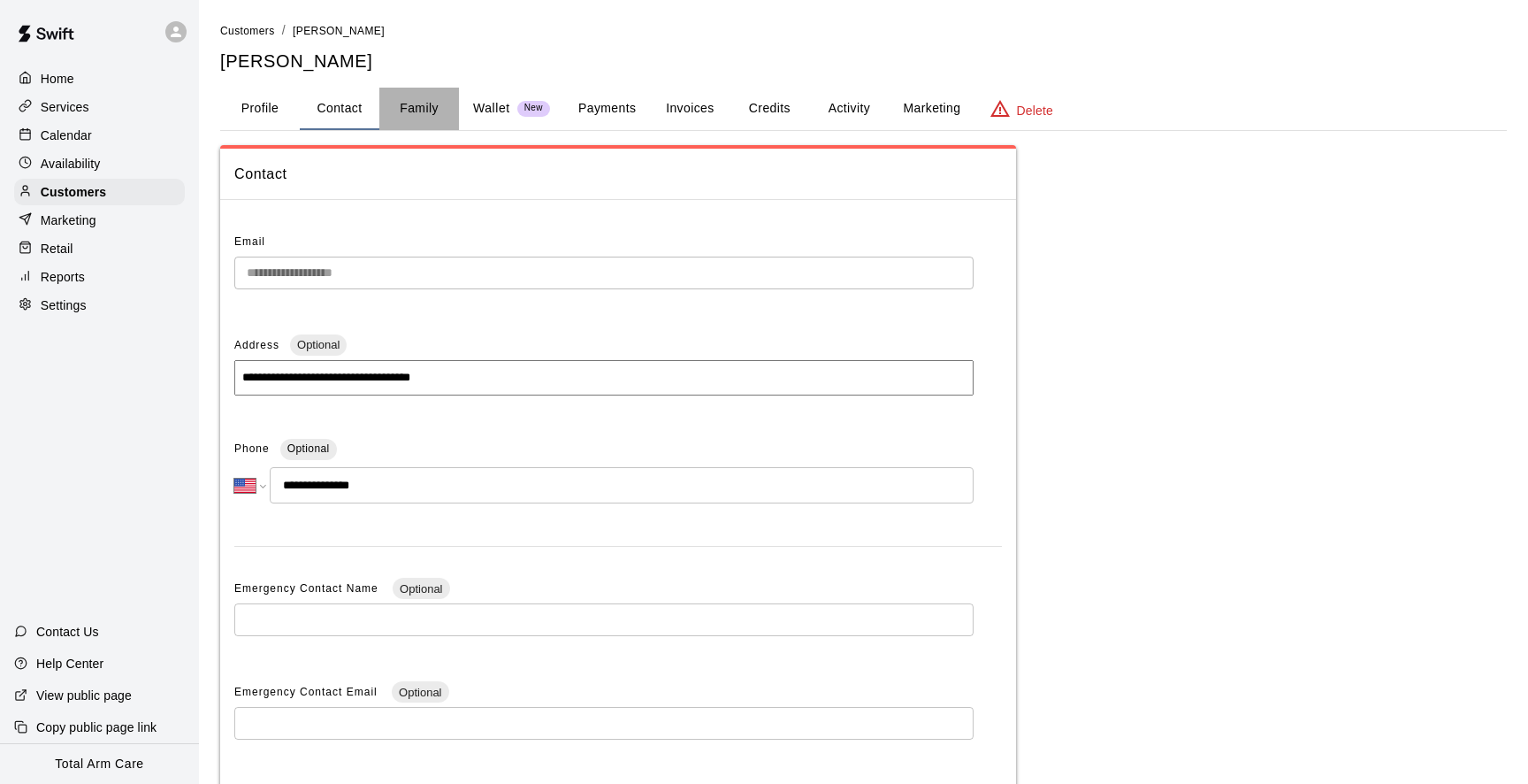
click at [423, 116] on button "Family" at bounding box center [419, 108] width 79 height 42
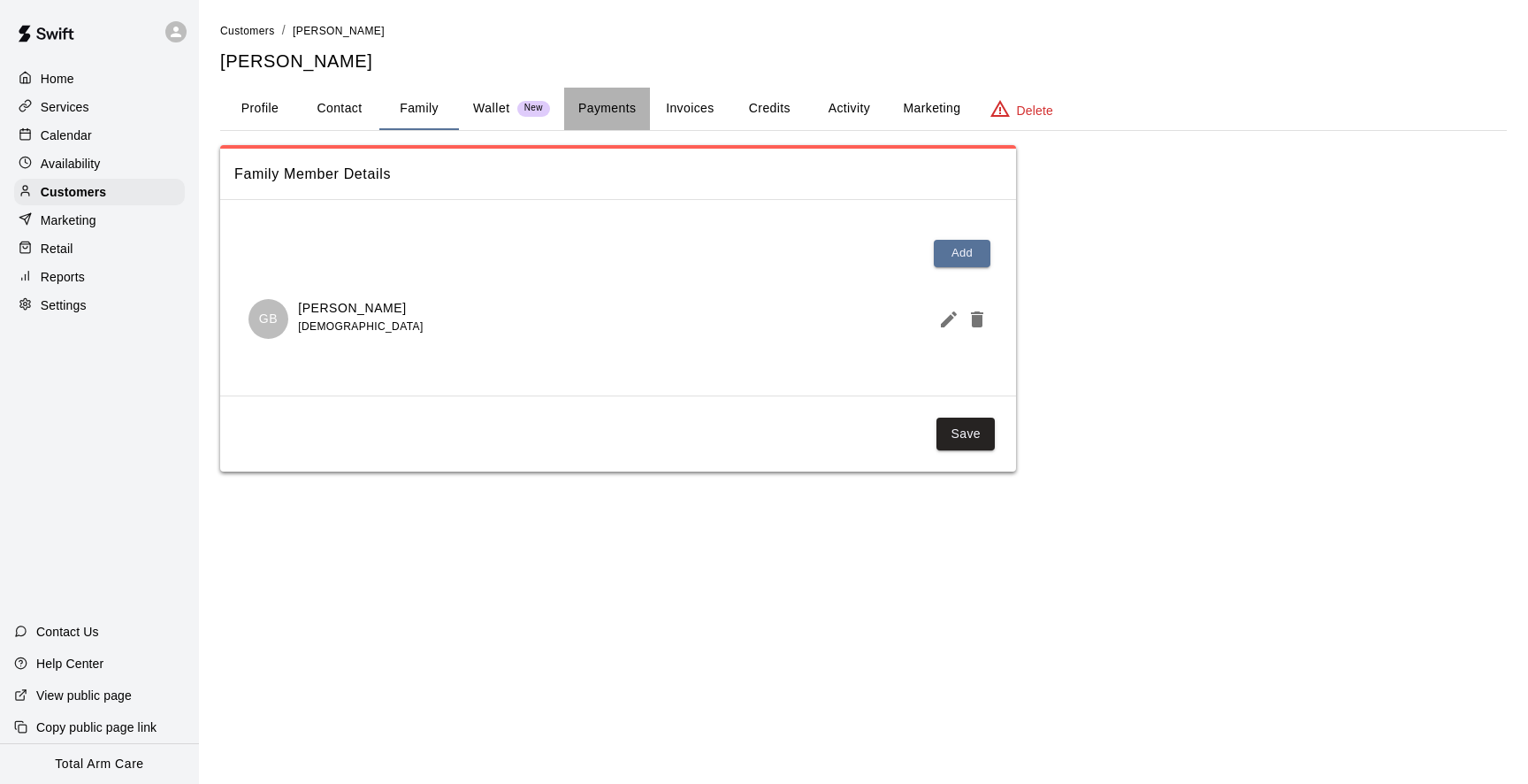
click at [601, 112] on button "Payments" at bounding box center [608, 108] width 86 height 42
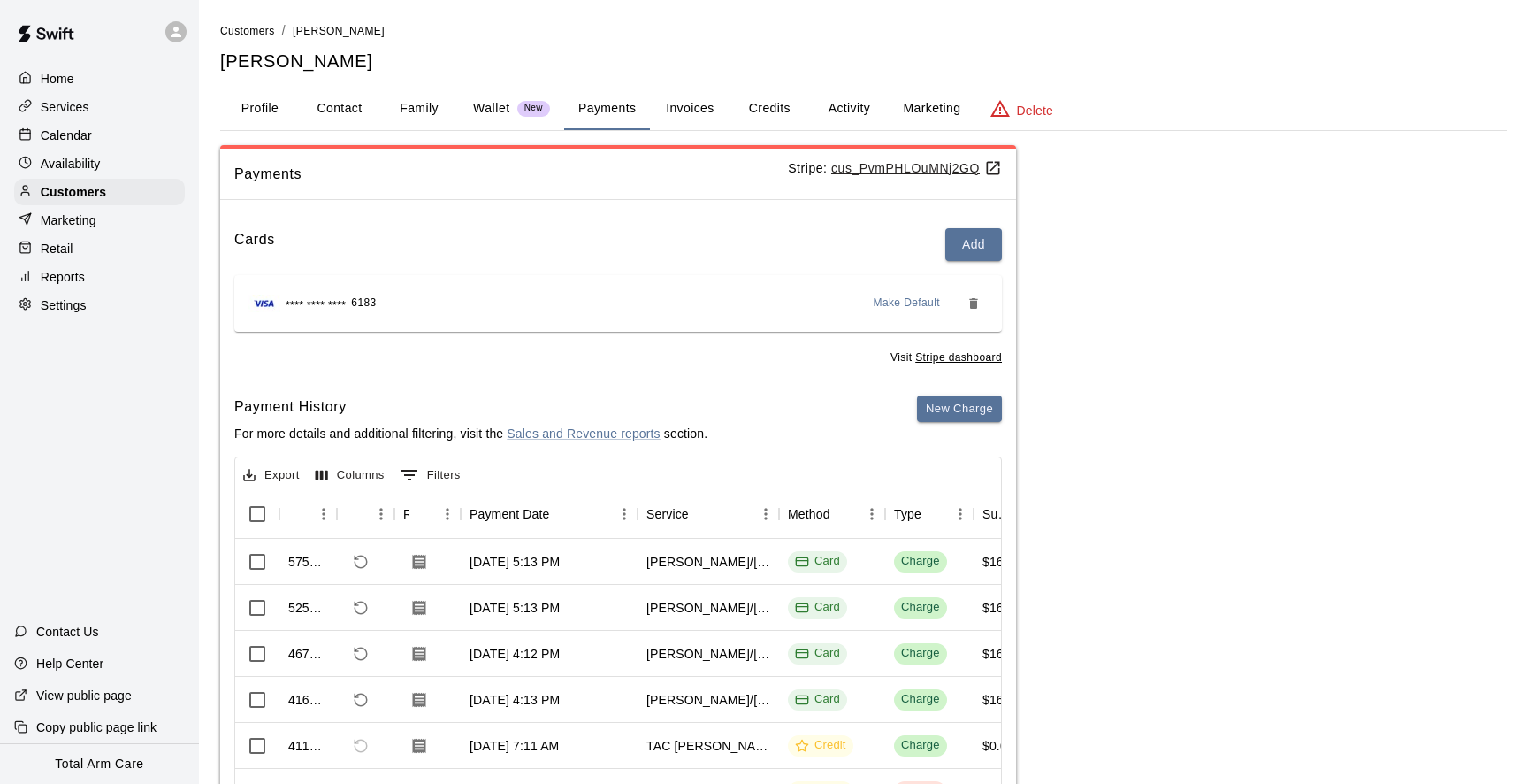
click at [852, 113] on button "Activity" at bounding box center [848, 108] width 79 height 42
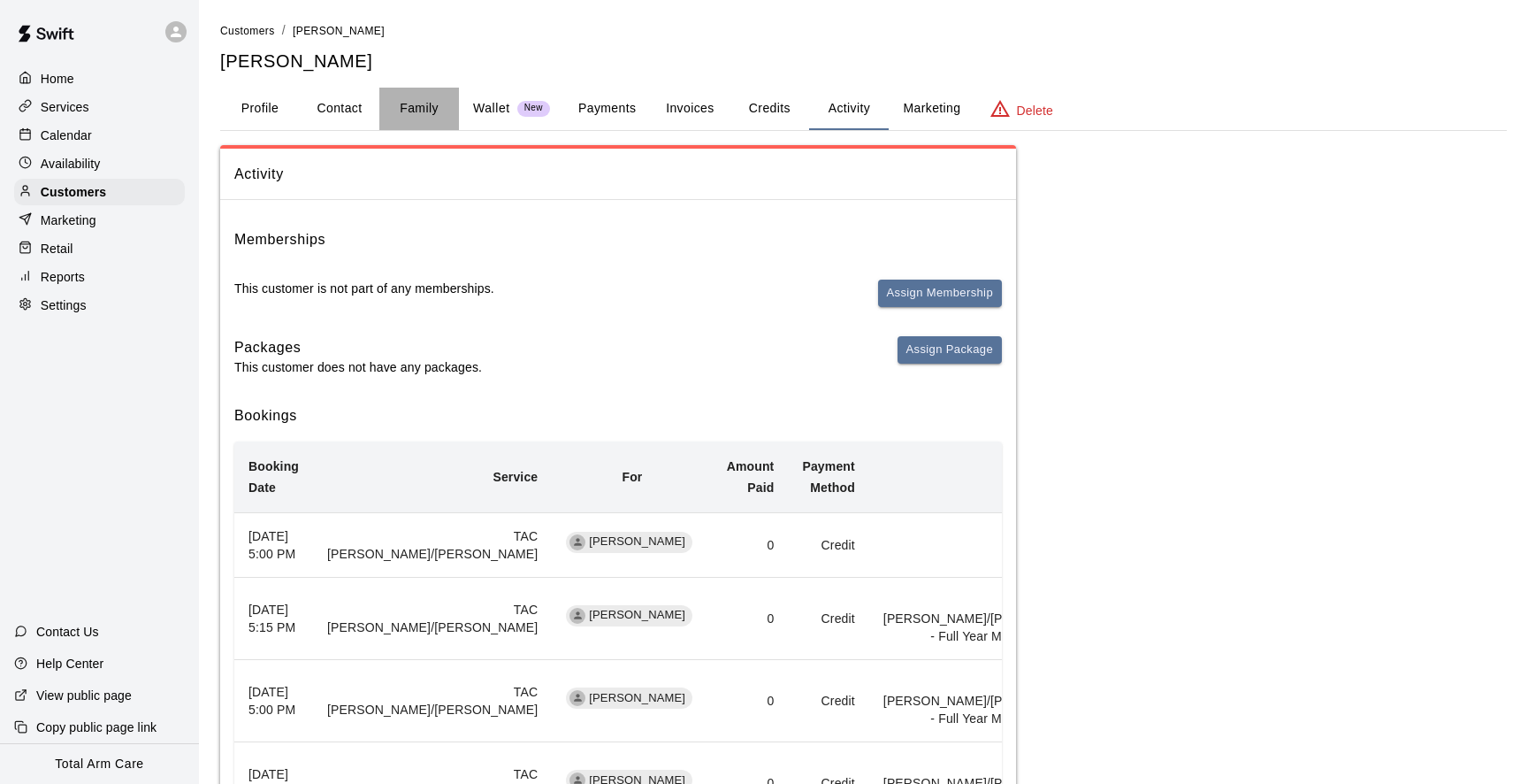
click at [418, 99] on button "Family" at bounding box center [419, 108] width 79 height 42
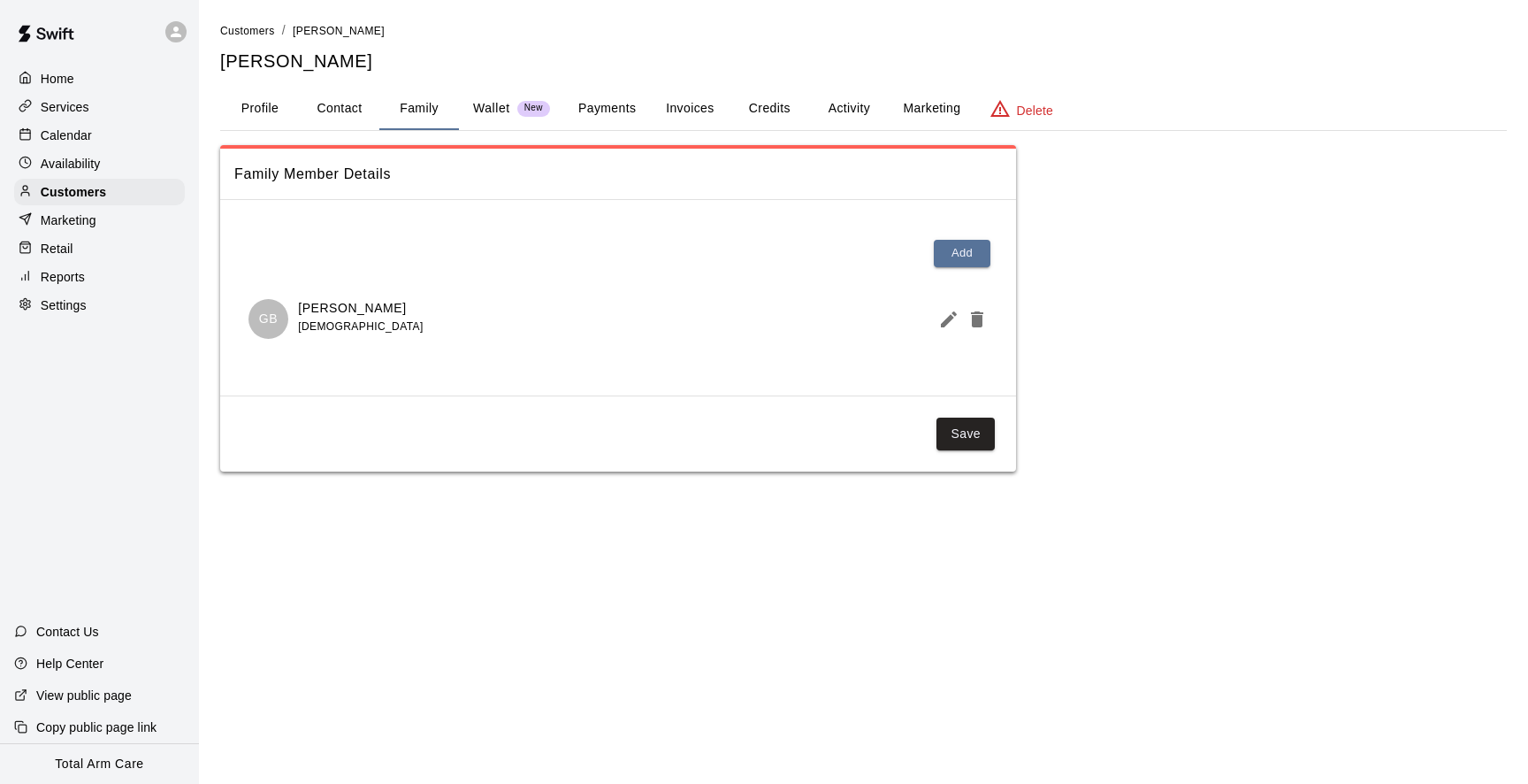
click at [667, 98] on button "Invoices" at bounding box center [689, 108] width 79 height 42
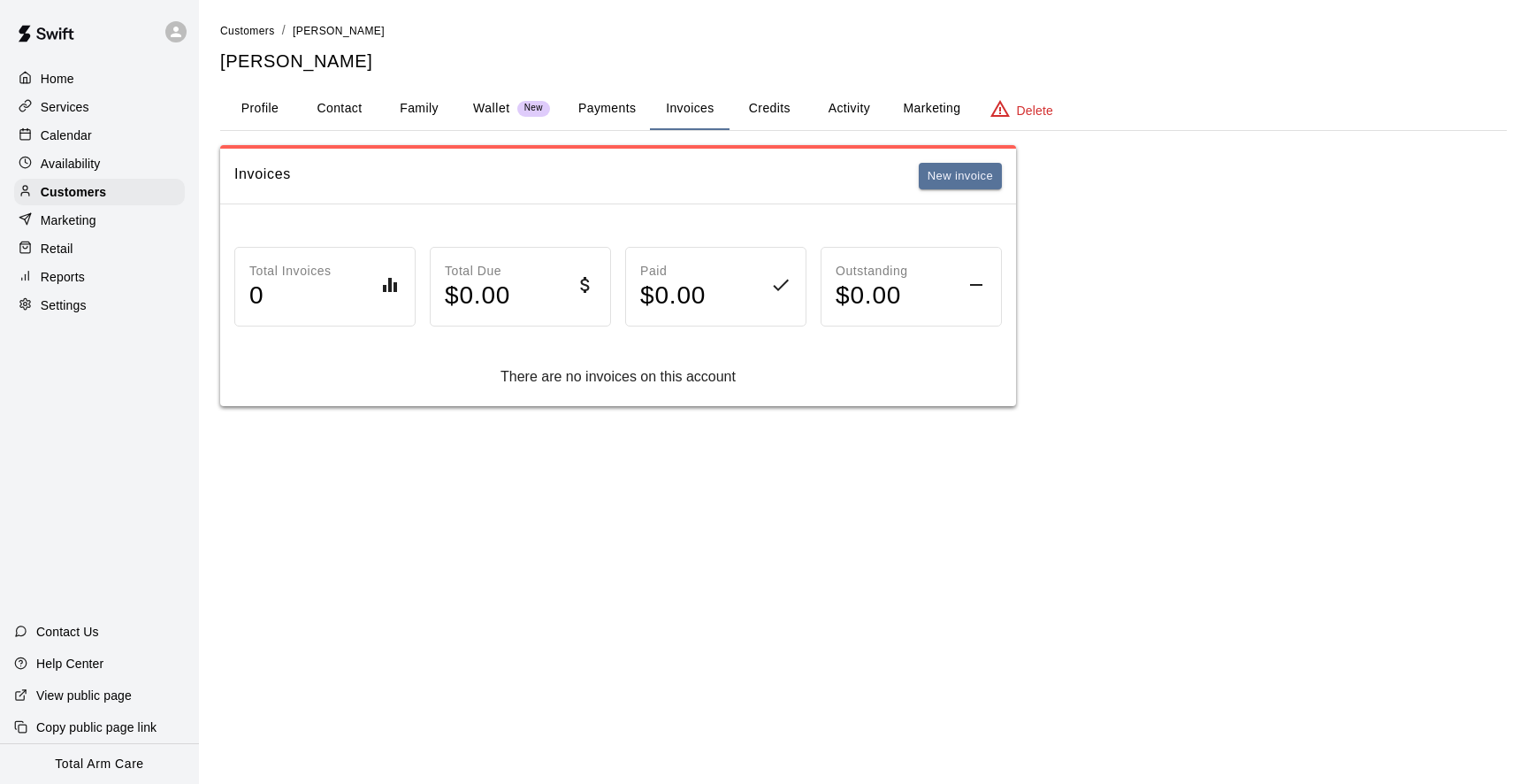
click at [874, 115] on button "Activity" at bounding box center [848, 108] width 79 height 42
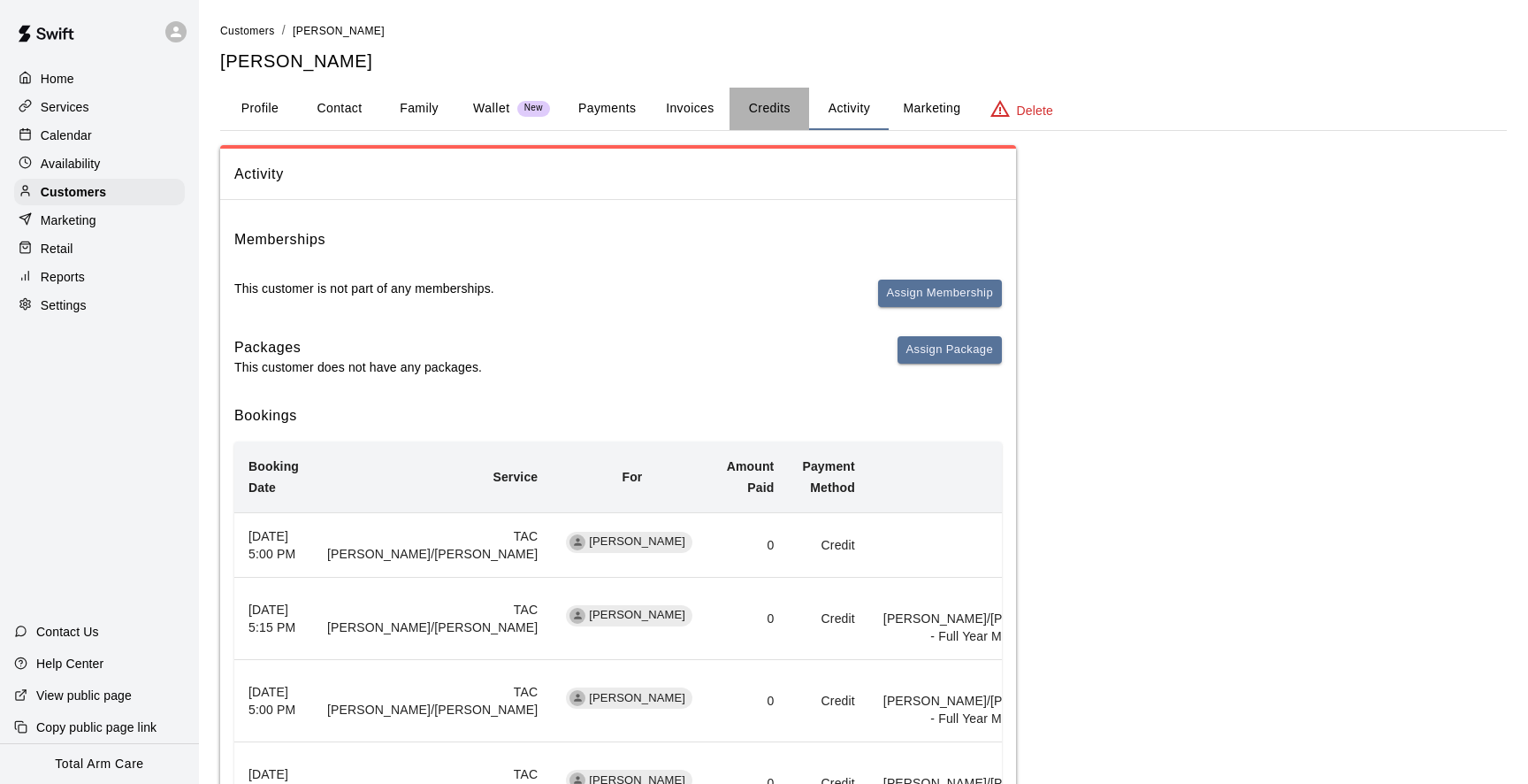
click at [784, 103] on button "Credits" at bounding box center [769, 108] width 79 height 42
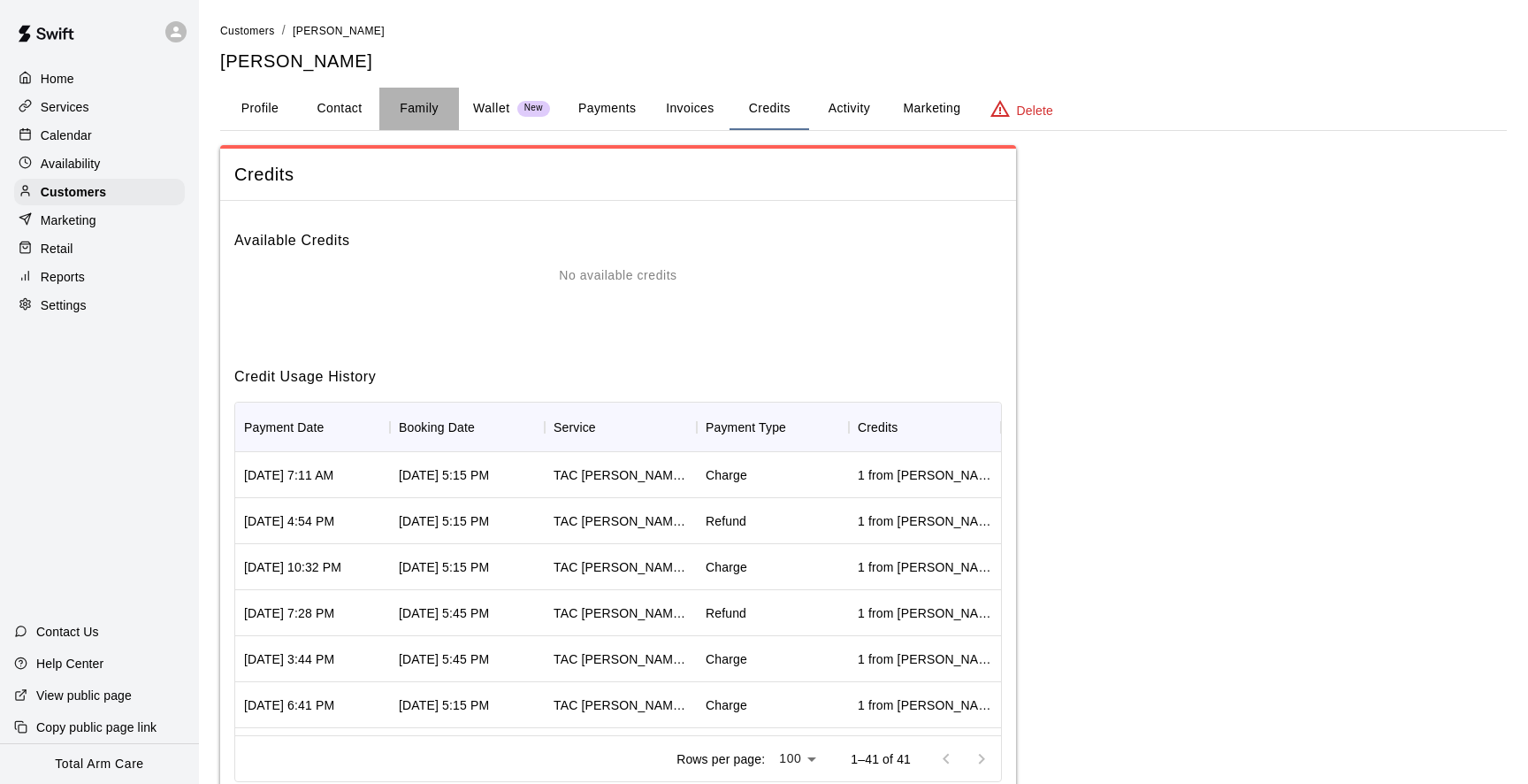
click at [414, 102] on button "Family" at bounding box center [419, 108] width 79 height 42
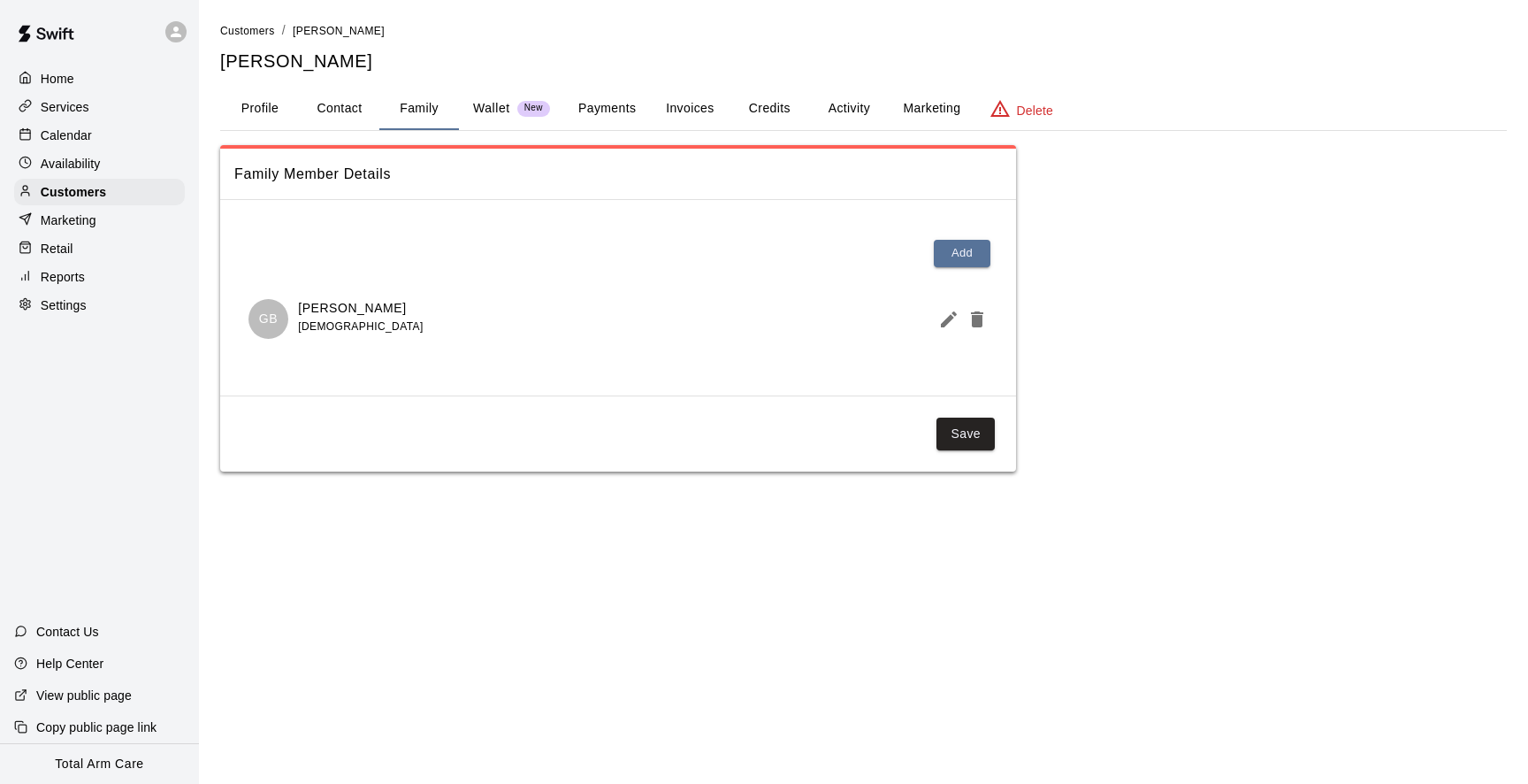
click at [356, 112] on button "Contact" at bounding box center [339, 108] width 79 height 42
select select "**"
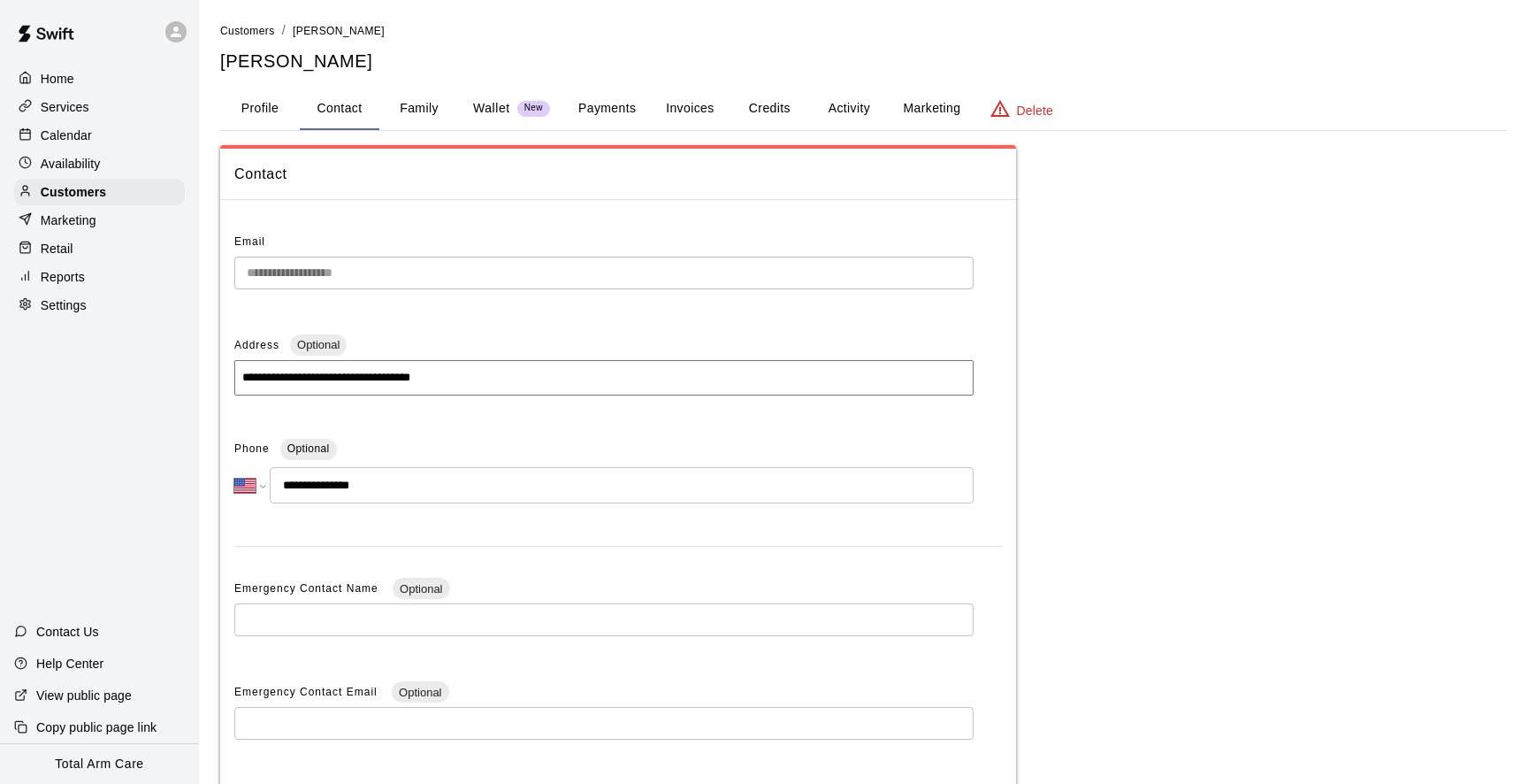
click at [770, 114] on button "Credits" at bounding box center [769, 108] width 79 height 42
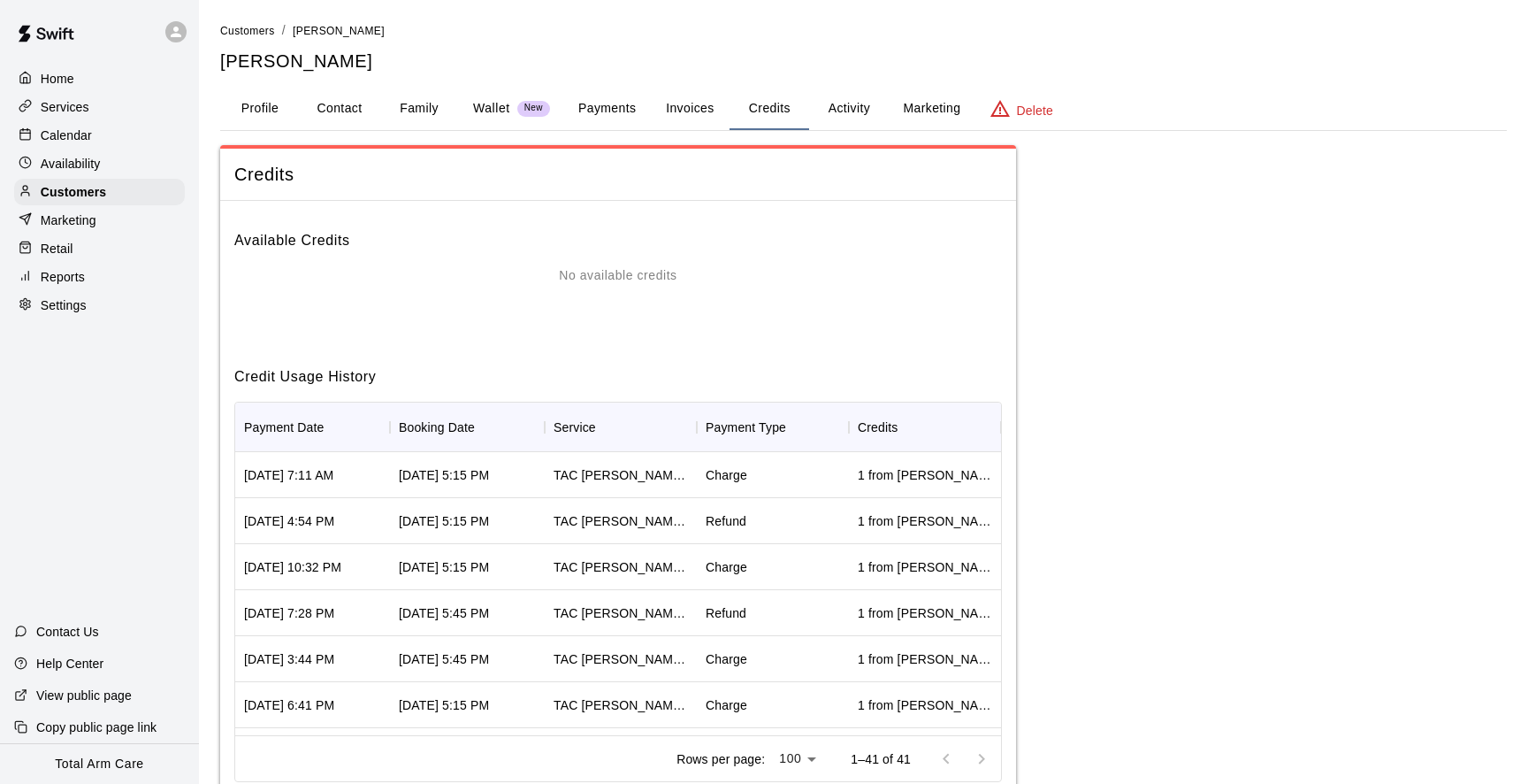
click at [819, 114] on button "Activity" at bounding box center [848, 108] width 79 height 42
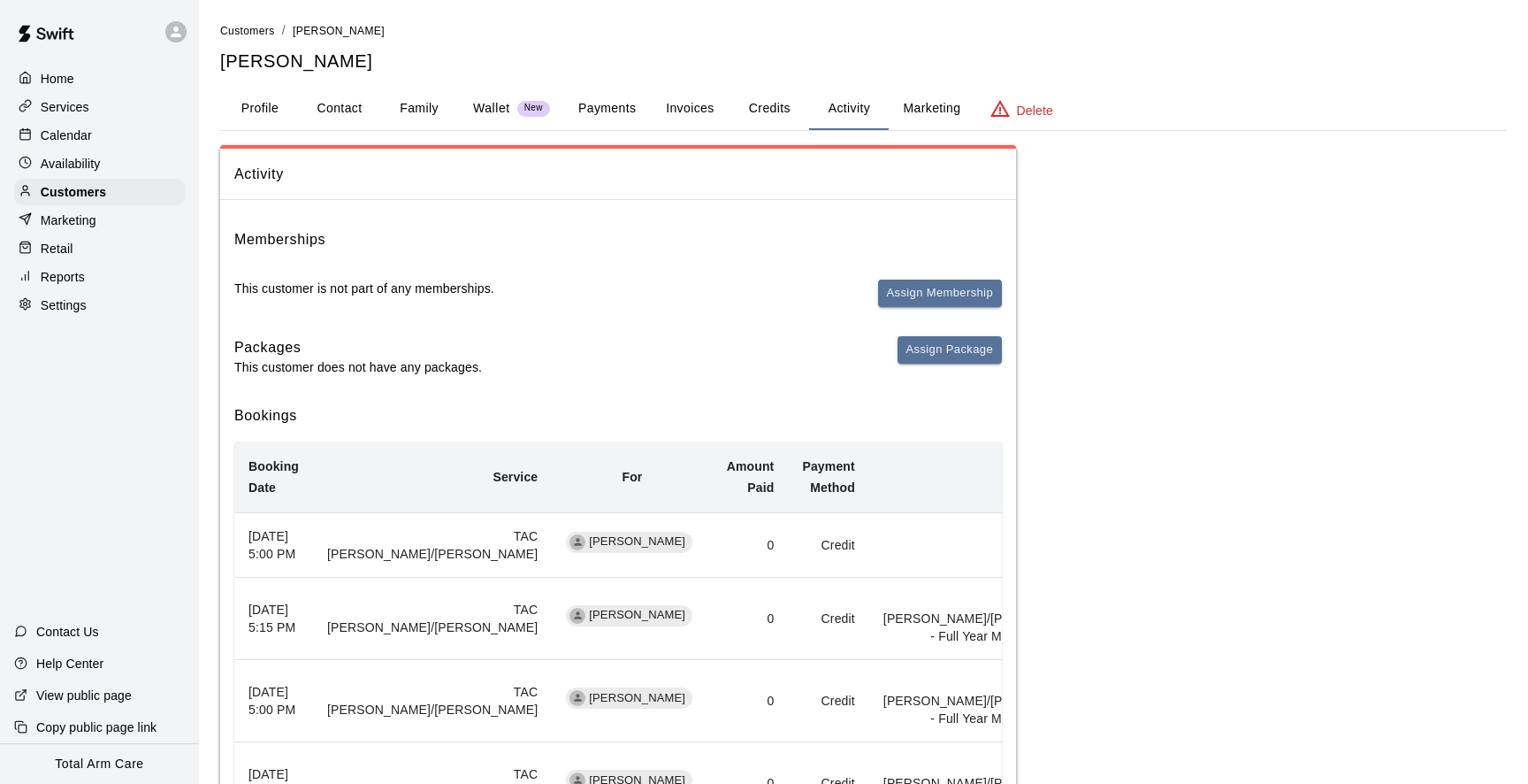
click at [639, 98] on button "Payments" at bounding box center [608, 108] width 86 height 42
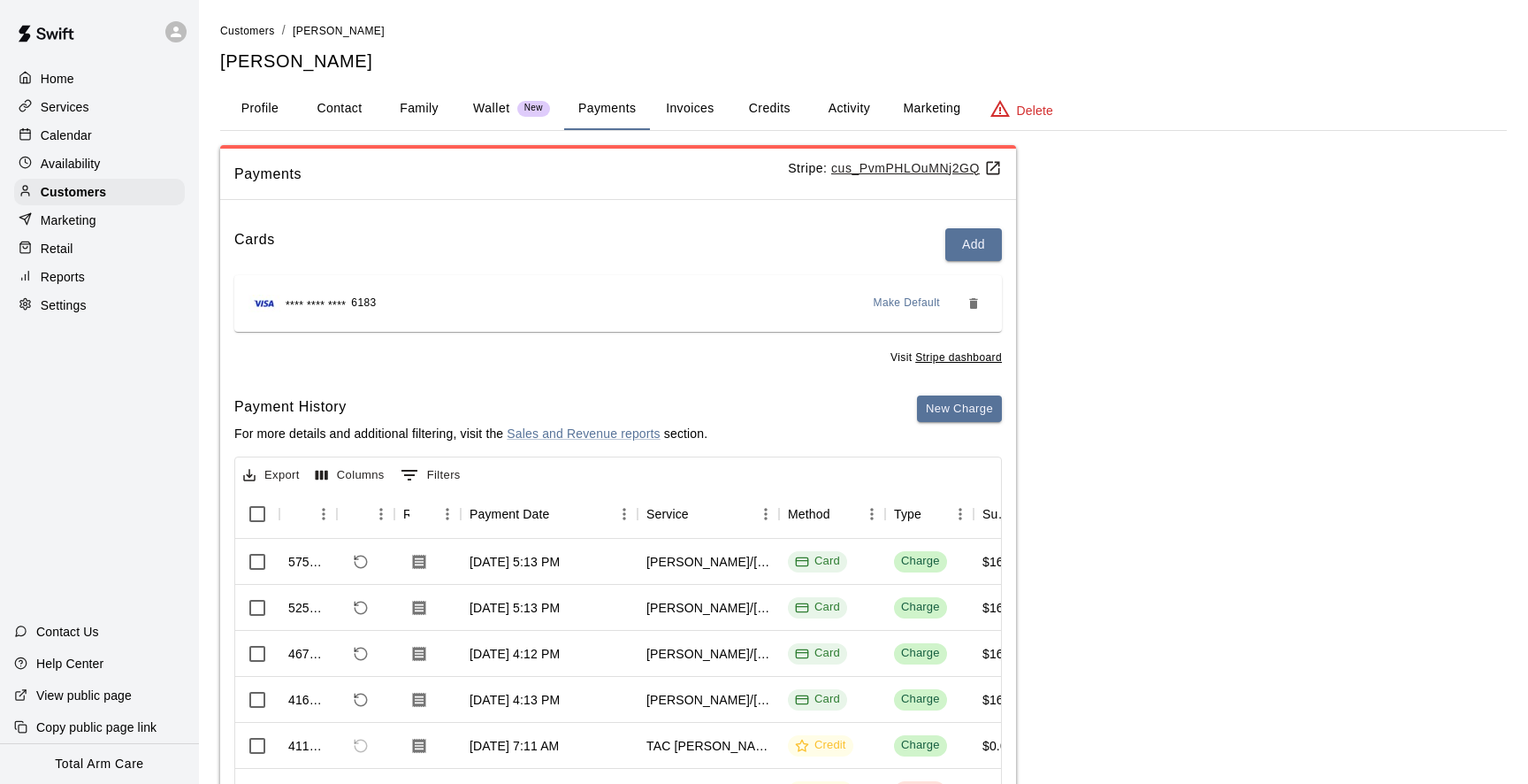
click at [869, 156] on div "Payments Stripe: cus_PvmPHLOuMNj2GQ" at bounding box center [618, 174] width 796 height 51
click at [869, 169] on u "cus_PvmPHLOuMNj2GQ" at bounding box center [917, 167] width 171 height 14
click at [919, 170] on u "cus_PvmPHLOuMNj2GQ" at bounding box center [917, 167] width 171 height 14
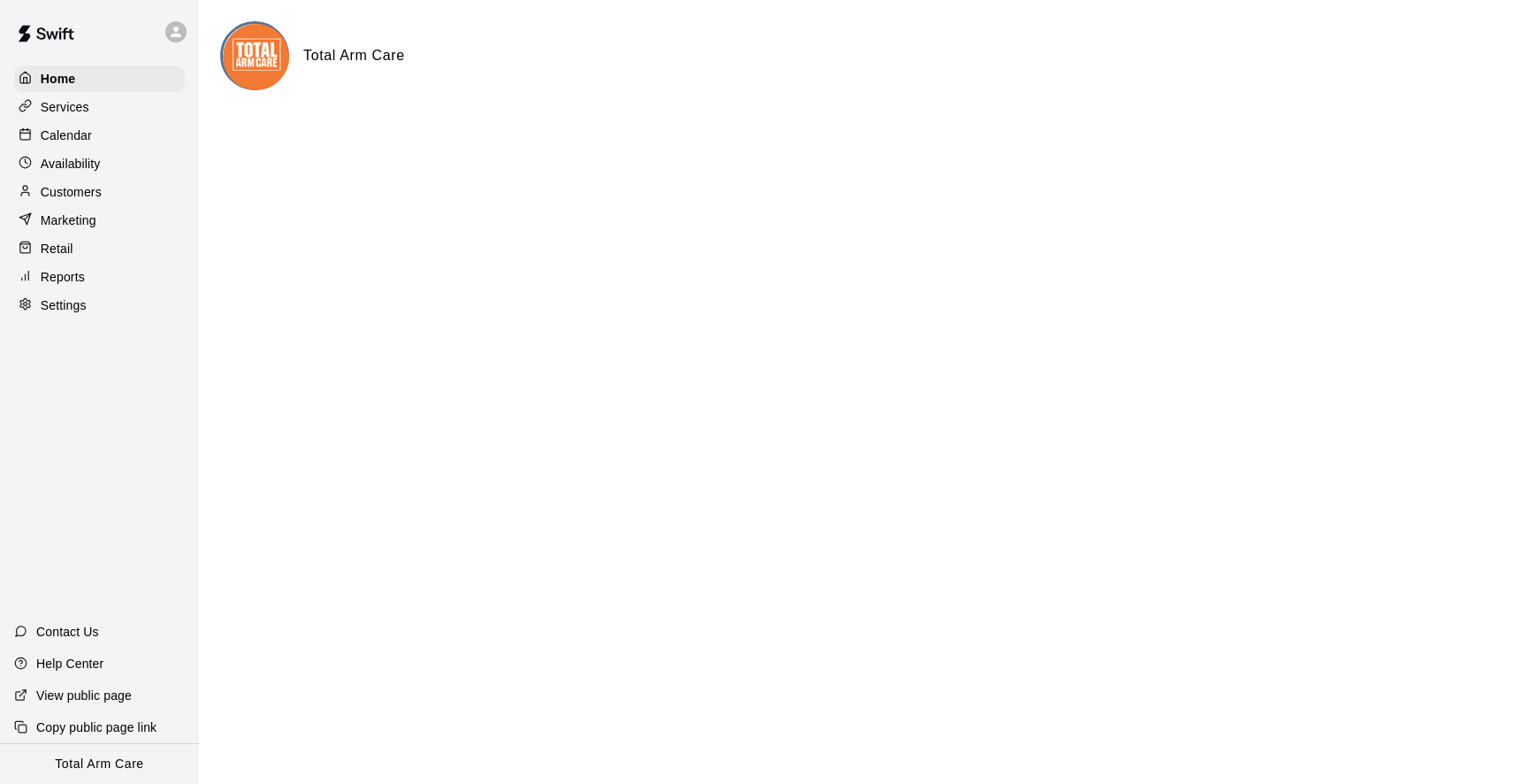
click at [76, 128] on p "Calendar" at bounding box center [66, 135] width 51 height 18
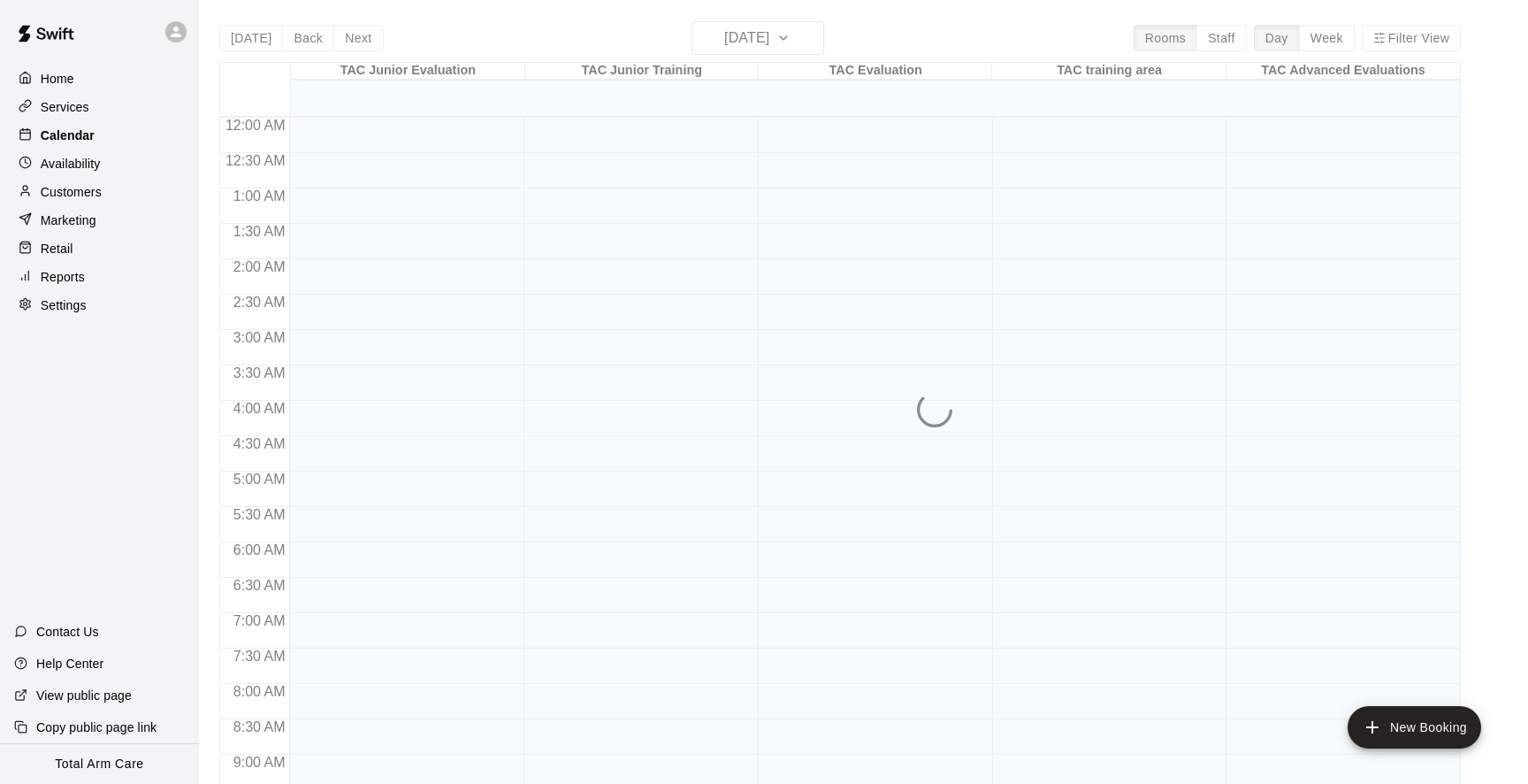
scroll to position [959, 0]
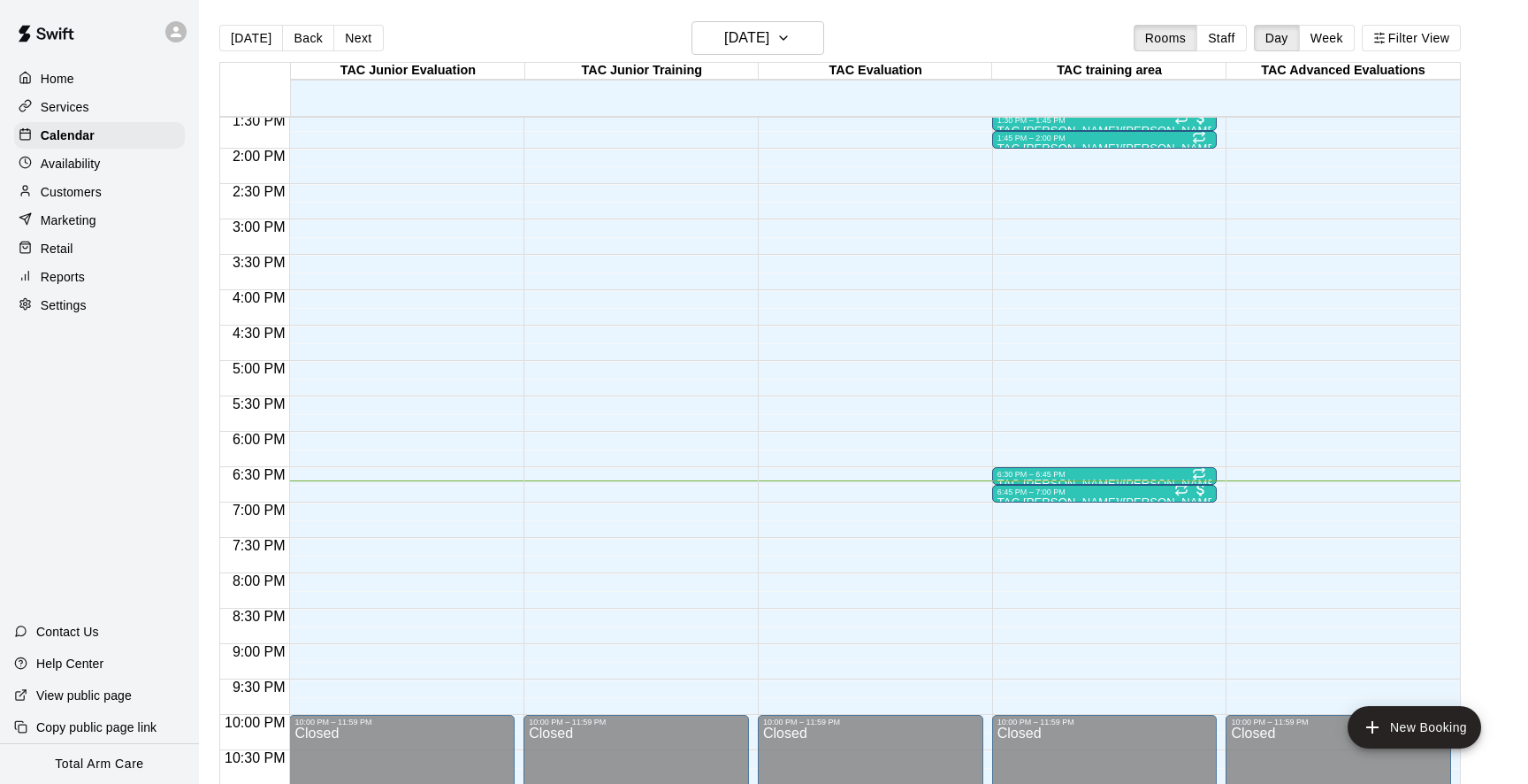
click at [177, 21] on div at bounding box center [175, 32] width 21 height 21
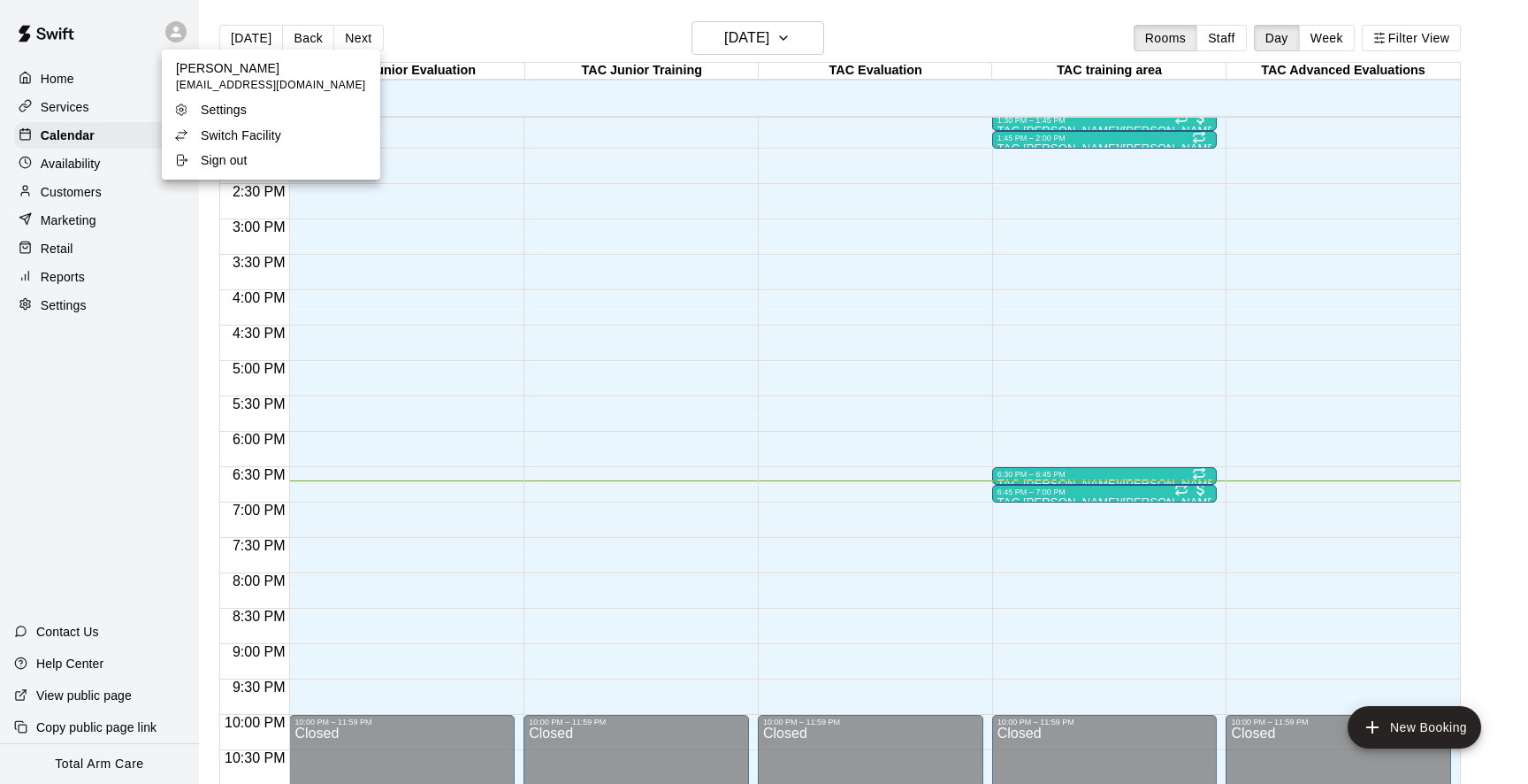
click at [202, 134] on p "Switch Facility" at bounding box center [241, 135] width 80 height 18
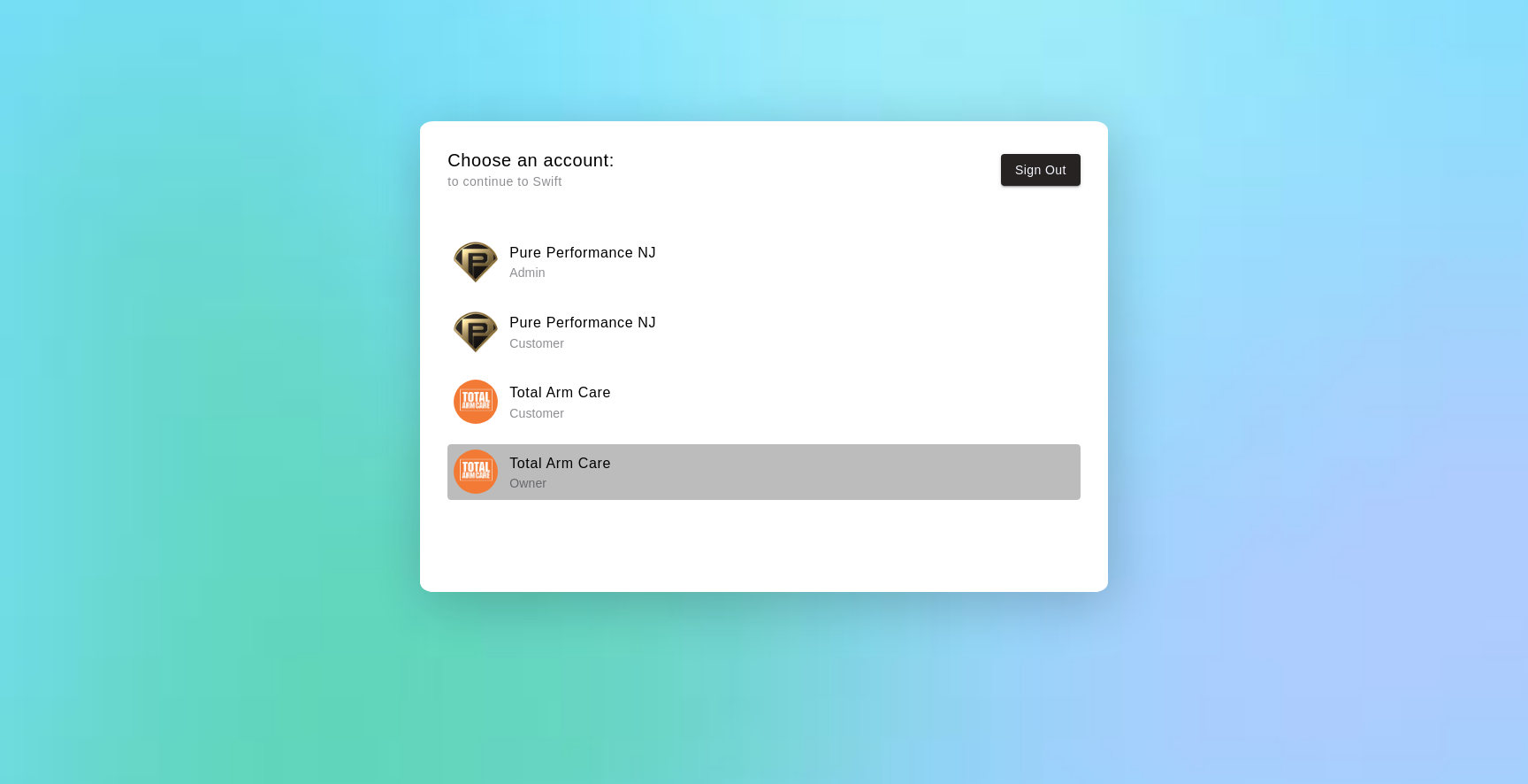
click at [490, 483] on img "button" at bounding box center [475, 470] width 44 height 44
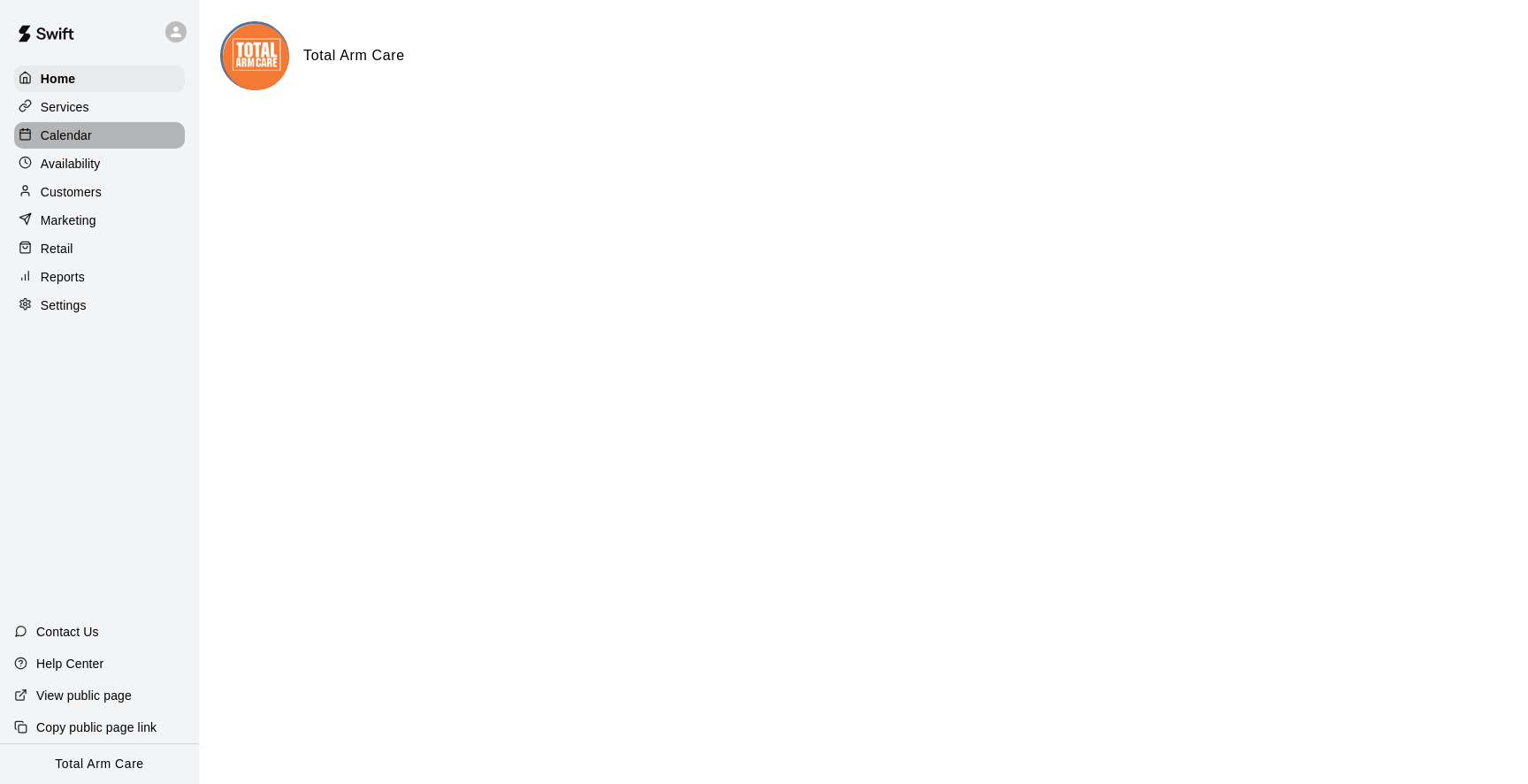
click at [28, 138] on rect at bounding box center [25, 133] width 9 height 9
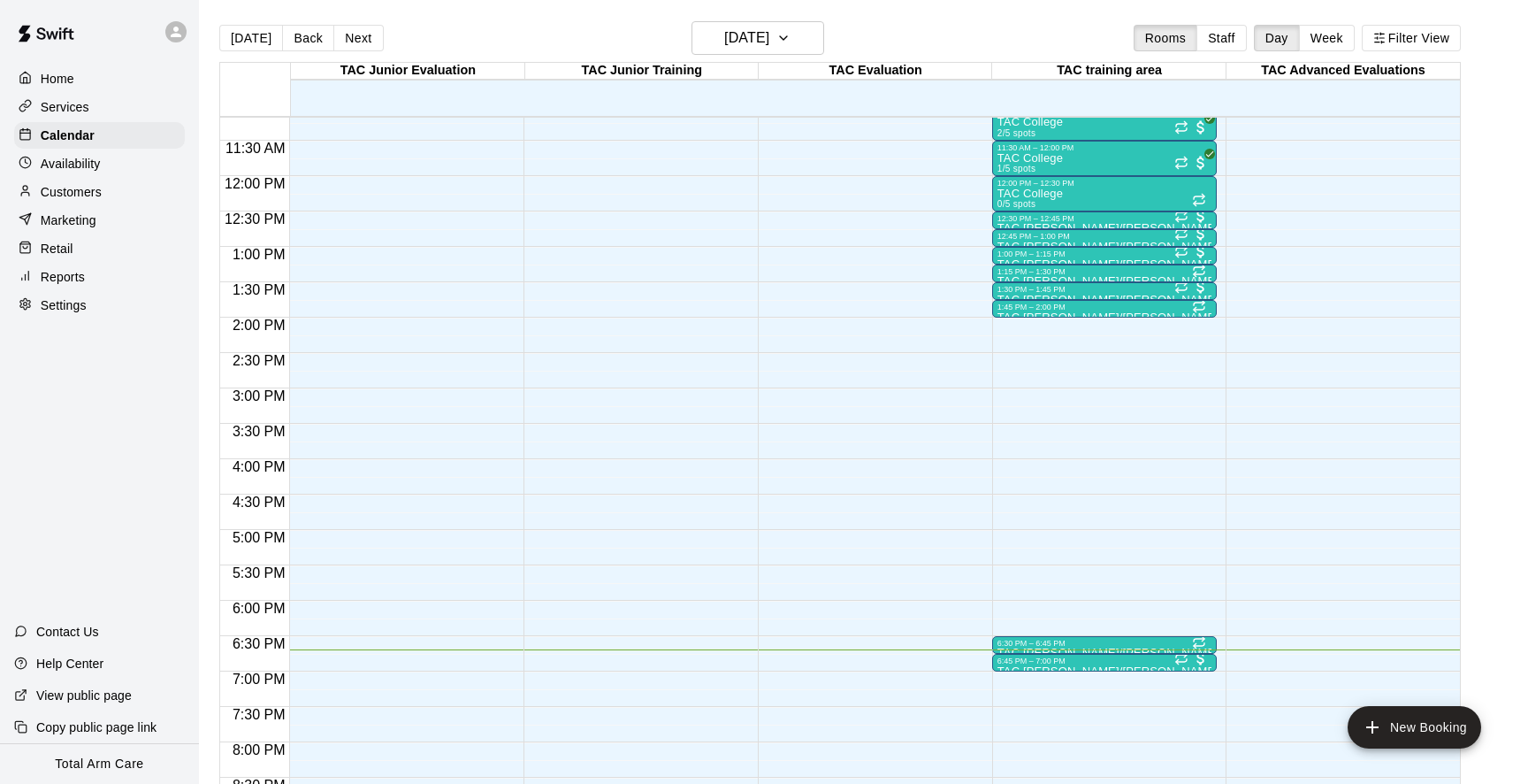
scroll to position [785, 0]
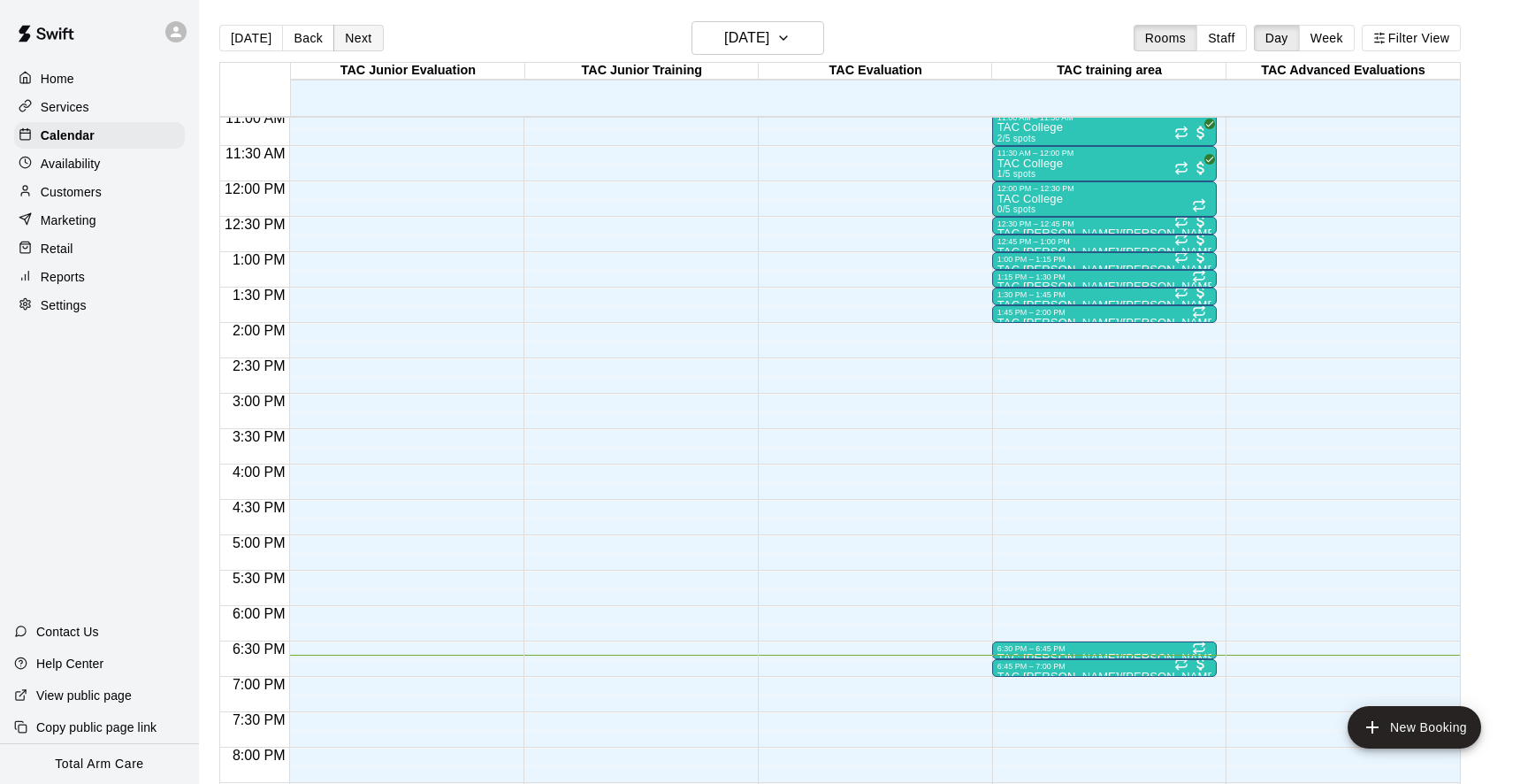
click at [358, 45] on button "Next" at bounding box center [357, 38] width 49 height 26
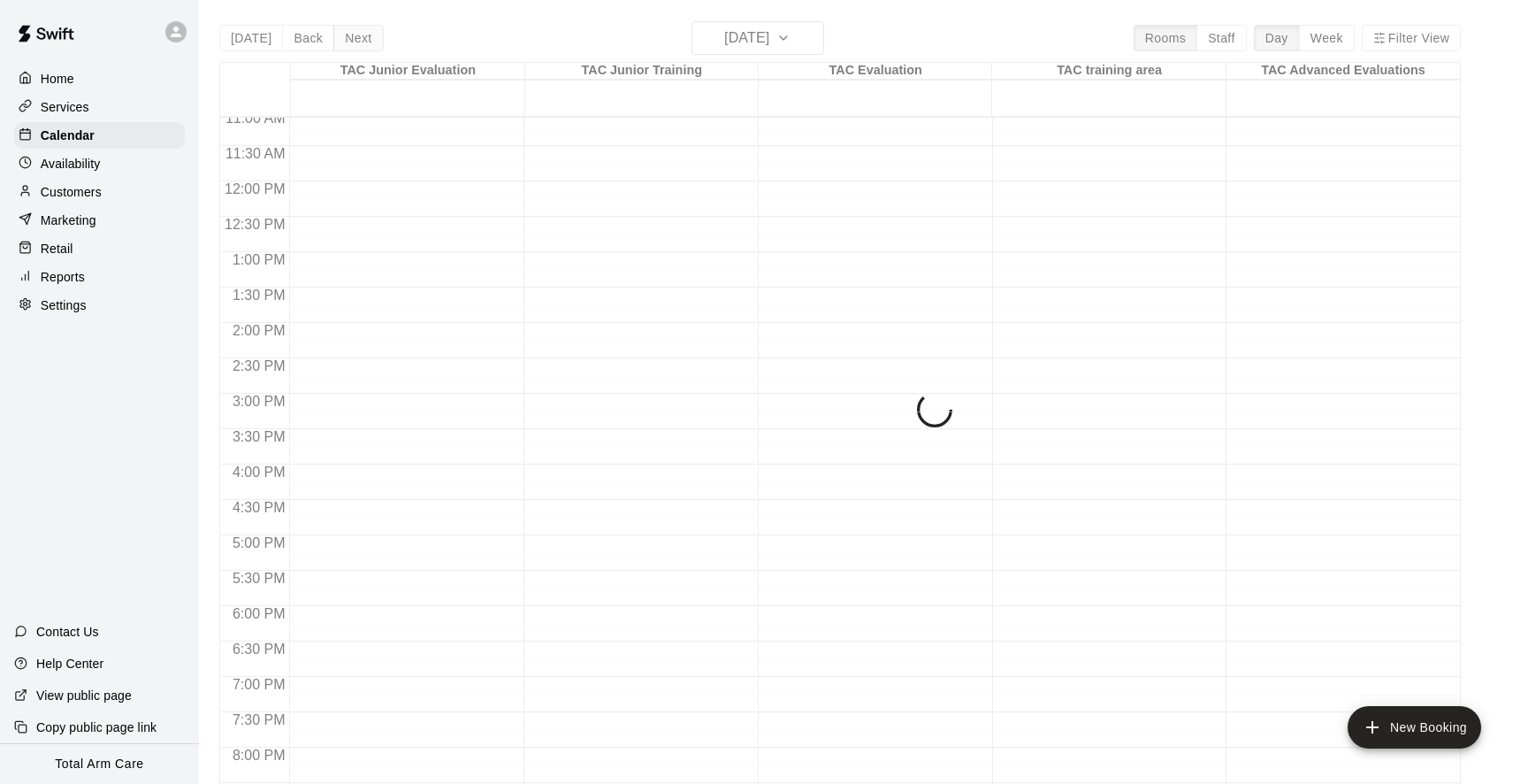
click at [358, 45] on div "Today Back Next Thursday Aug 14 Rooms Staff Day Week Filter View TAC Junior Eva…" at bounding box center [840, 413] width 1241 height 784
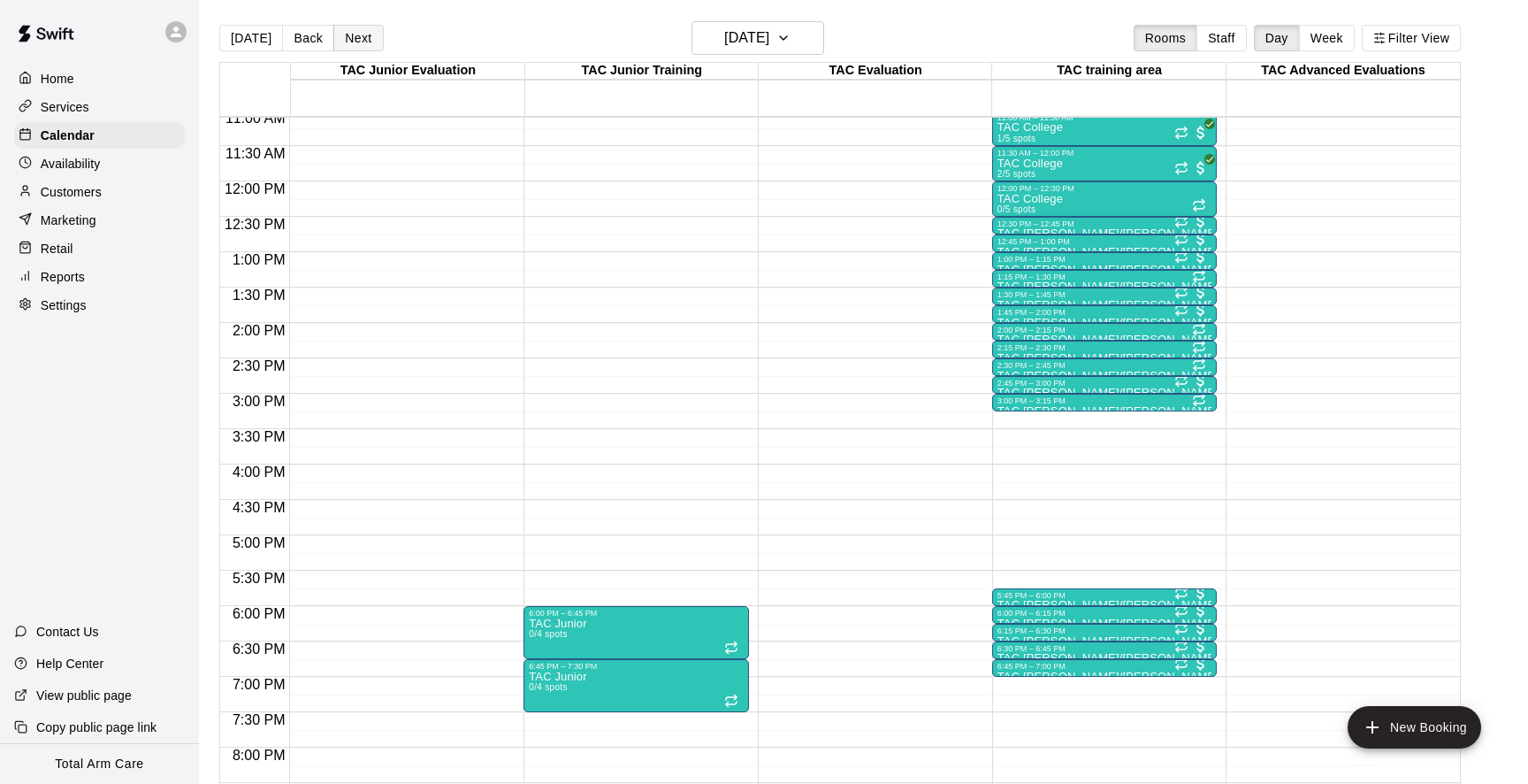
click at [358, 45] on button "Next" at bounding box center [357, 38] width 49 height 26
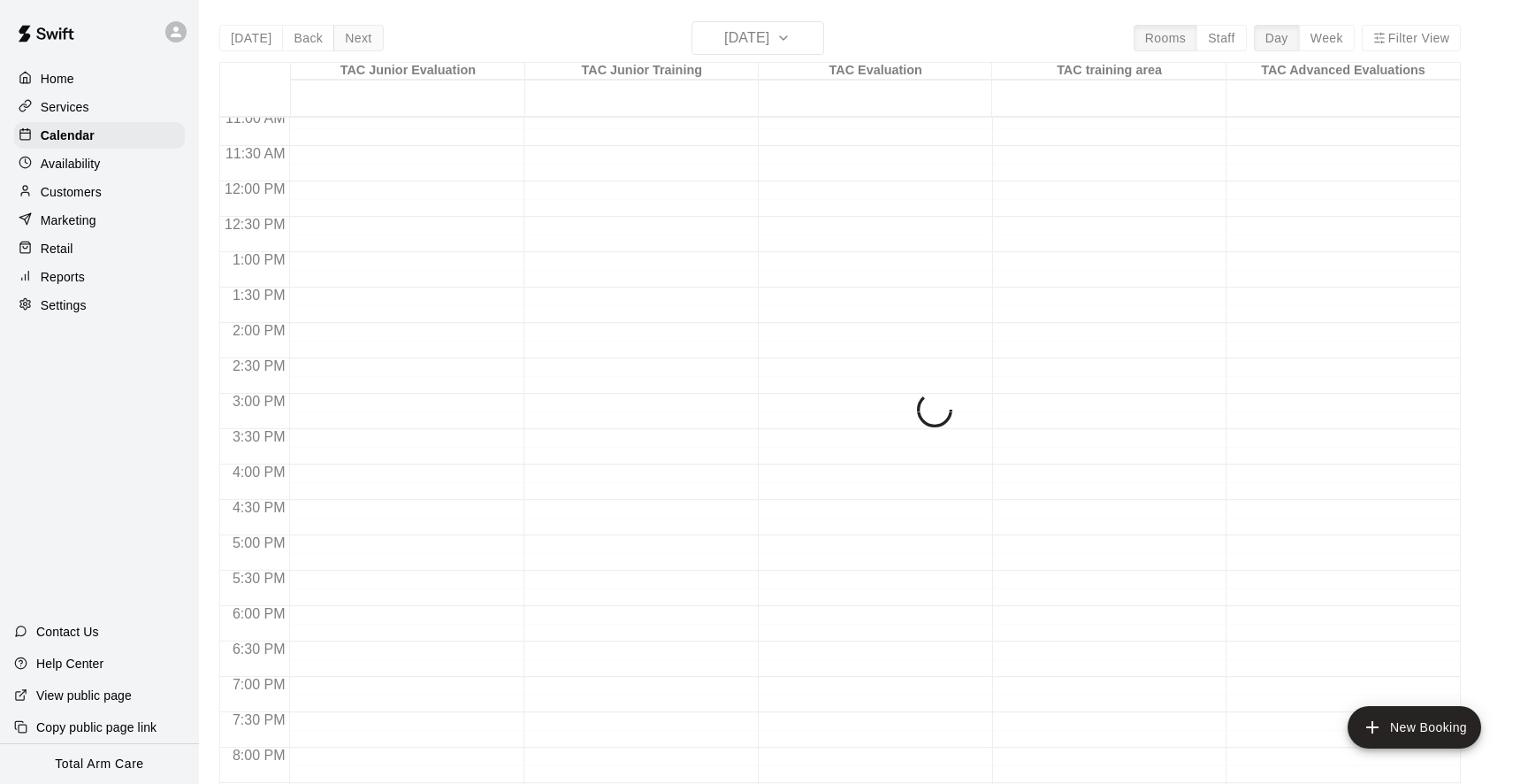
click at [358, 45] on div "Today Back Next Friday Aug 15 Rooms Staff Day Week Filter View TAC Junior Evalu…" at bounding box center [840, 413] width 1241 height 784
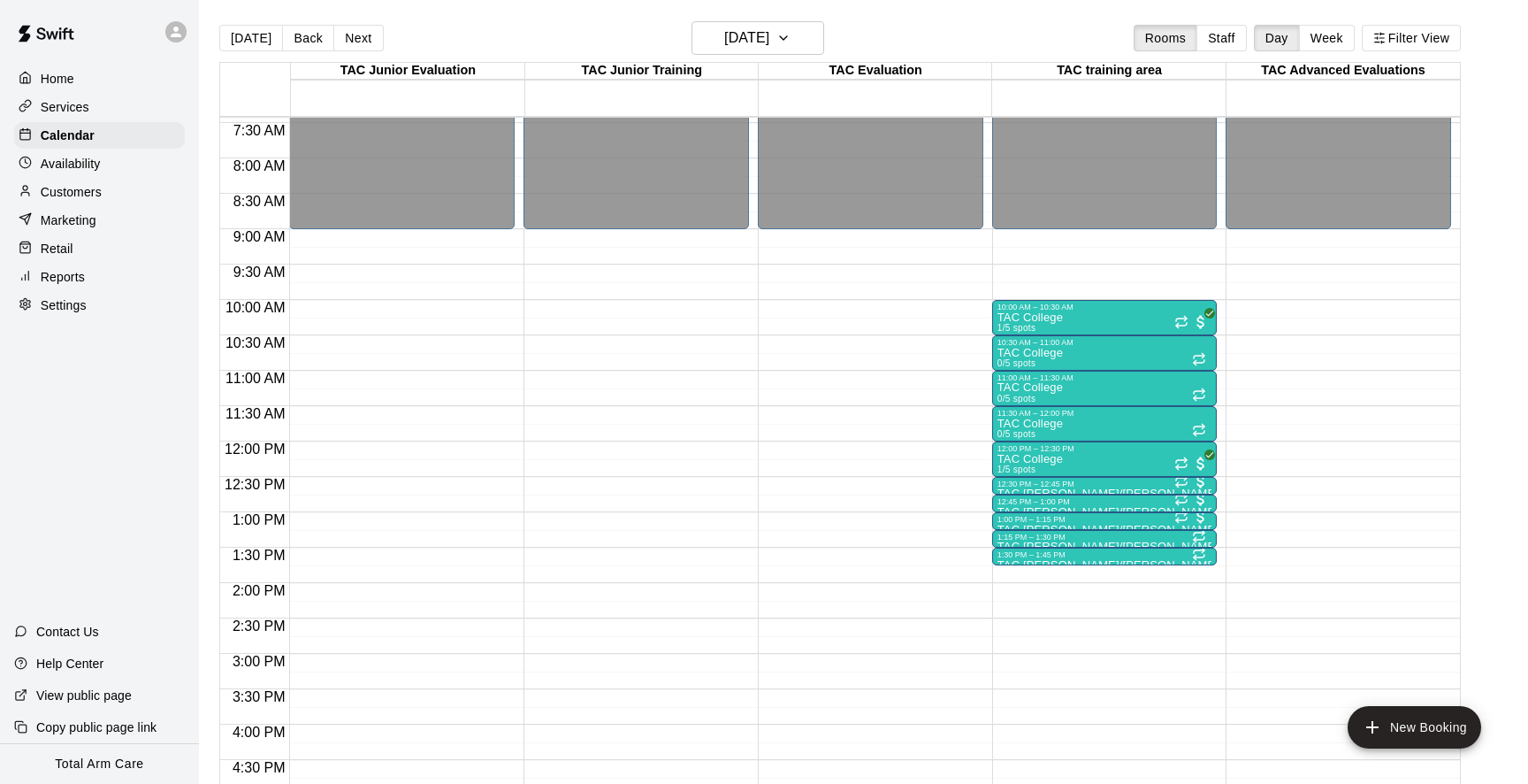
scroll to position [532, 0]
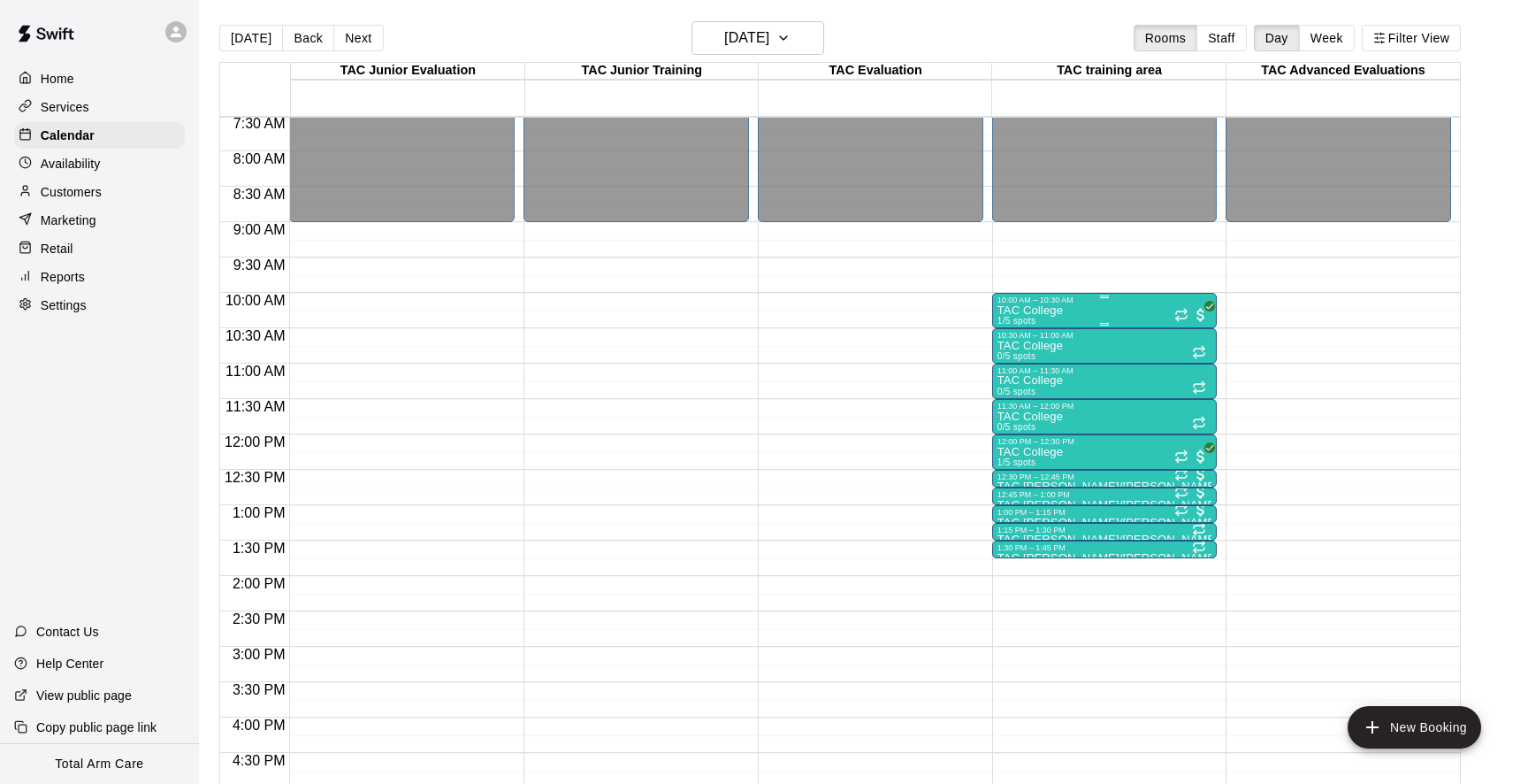
click at [1064, 307] on div "TAC College 1/5 spots" at bounding box center [1105, 696] width 215 height 784
click at [1016, 370] on img "edit" at bounding box center [1016, 366] width 21 height 21
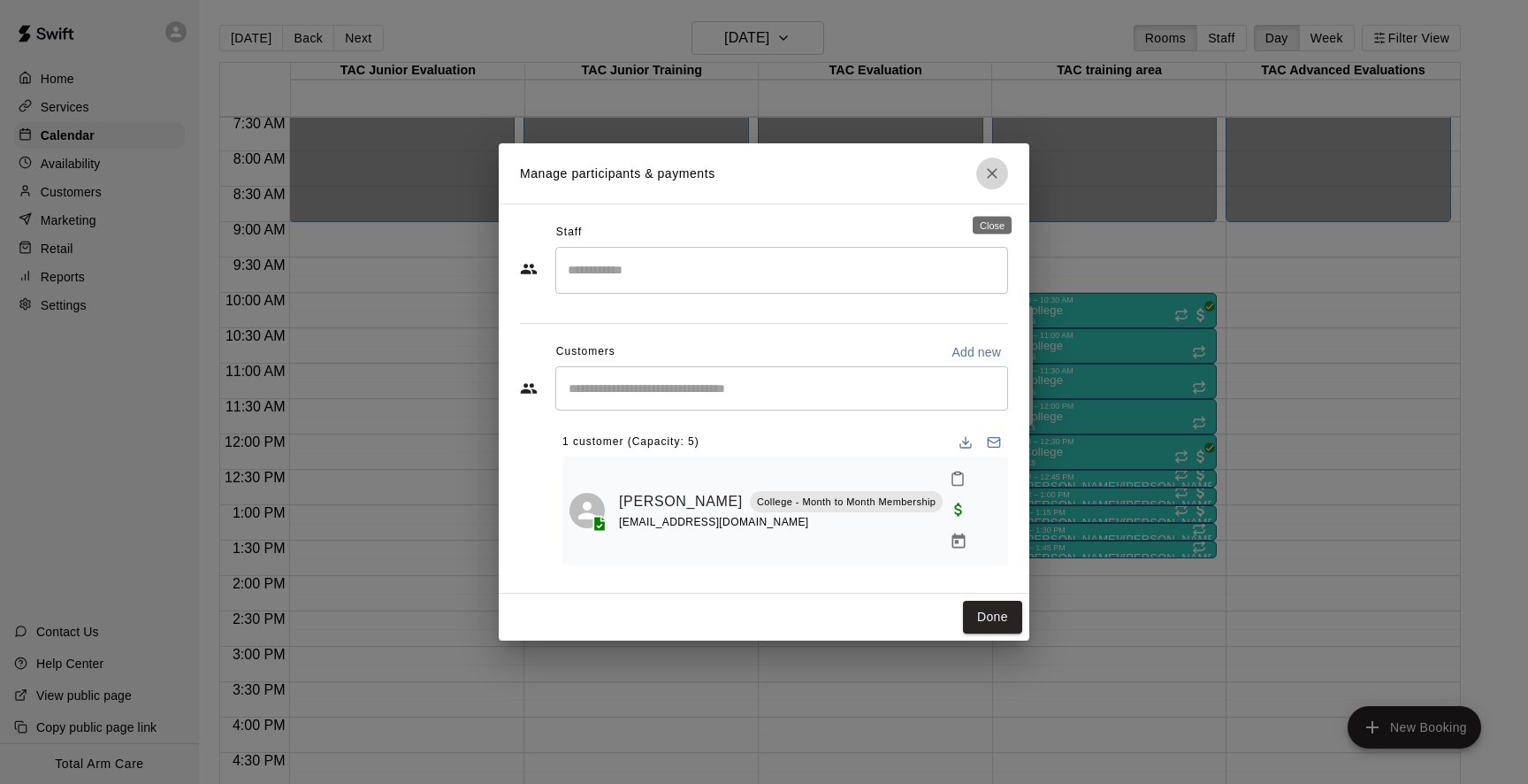
click at [988, 177] on button "Close" at bounding box center [992, 174] width 32 height 32
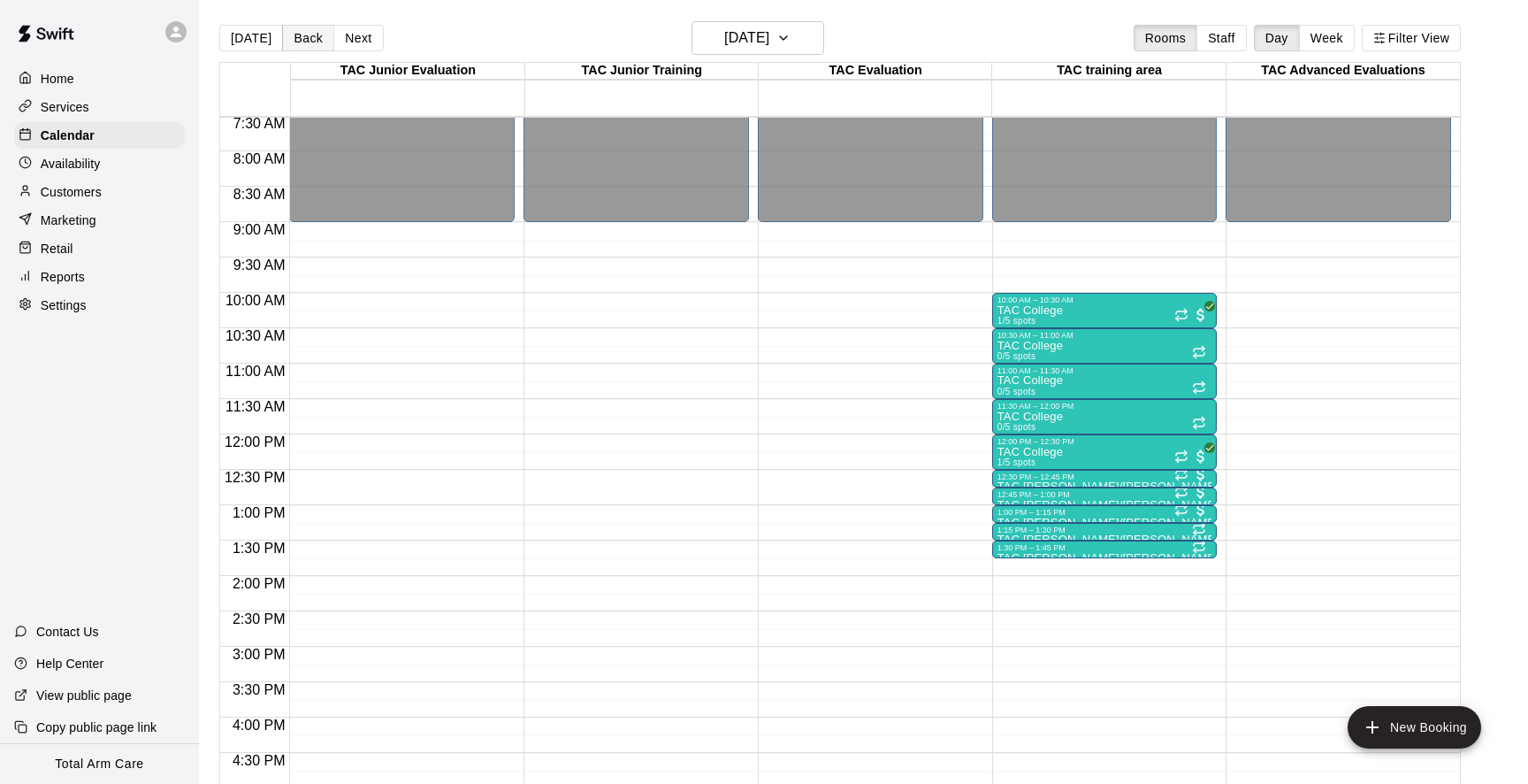
click at [296, 50] on button "Back" at bounding box center [308, 38] width 52 height 26
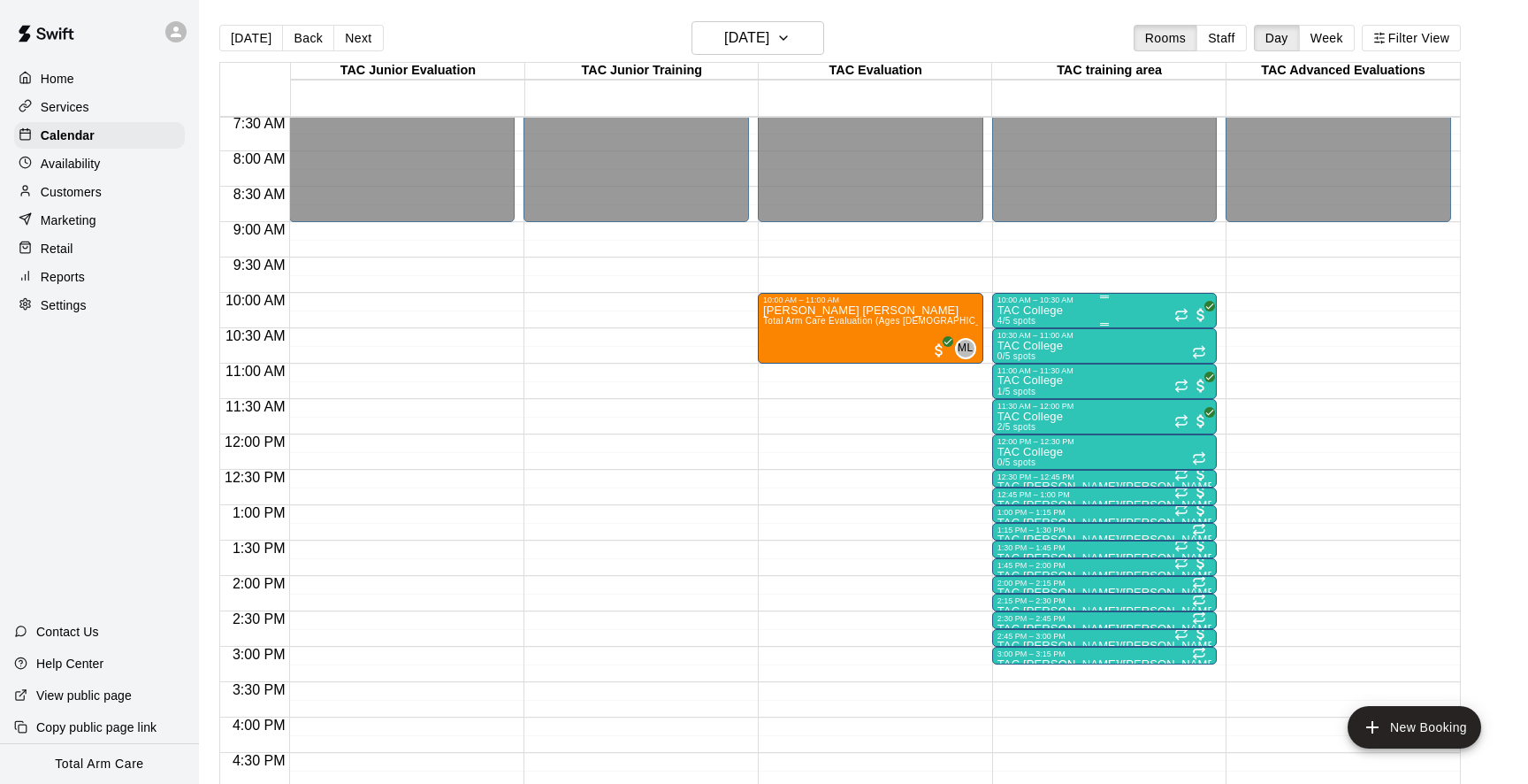
click at [1068, 311] on div "TAC College 4/5 spots" at bounding box center [1105, 696] width 215 height 784
click at [1018, 368] on img "edit" at bounding box center [1016, 366] width 21 height 21
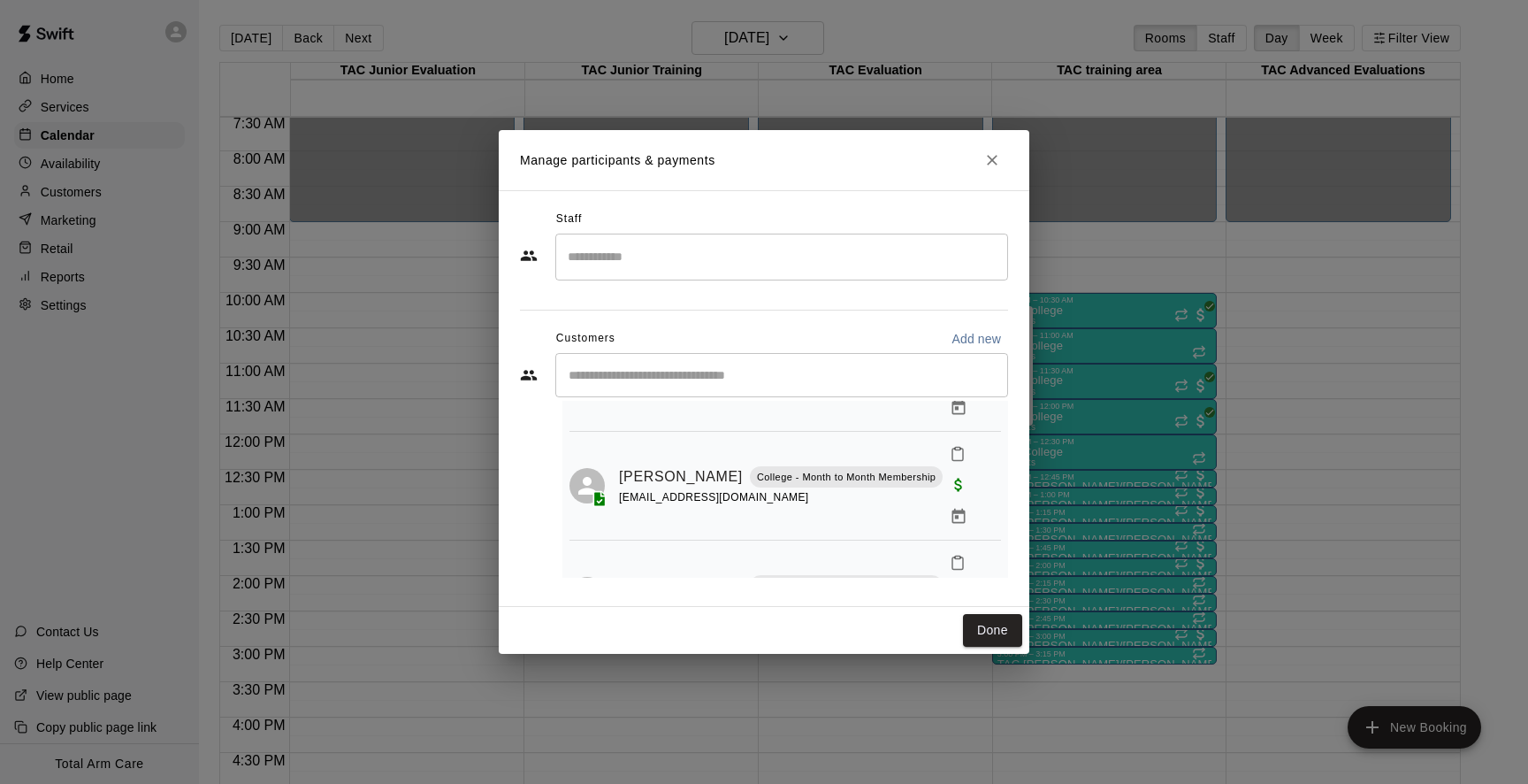
scroll to position [146, 0]
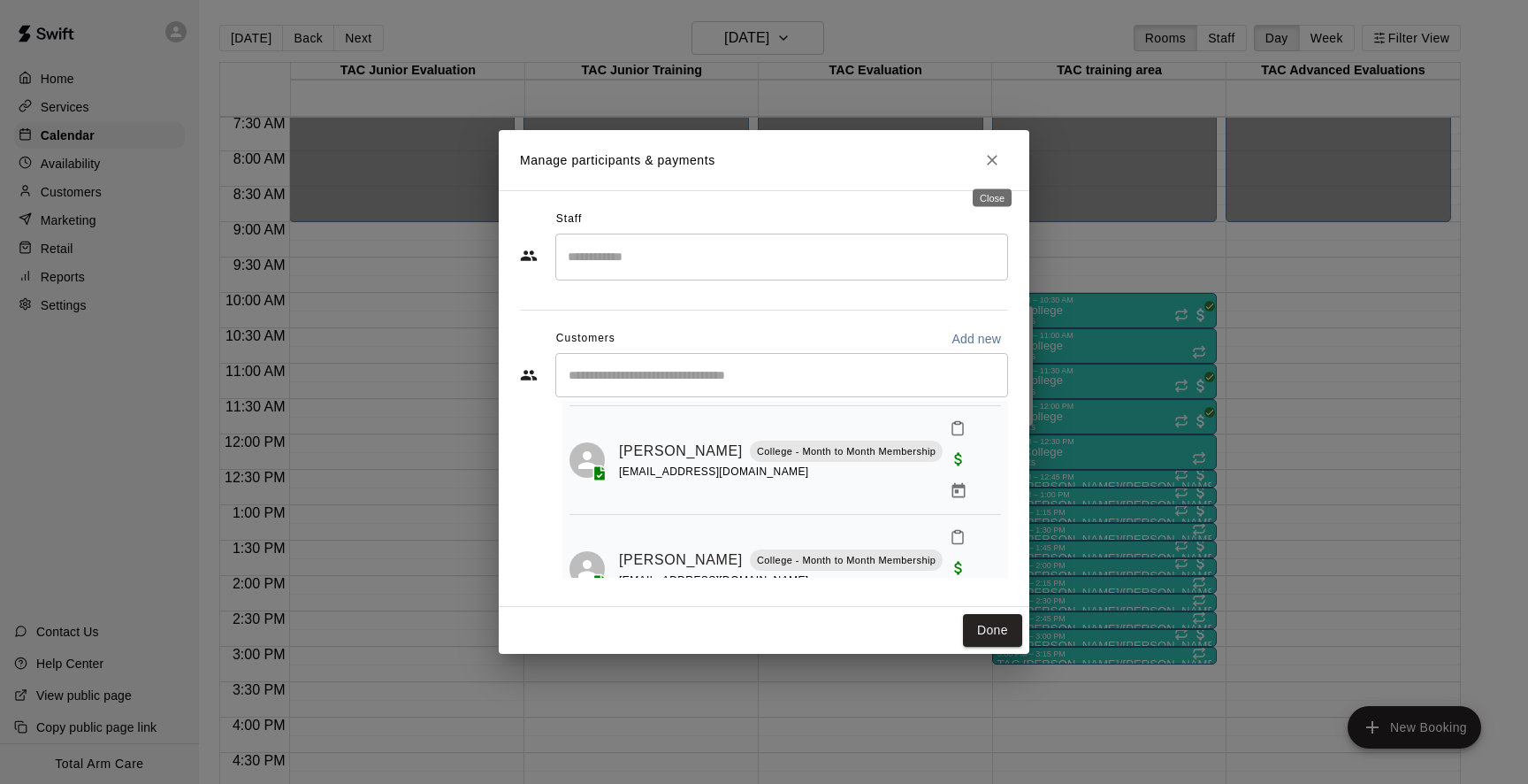
click at [991, 161] on icon "Close" at bounding box center [991, 160] width 10 height 10
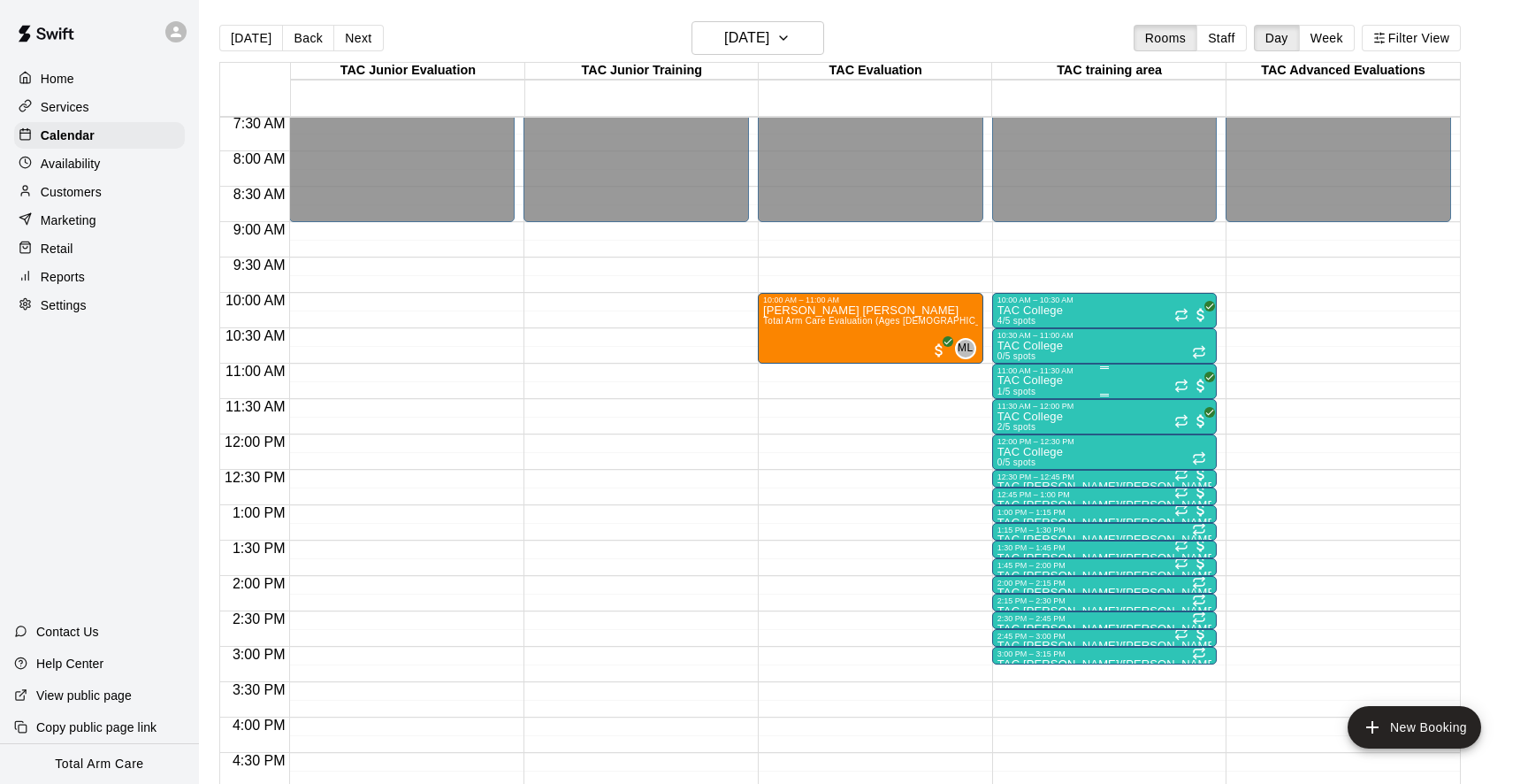
click at [1041, 380] on p "TAC College" at bounding box center [1030, 380] width 65 height 0
click at [1020, 449] on img "edit" at bounding box center [1016, 441] width 21 height 21
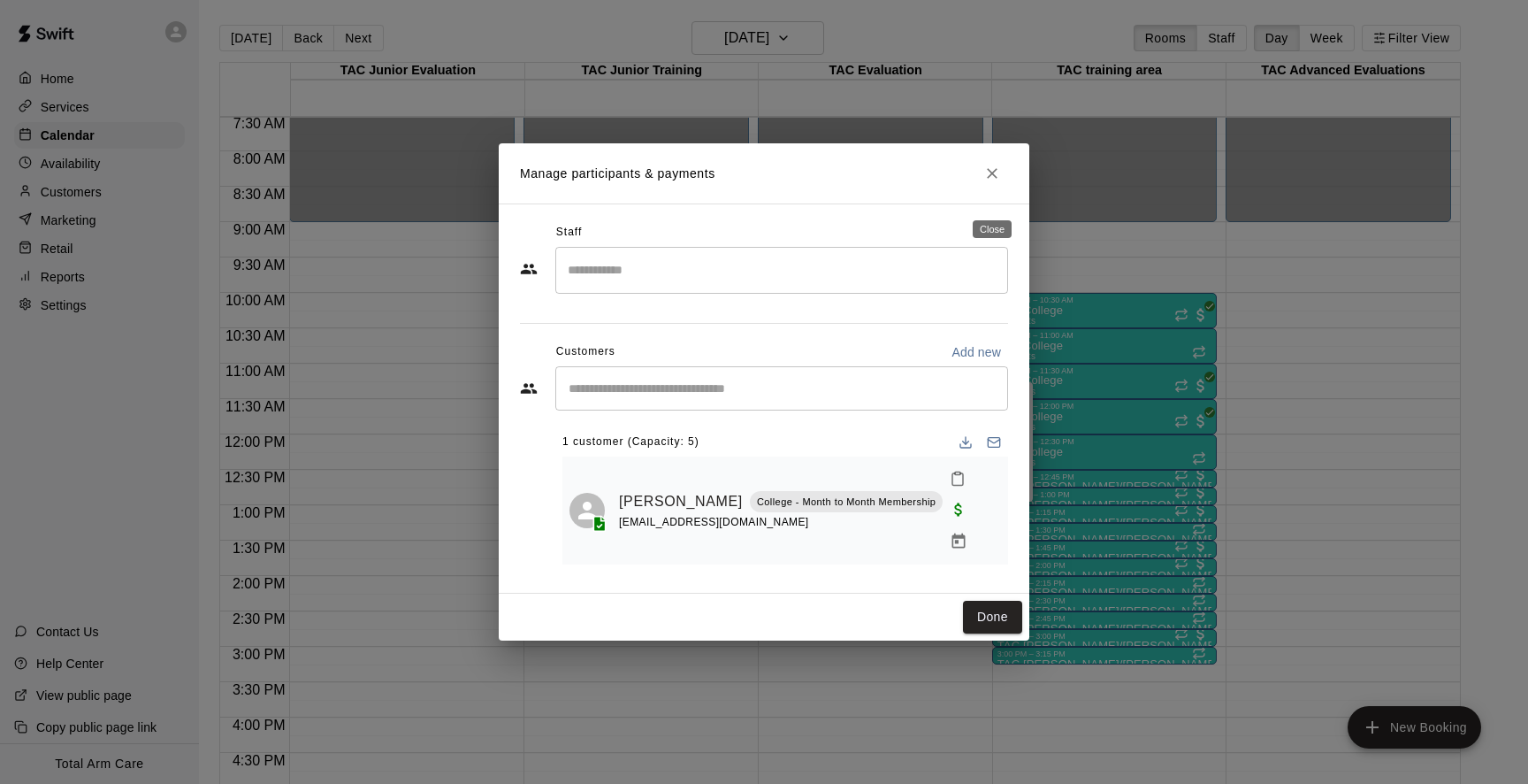
click at [990, 182] on icon "Close" at bounding box center [992, 173] width 18 height 18
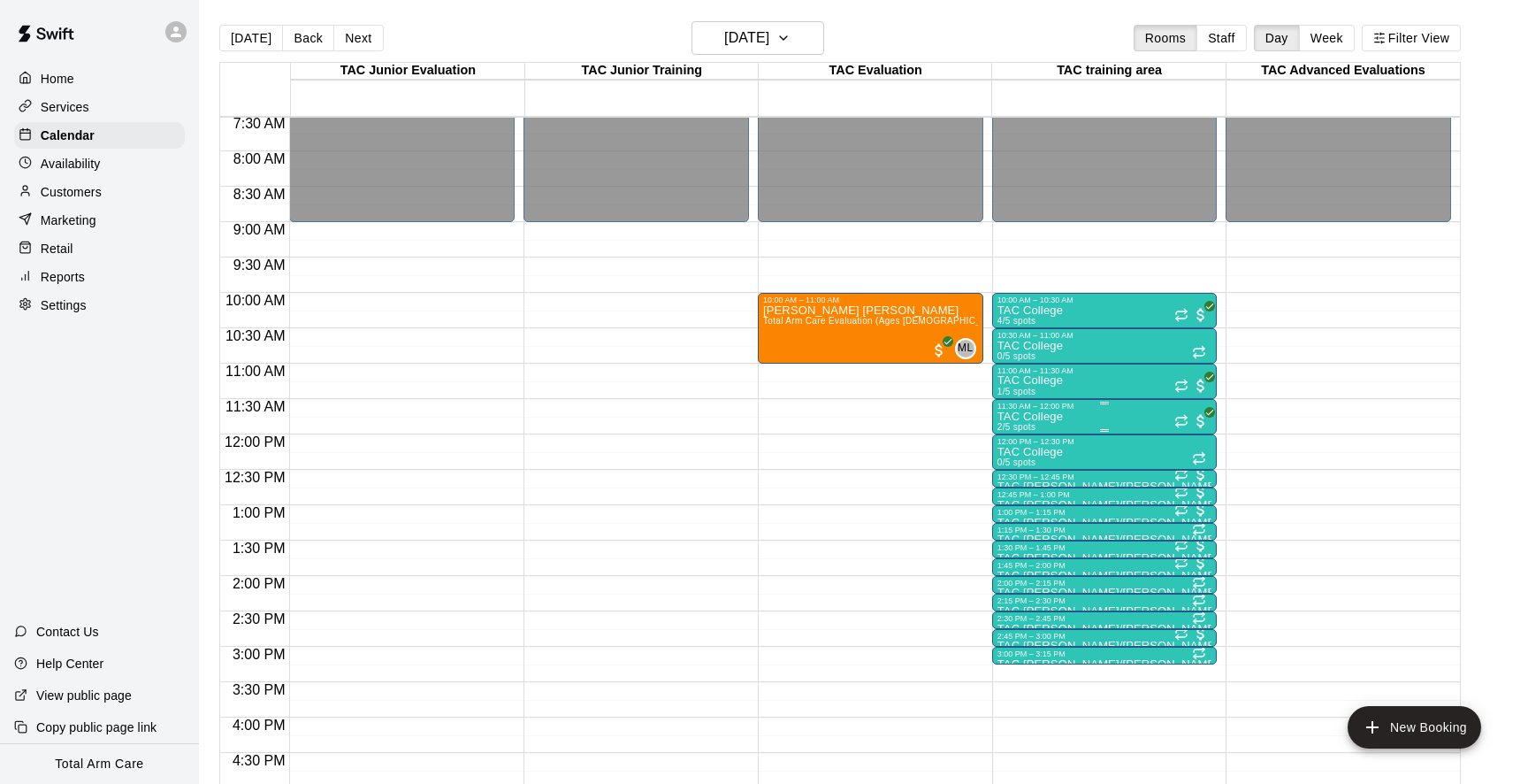
scroll to position [565, 0]
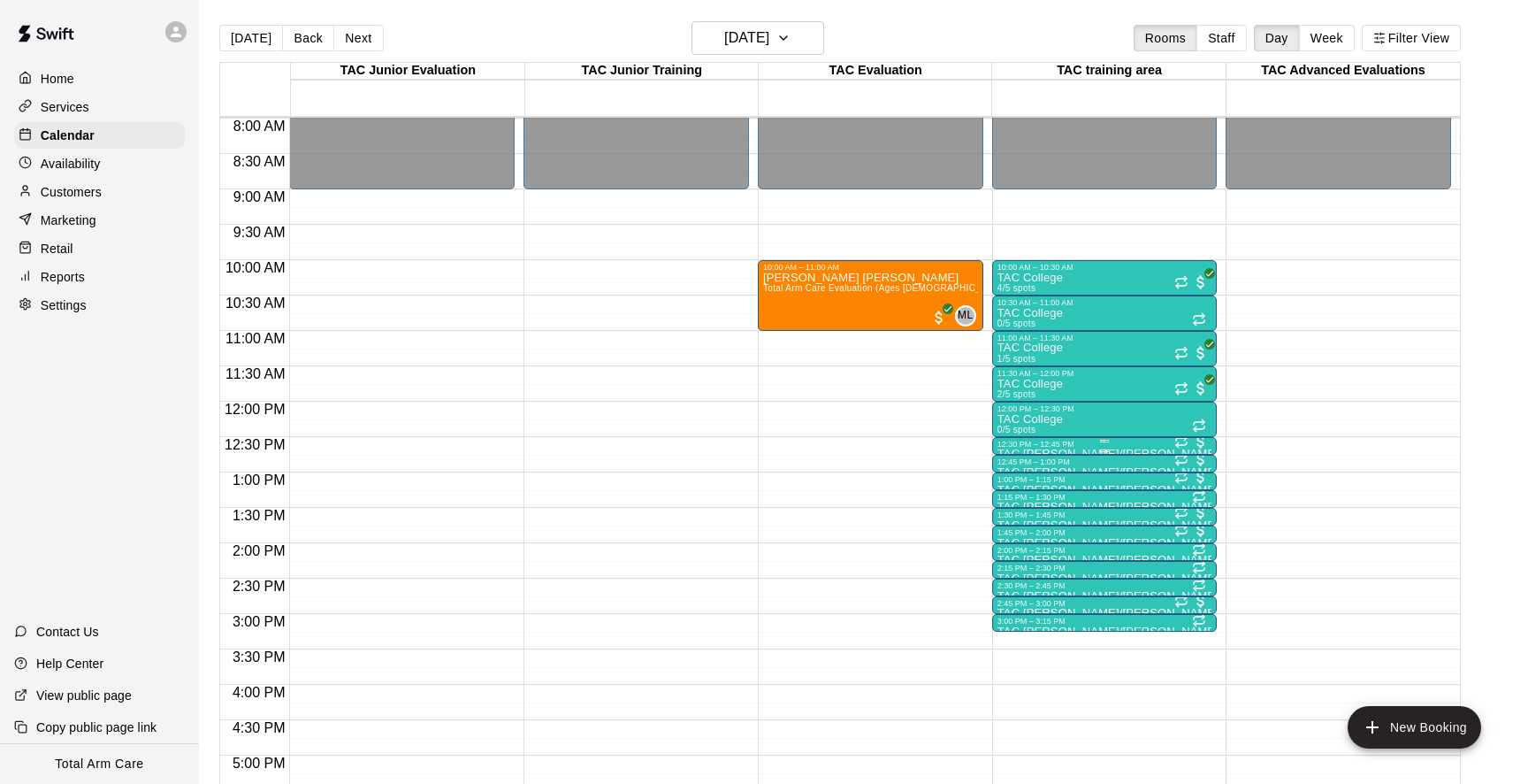
click at [1110, 445] on div "12:30 PM – 12:45 PM" at bounding box center [1105, 443] width 215 height 8
click at [1017, 497] on img "edit" at bounding box center [1016, 500] width 21 height 21
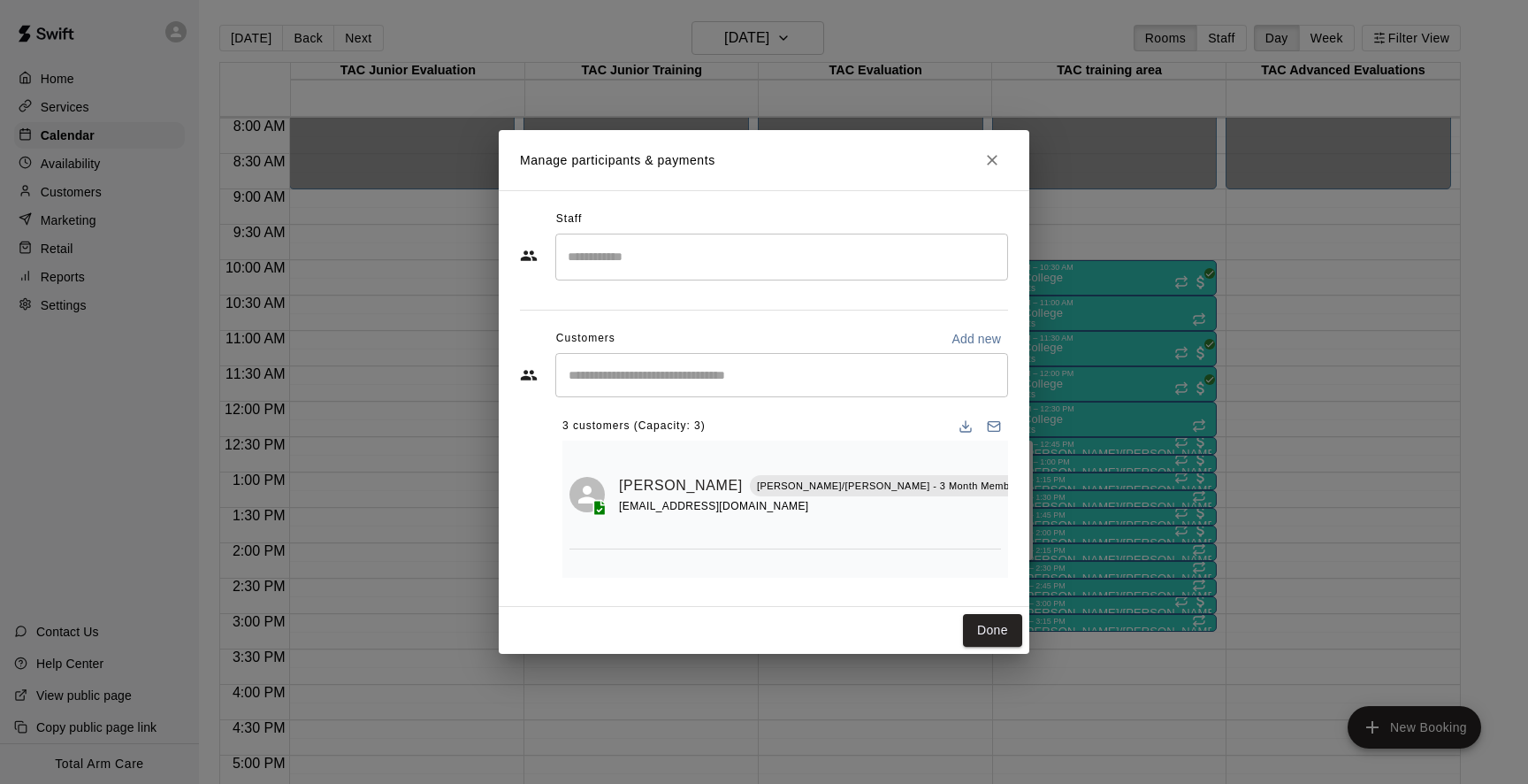
scroll to position [0, 0]
click at [989, 156] on icon "Close" at bounding box center [992, 160] width 18 height 18
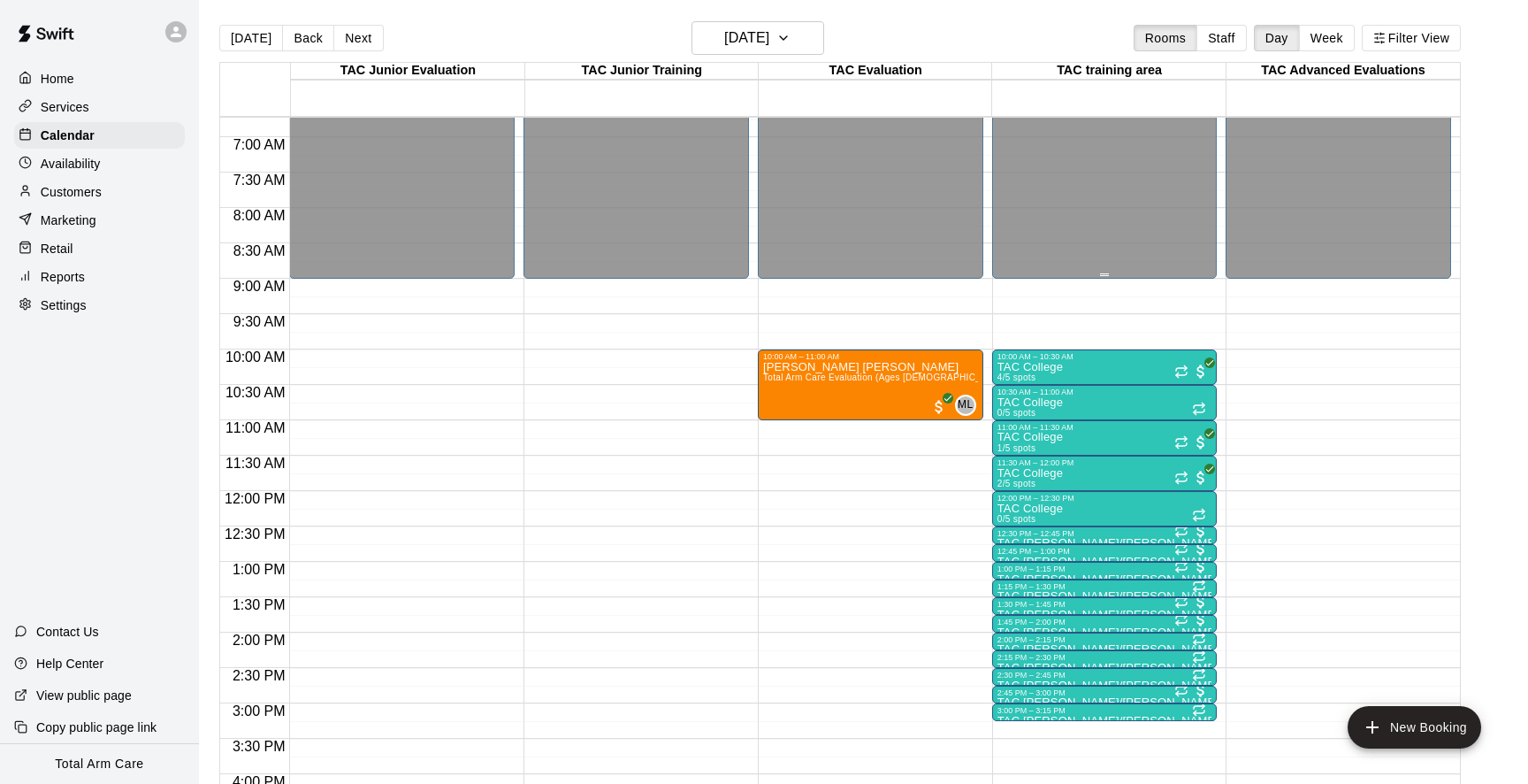
scroll to position [464, 0]
